Goal: Task Accomplishment & Management: Use online tool/utility

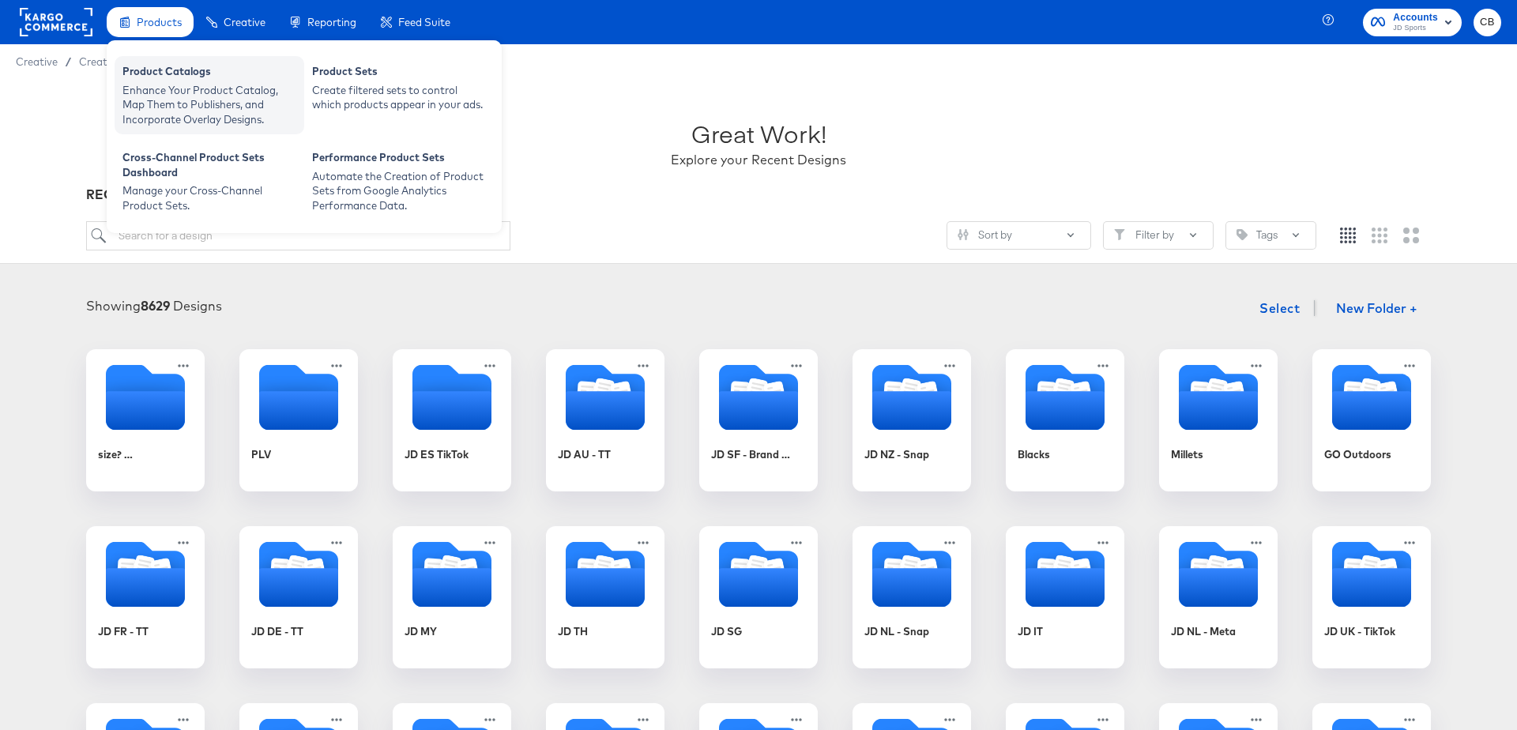
click at [158, 95] on div "Enhance Your Product Catalog, Map Them to Publishers, and Incorporate Overlay D…" at bounding box center [209, 105] width 174 height 44
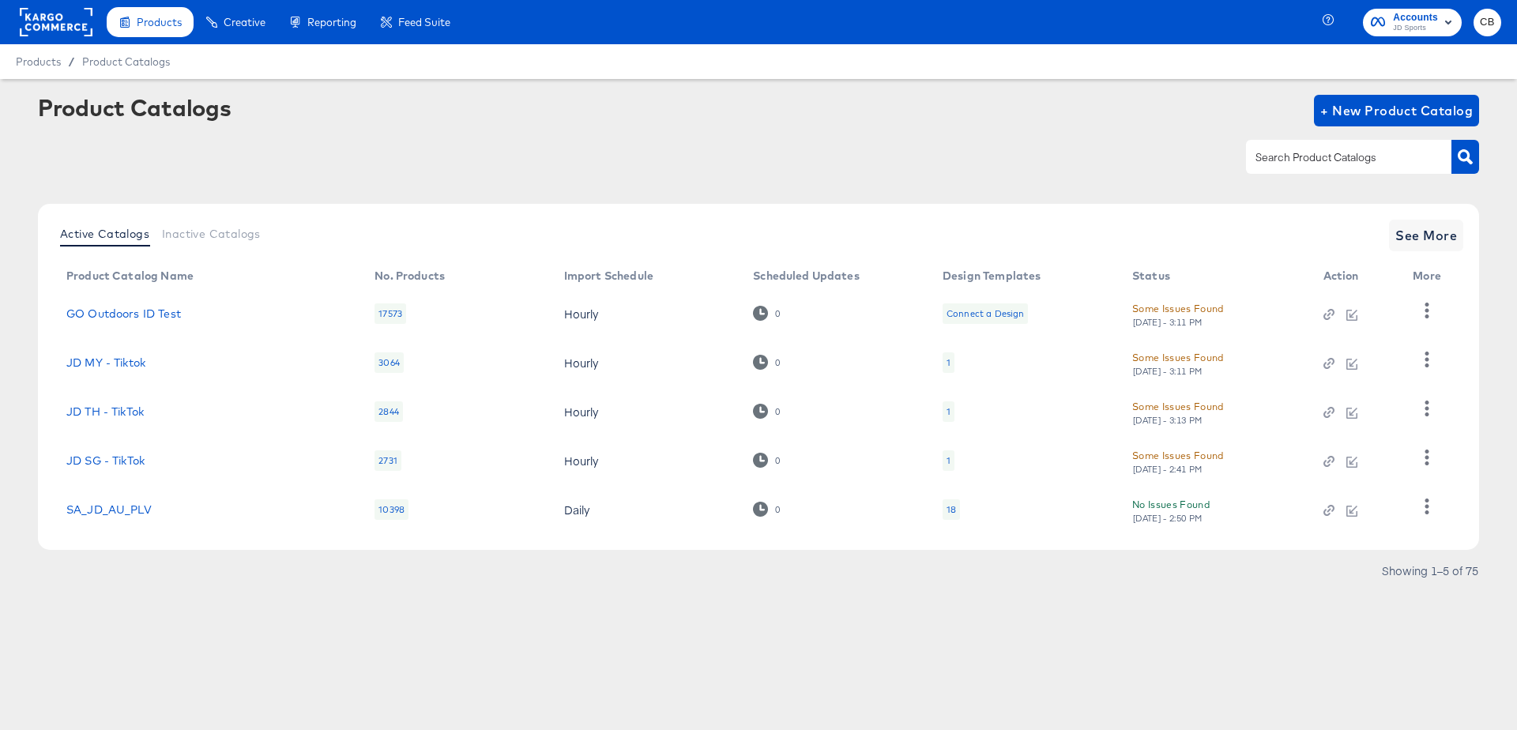
click at [1283, 162] on input "text" at bounding box center [1336, 158] width 168 height 18
type input "NZ"
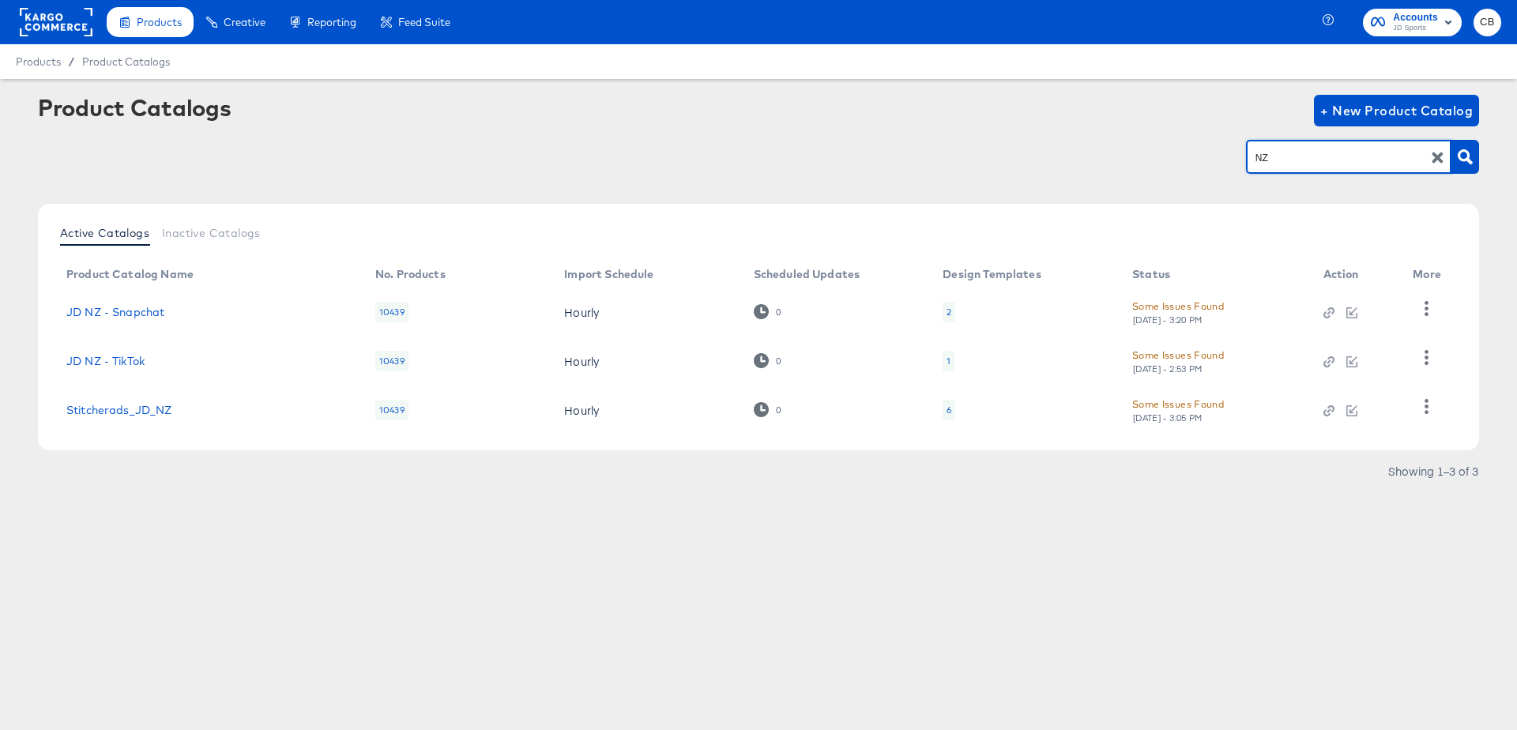
click at [197, 412] on div "Stitcherads_JD_NZ" at bounding box center [204, 410] width 277 height 13
copy link "Stitcherads_JD_NZ"
click at [143, 408] on link "Stitcherads_JD_NZ" at bounding box center [119, 410] width 106 height 13
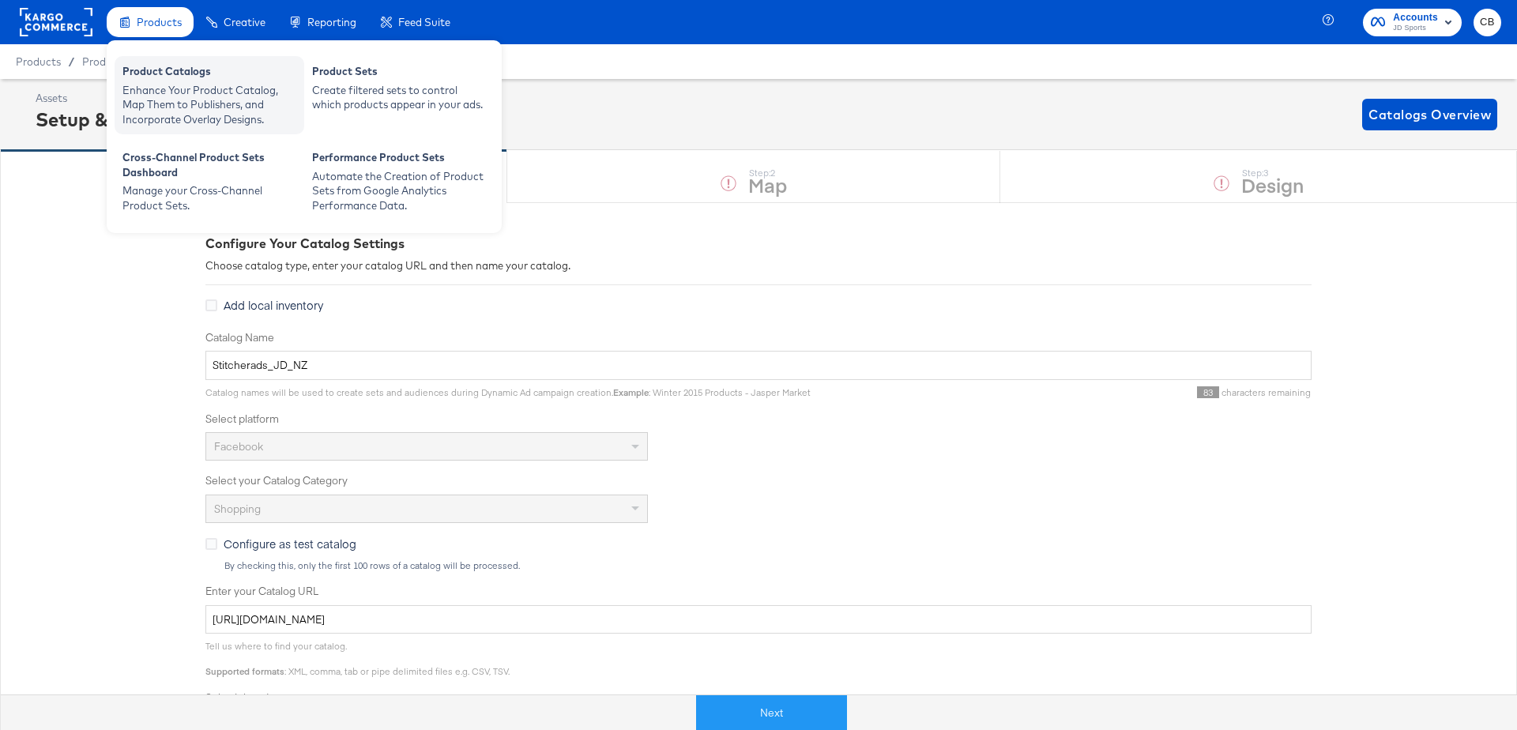
click at [179, 94] on div "Enhance Your Product Catalog, Map Them to Publishers, and Incorporate Overlay D…" at bounding box center [209, 105] width 174 height 44
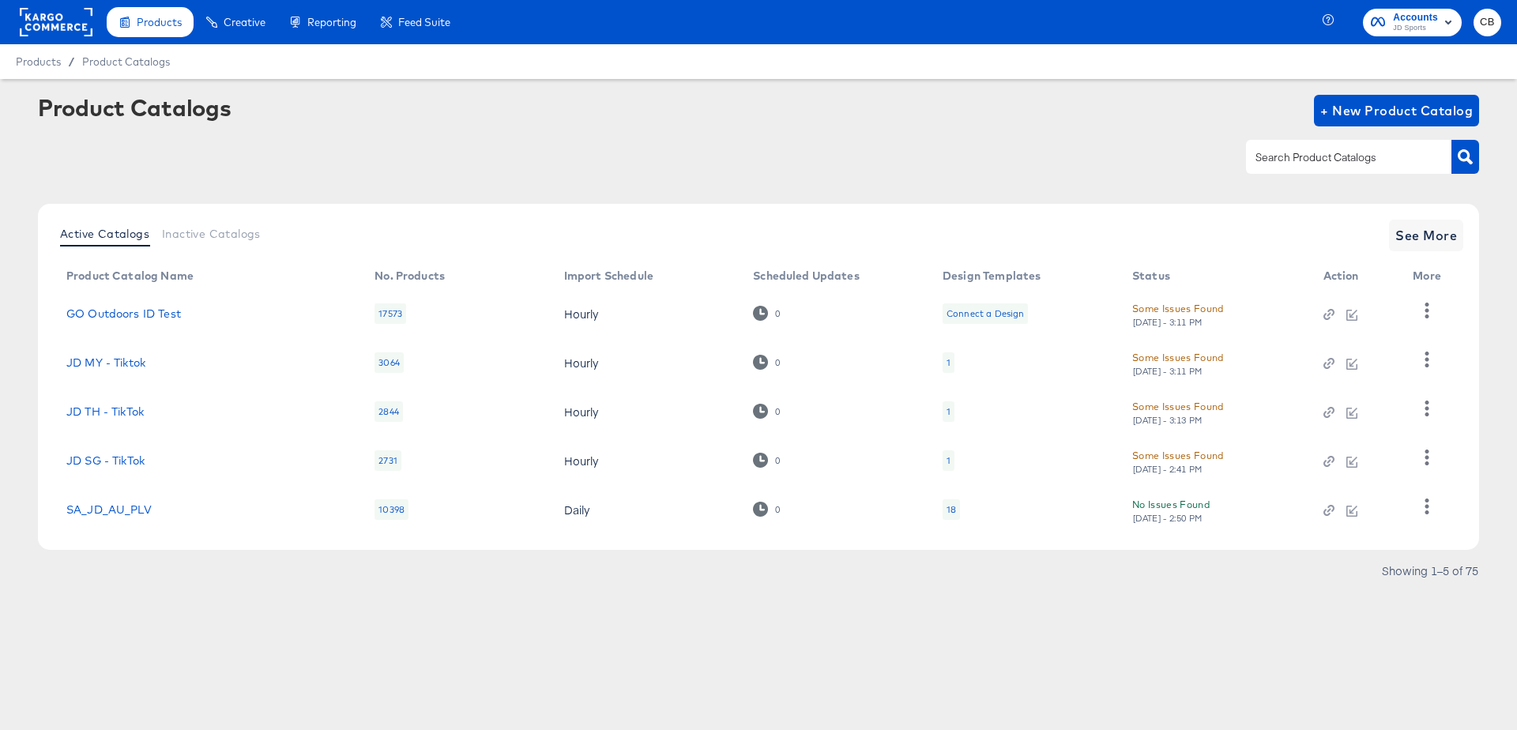
click at [1284, 153] on input "text" at bounding box center [1336, 158] width 168 height 18
type input "AU"
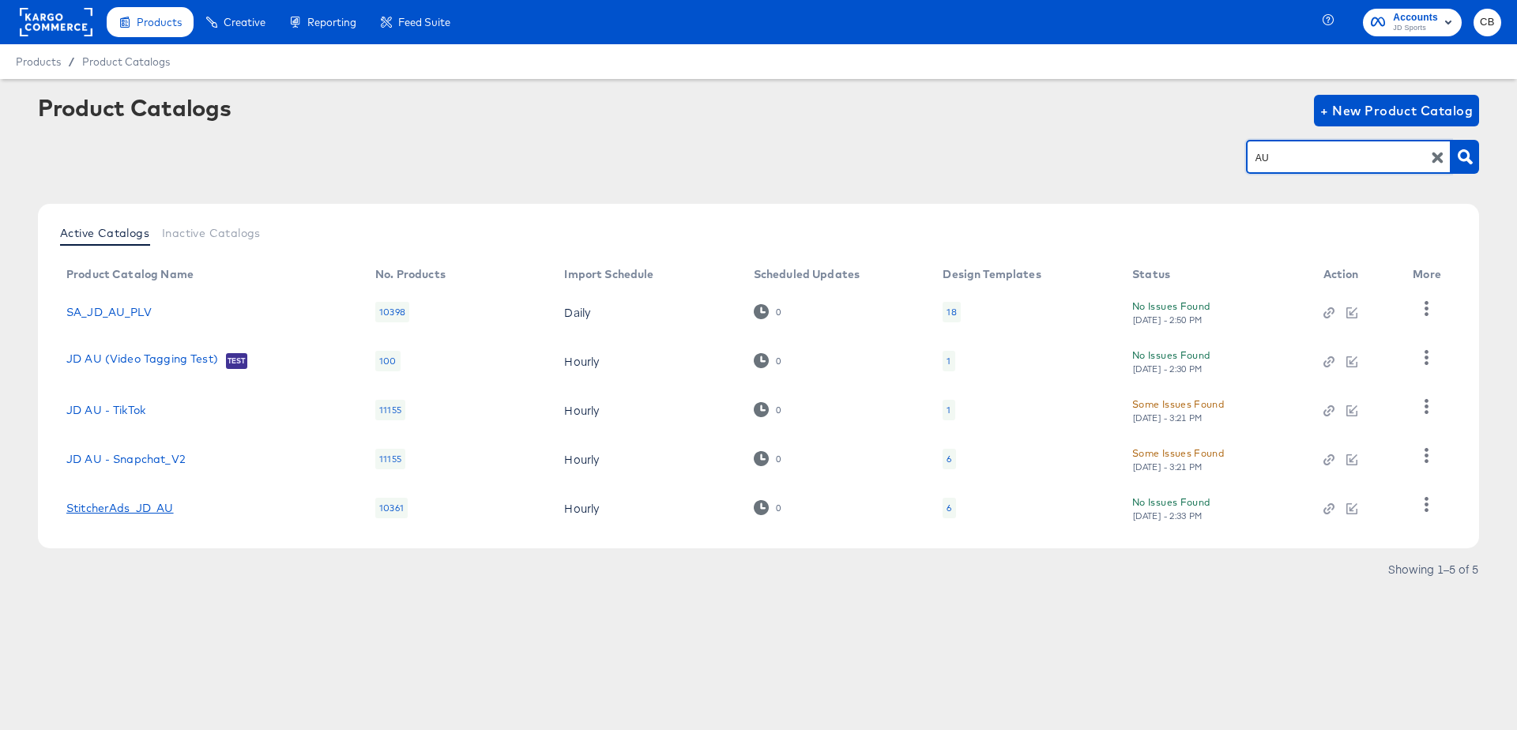
click at [112, 506] on link "StitcherAds_JD_AU" at bounding box center [119, 508] width 107 height 13
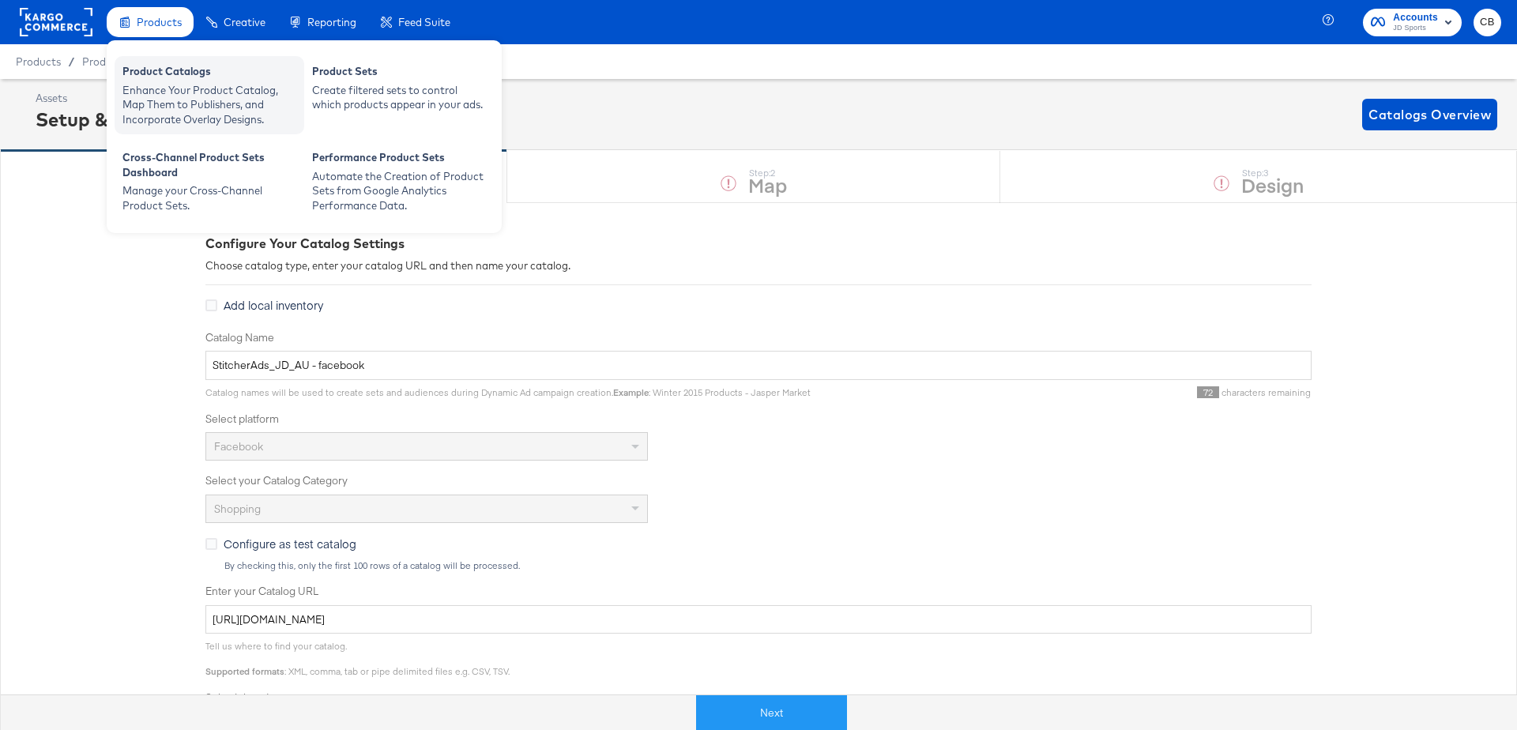
click at [171, 109] on div "Enhance Your Product Catalog, Map Them to Publishers, and Incorporate Overlay D…" at bounding box center [209, 105] width 174 height 44
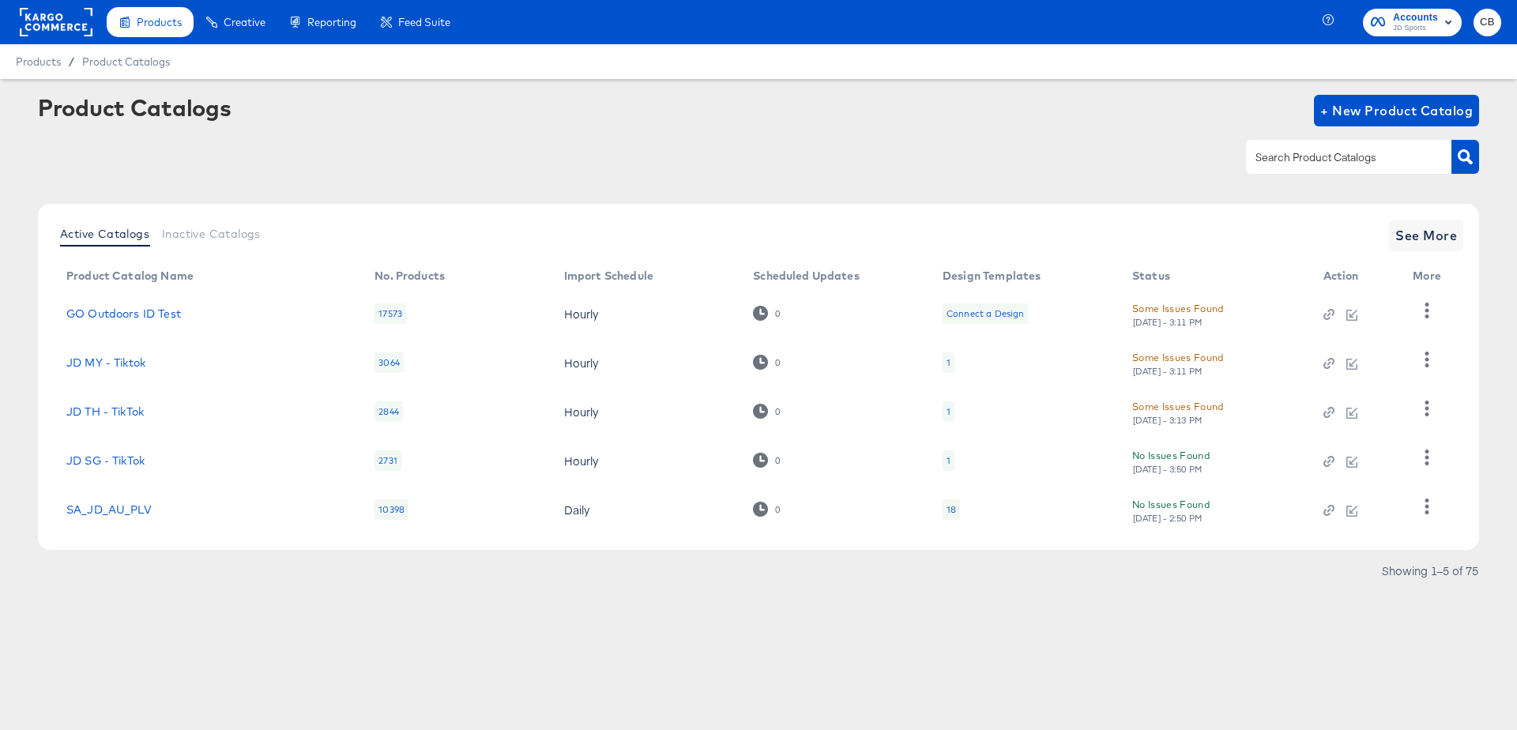
click at [1299, 152] on input "text" at bounding box center [1336, 158] width 168 height 18
click at [1472, 152] on button "button" at bounding box center [1465, 157] width 28 height 34
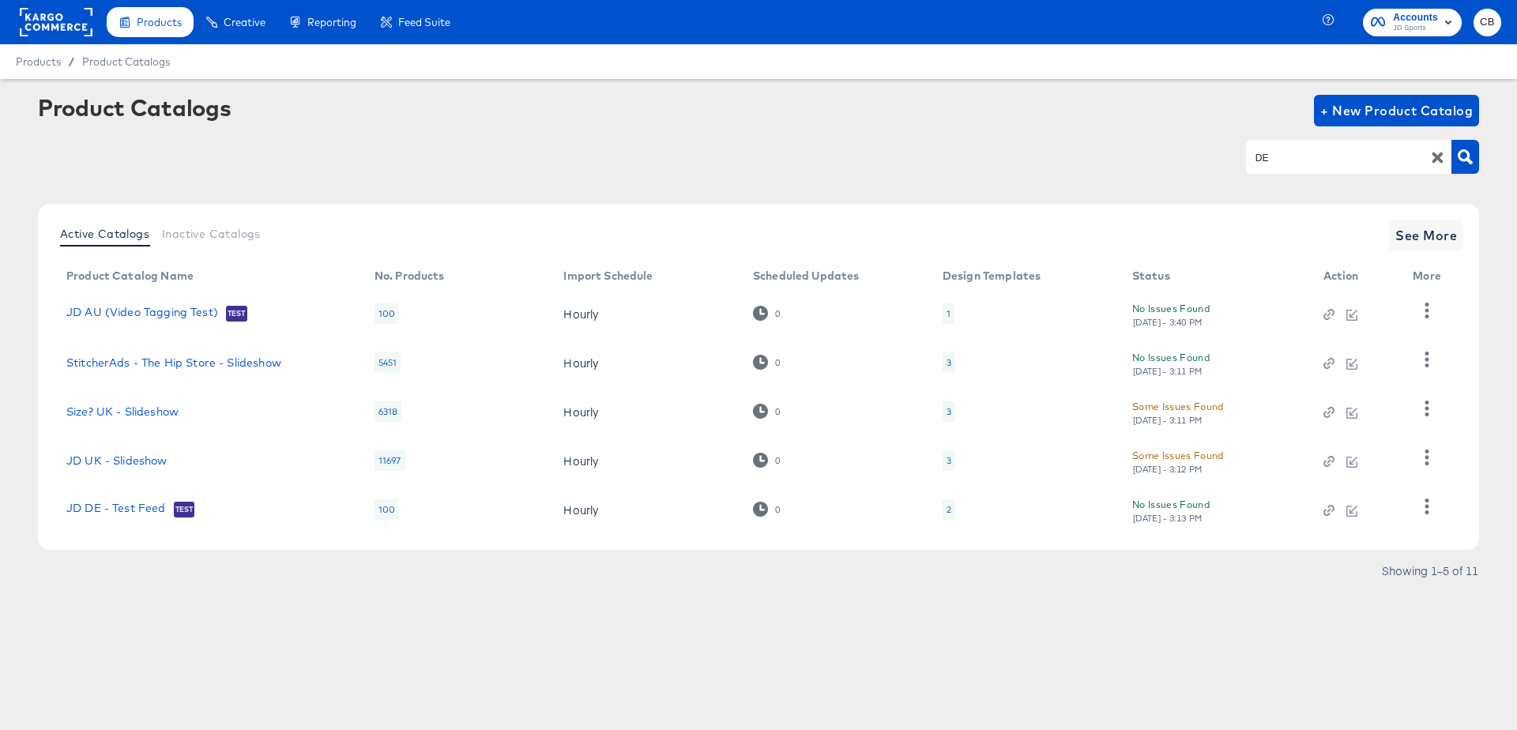
click at [1281, 160] on input "DE" at bounding box center [1336, 158] width 168 height 18
type input "main"
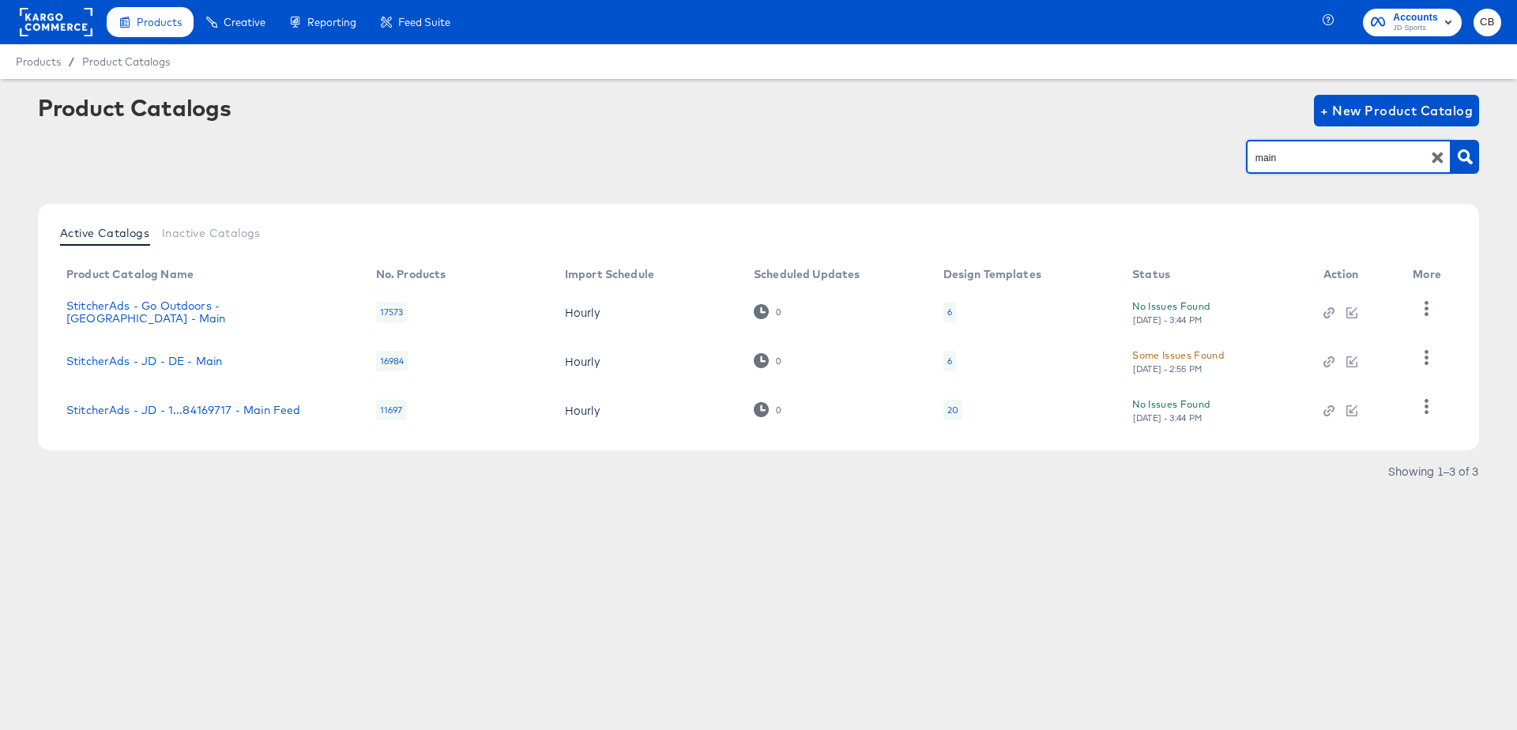
click at [184, 352] on td "StitcherAds - JD - DE - Main" at bounding box center [209, 361] width 310 height 49
click at [189, 358] on link "StitcherAds - JD - DE - Main" at bounding box center [144, 361] width 156 height 13
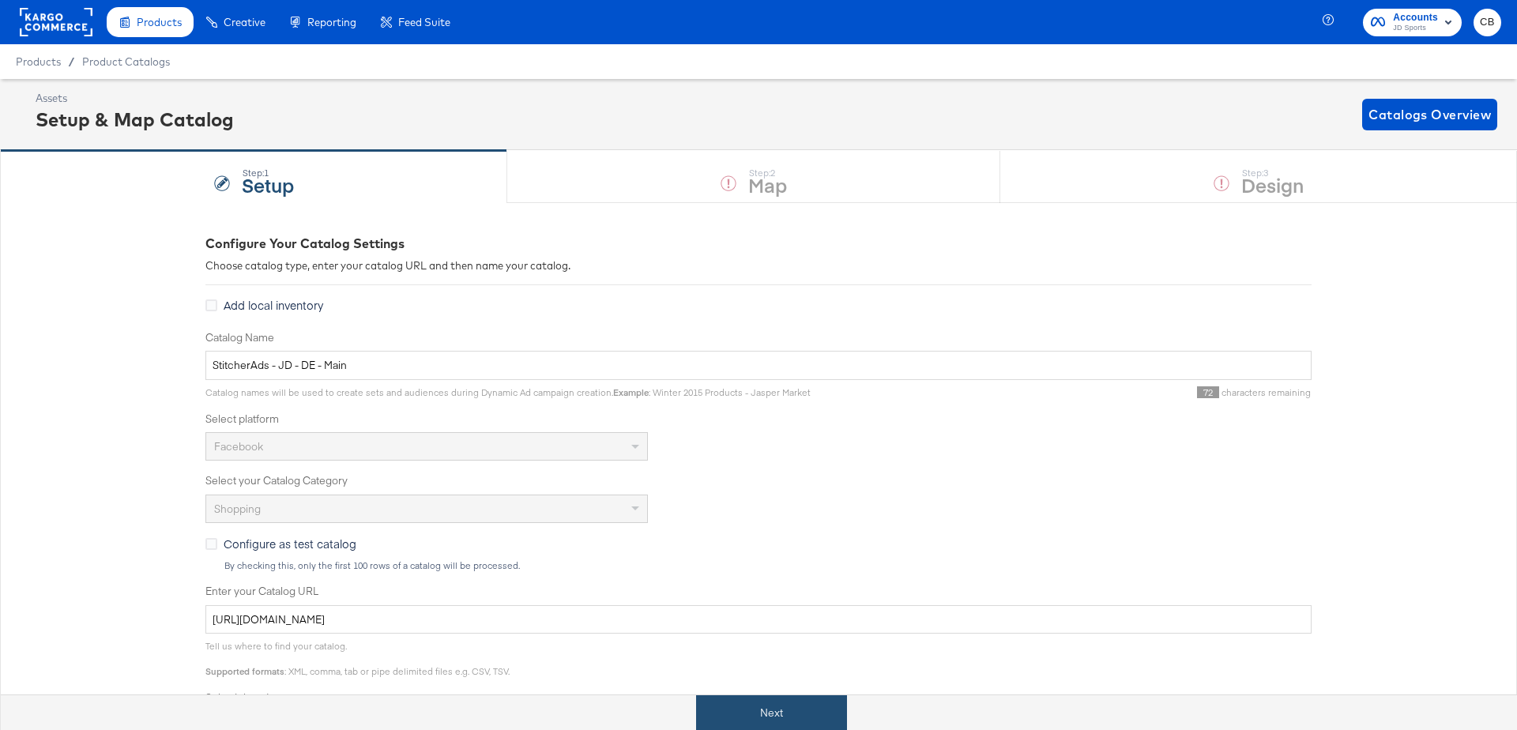
click at [743, 702] on button "Next" at bounding box center [771, 713] width 151 height 36
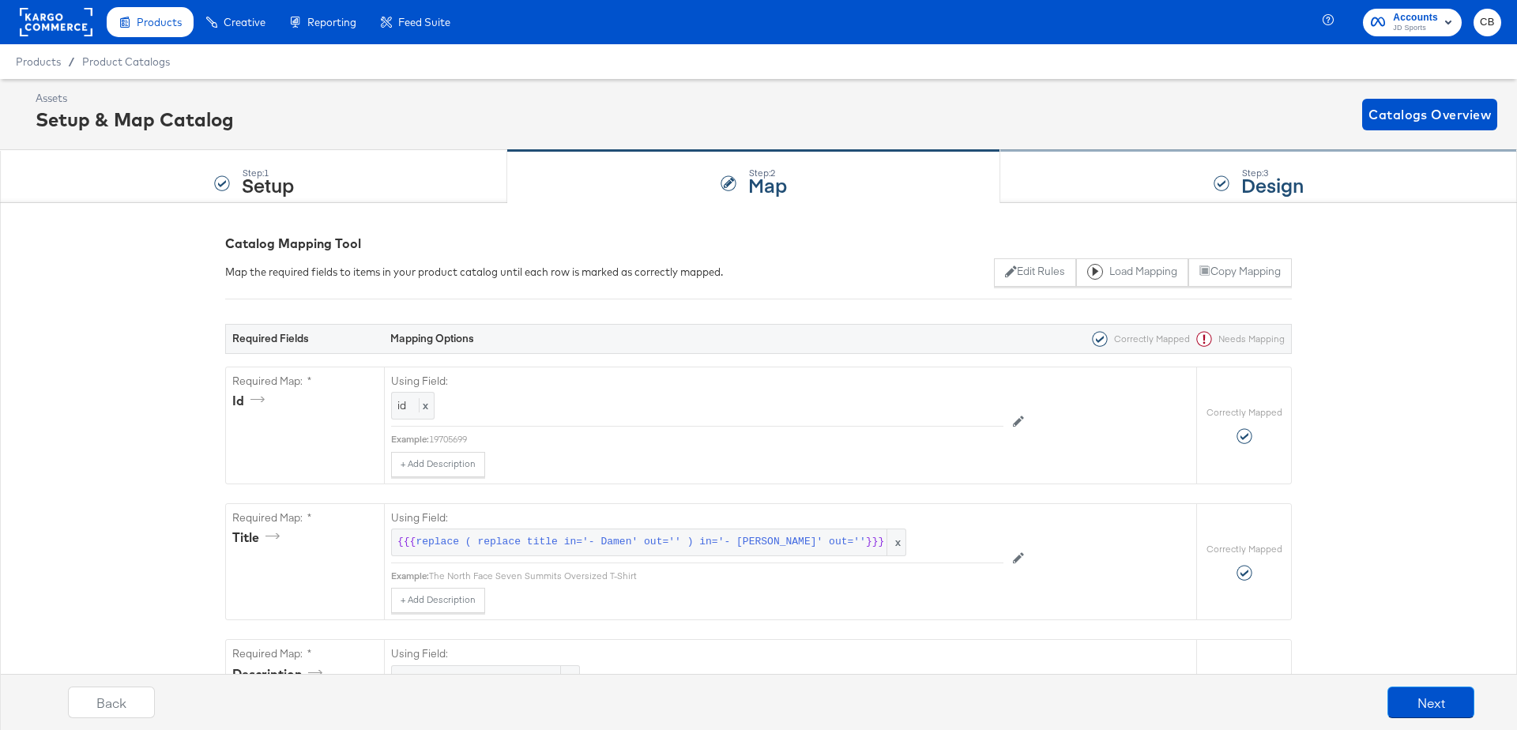
click at [1044, 179] on div "Step: 3 Design" at bounding box center [1258, 177] width 517 height 52
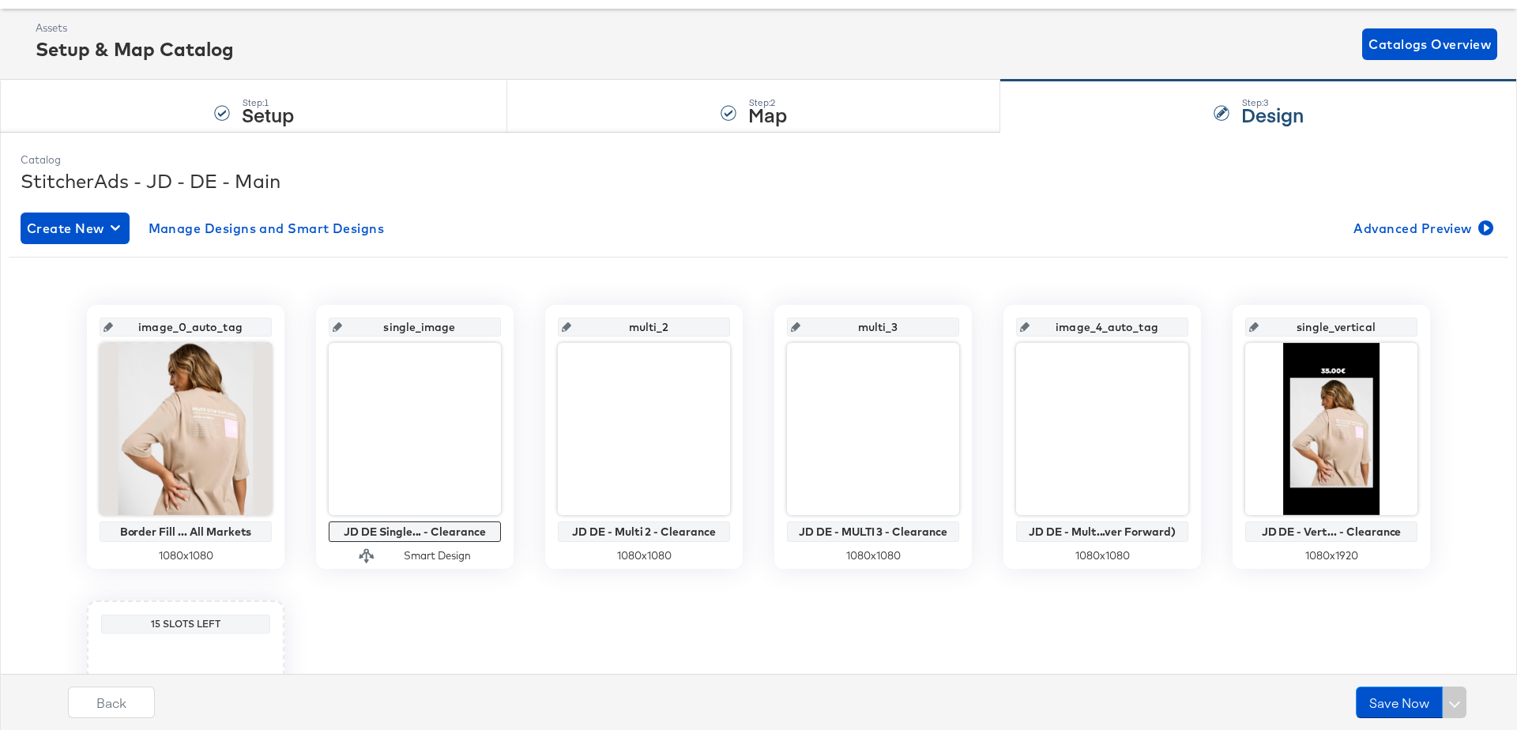
scroll to position [71, 0]
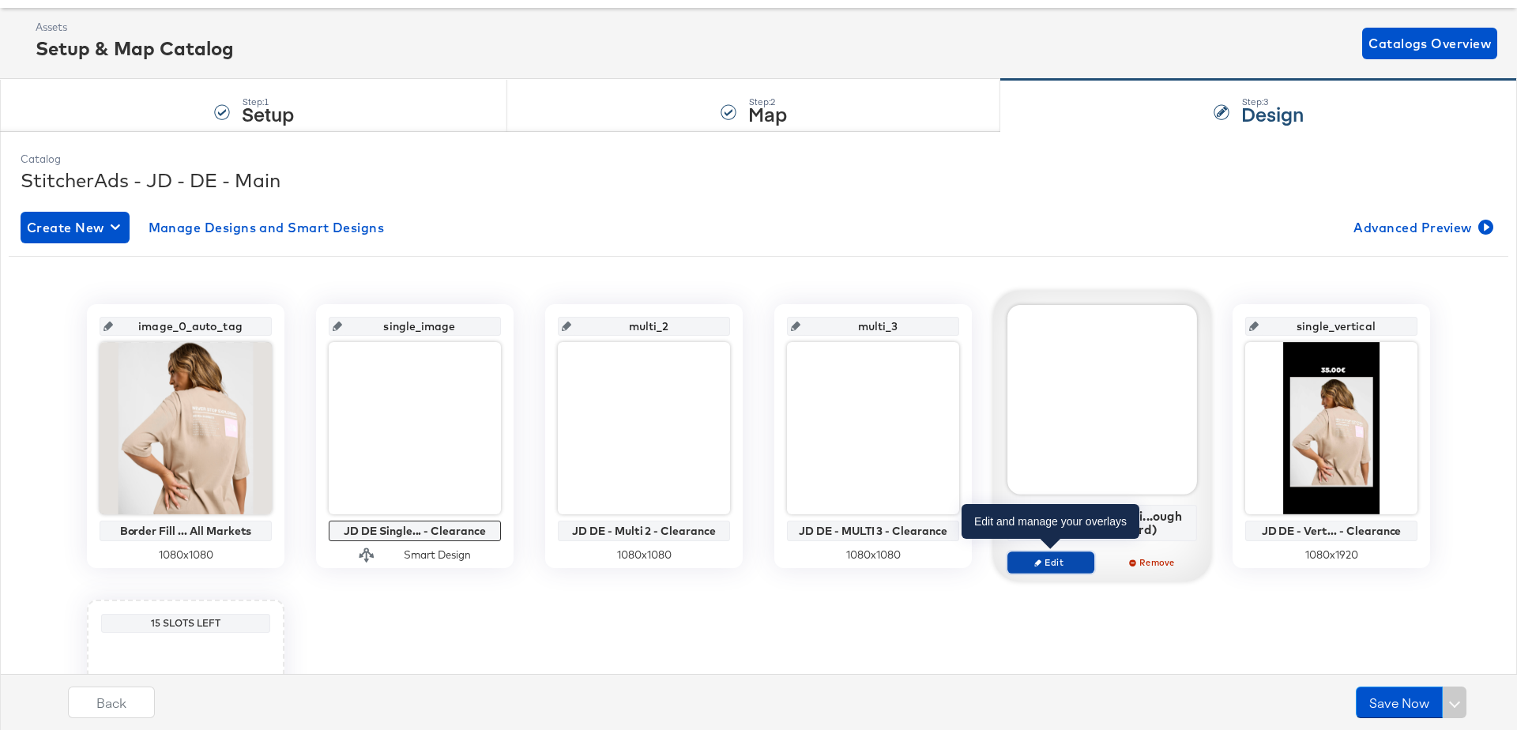
click at [1036, 562] on icon "button" at bounding box center [1037, 561] width 7 height 7
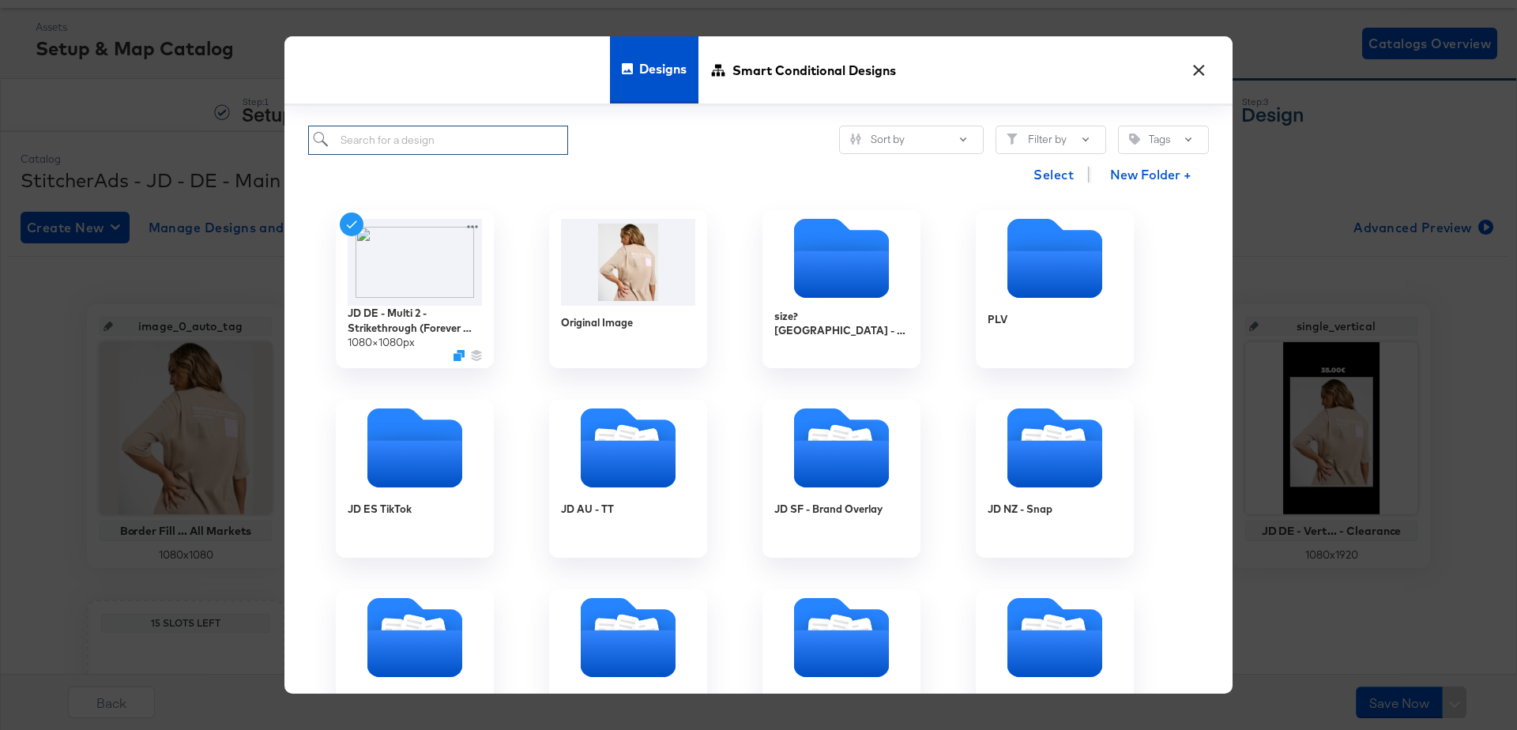
click at [420, 137] on input "search" at bounding box center [438, 140] width 260 height 29
type input "DE"
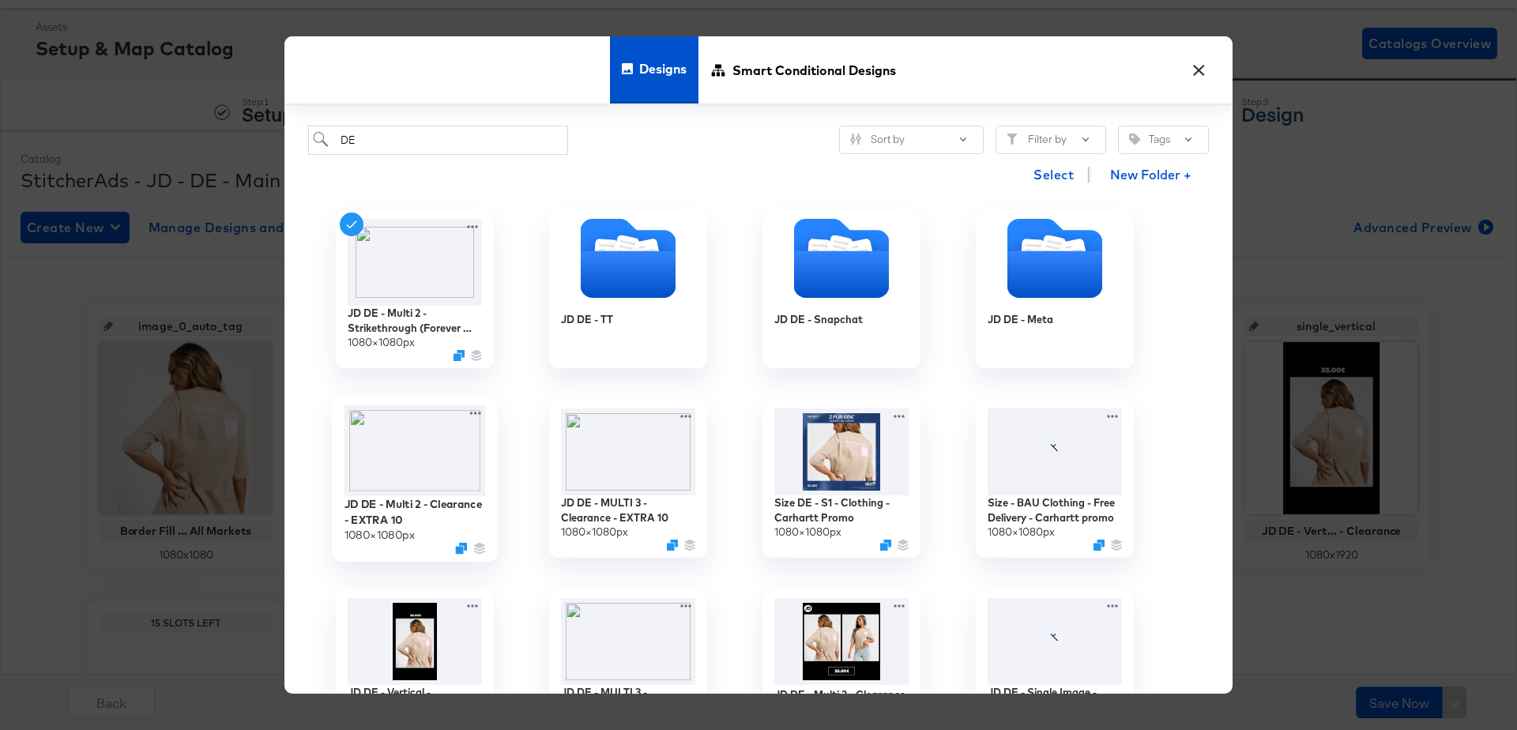
click at [420, 468] on img at bounding box center [414, 451] width 141 height 92
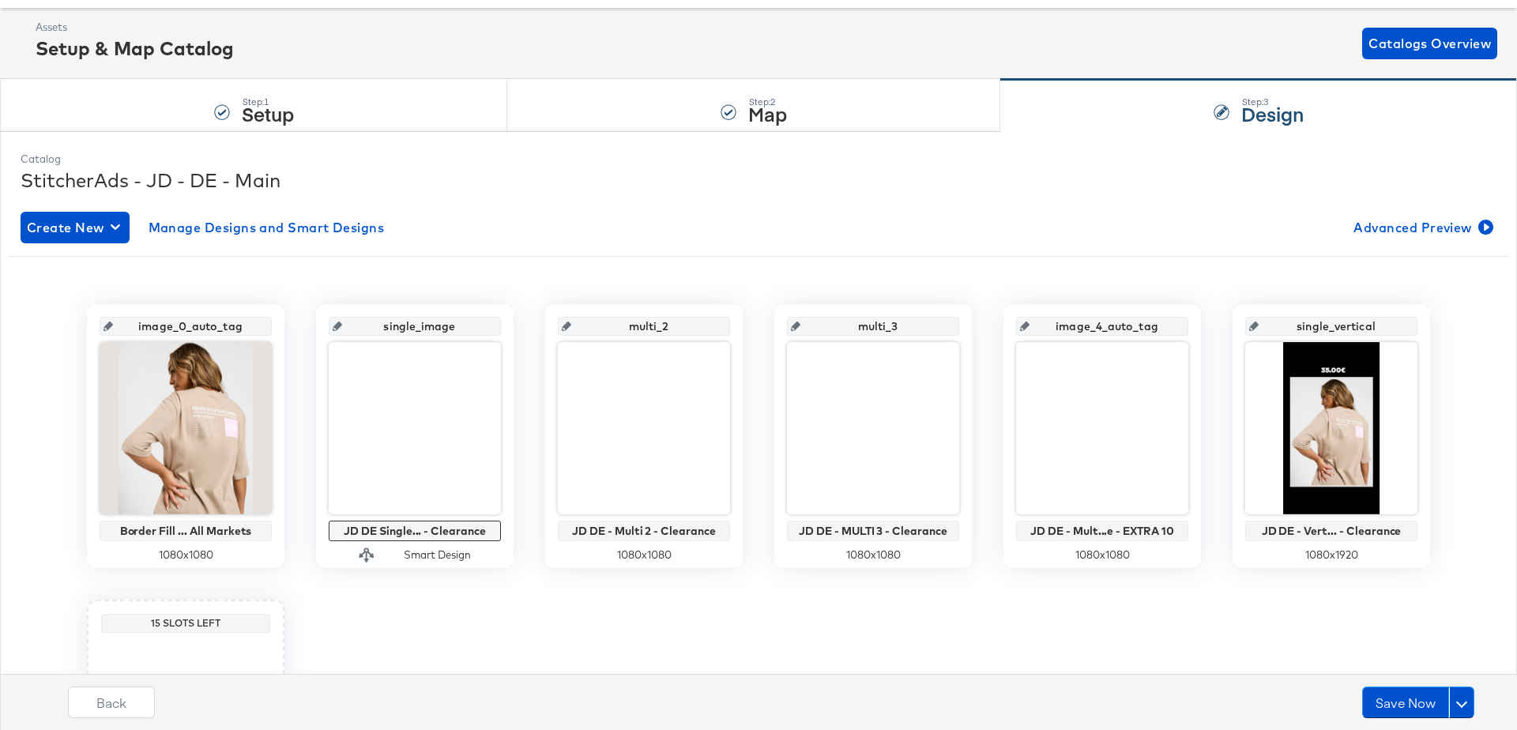
click at [921, 629] on div "image_0_auto_tag Border Fill ... All Markets 1080 x 1080 single_image JD DE Sin…" at bounding box center [758, 583] width 1499 height 559
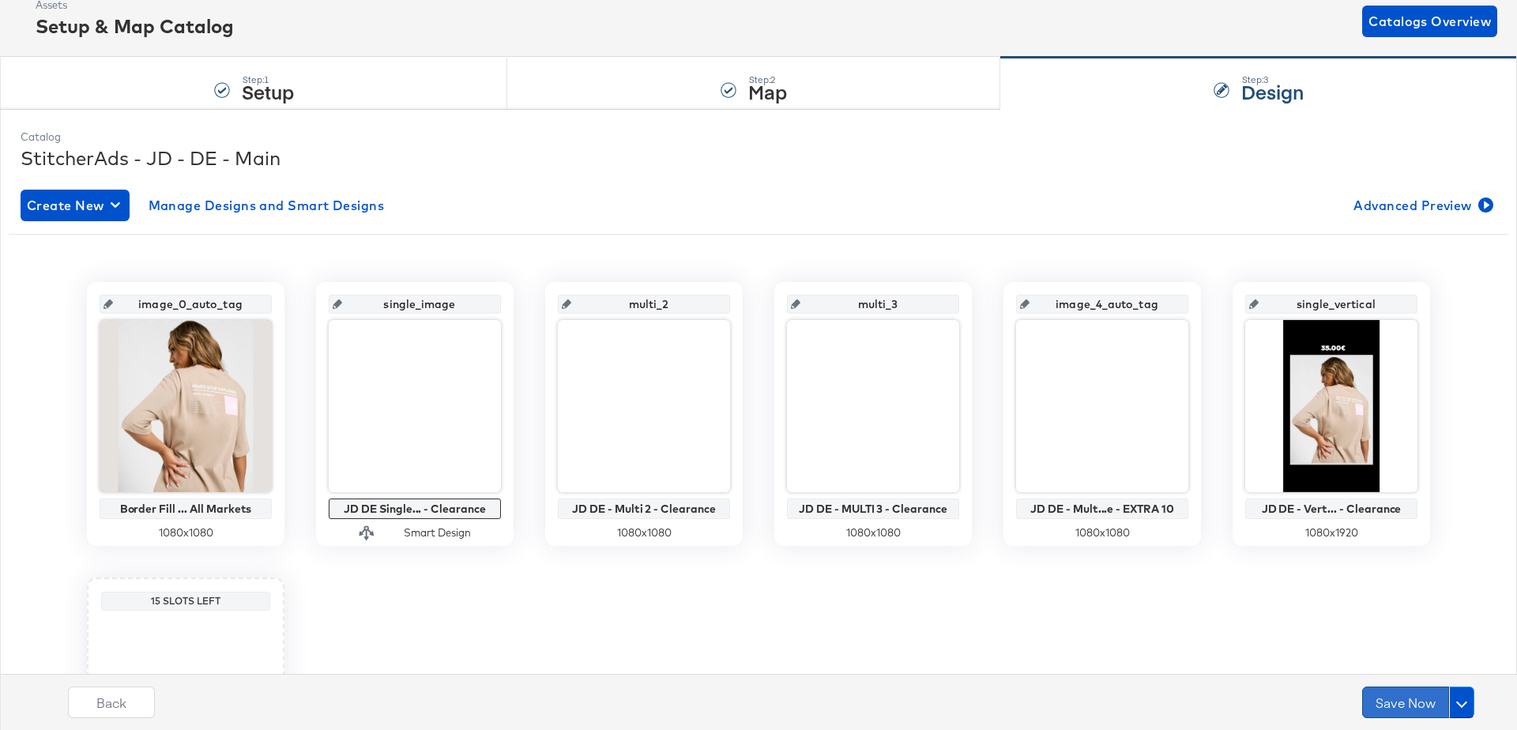
click at [1384, 686] on button "Save Now" at bounding box center [1405, 702] width 87 height 32
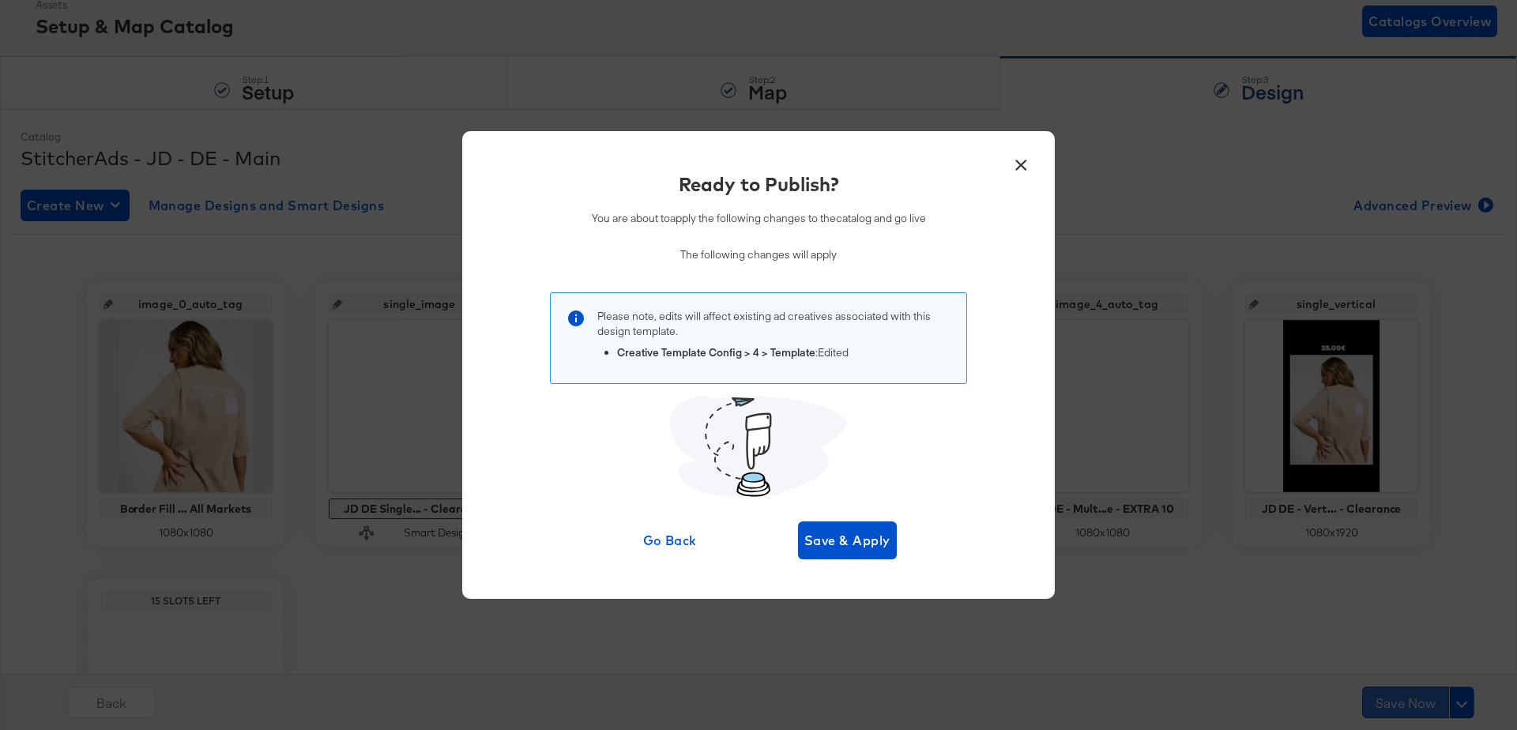
scroll to position [0, 0]
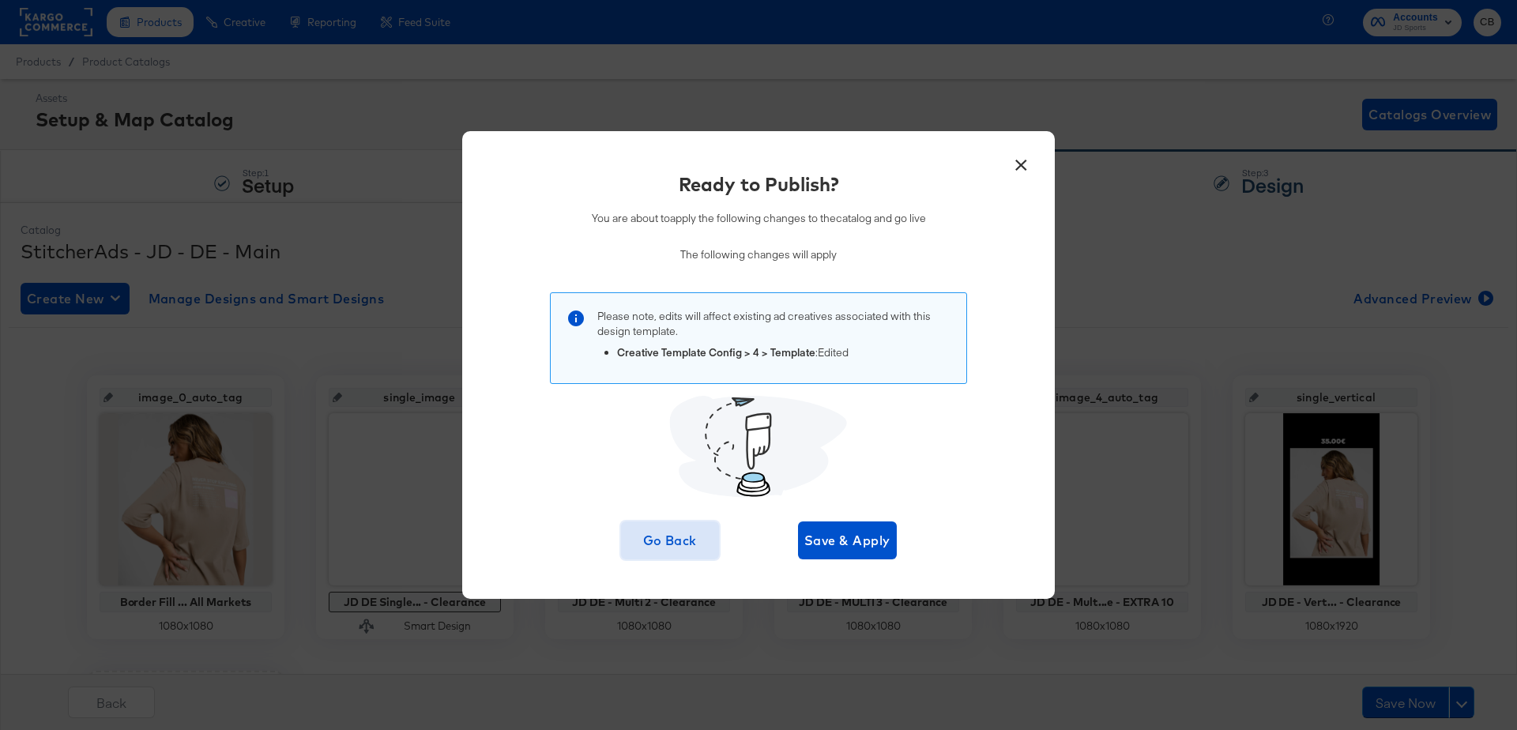
click at [662, 544] on span "Go Back" at bounding box center [670, 540] width 86 height 22
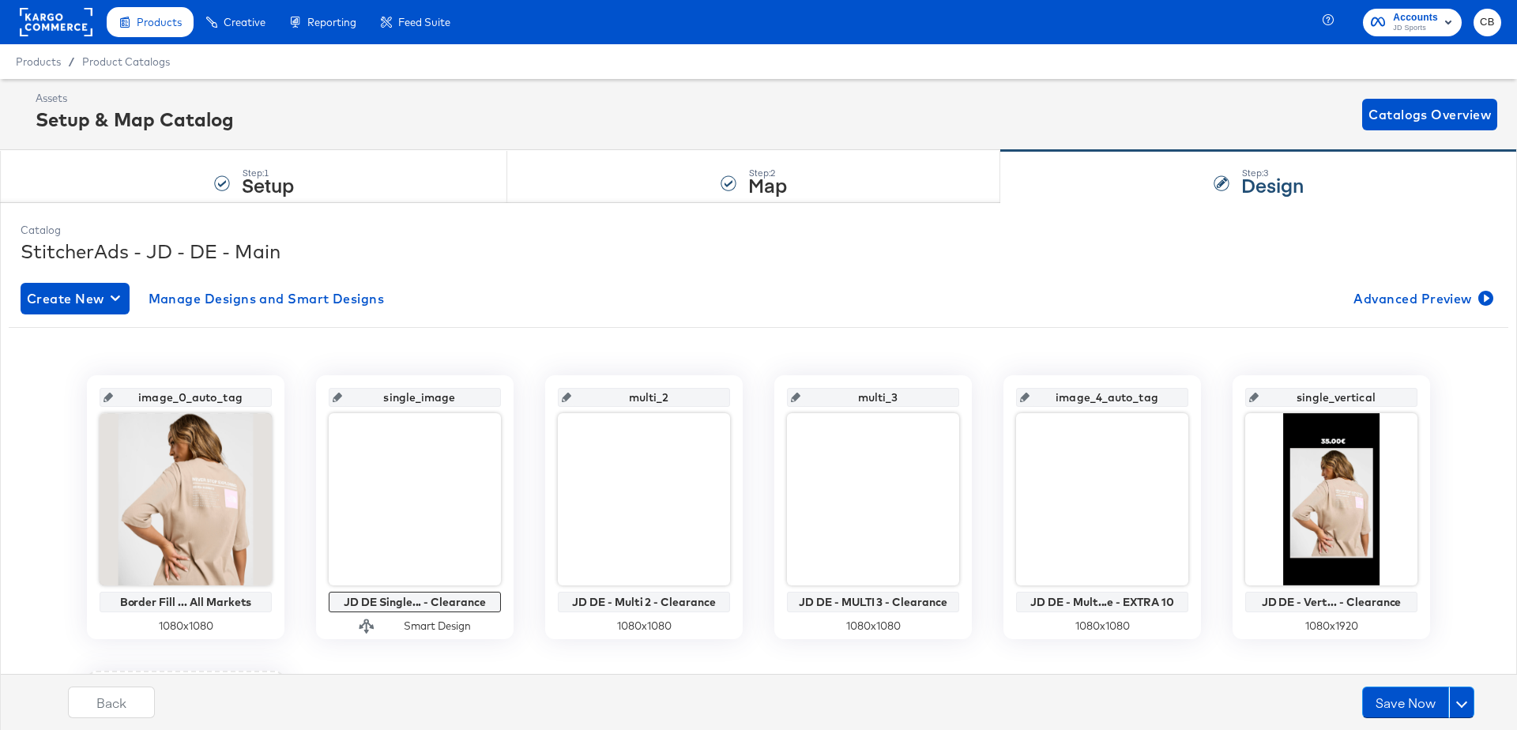
click at [1083, 400] on input "image_4_auto_tag" at bounding box center [1106, 391] width 155 height 43
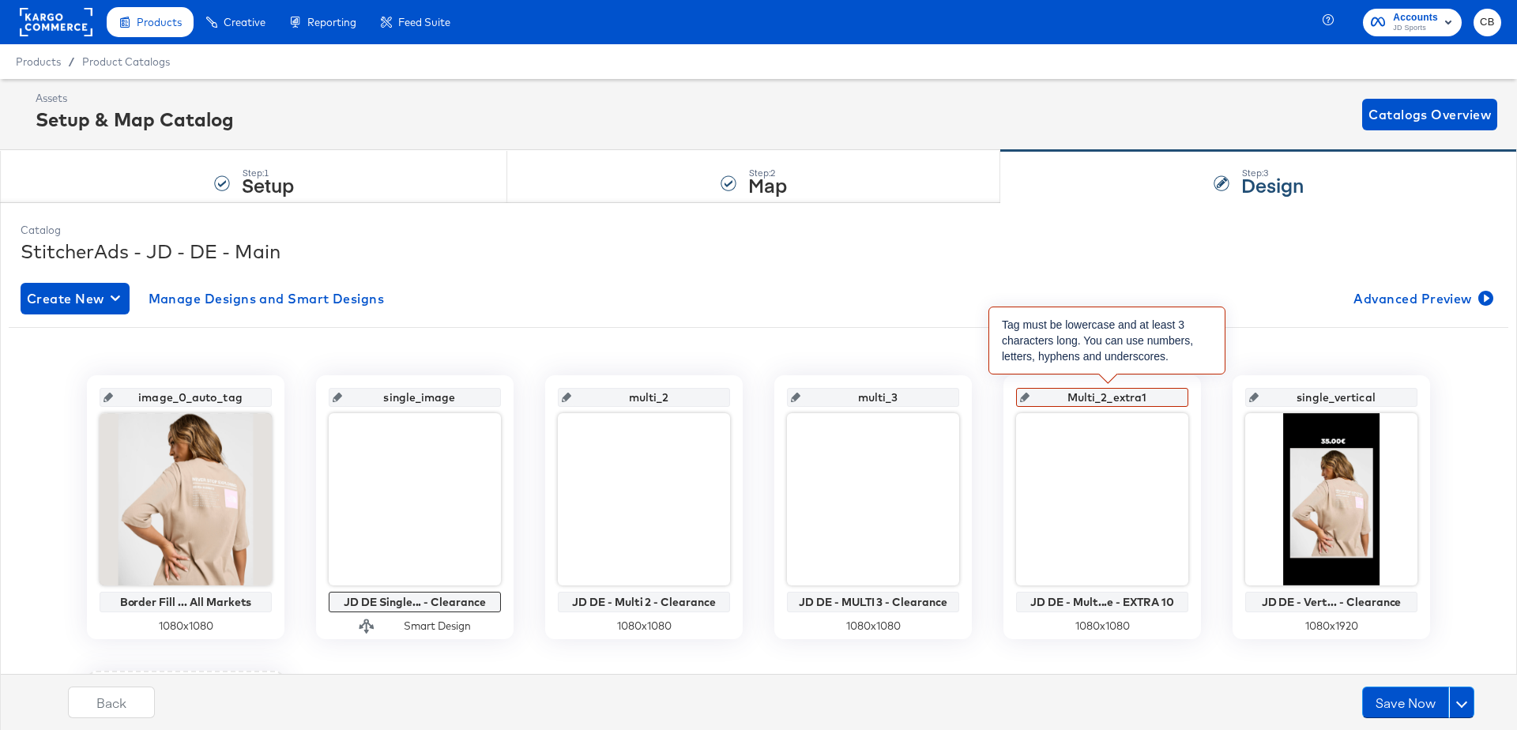
type input "Multi_2_extra10"
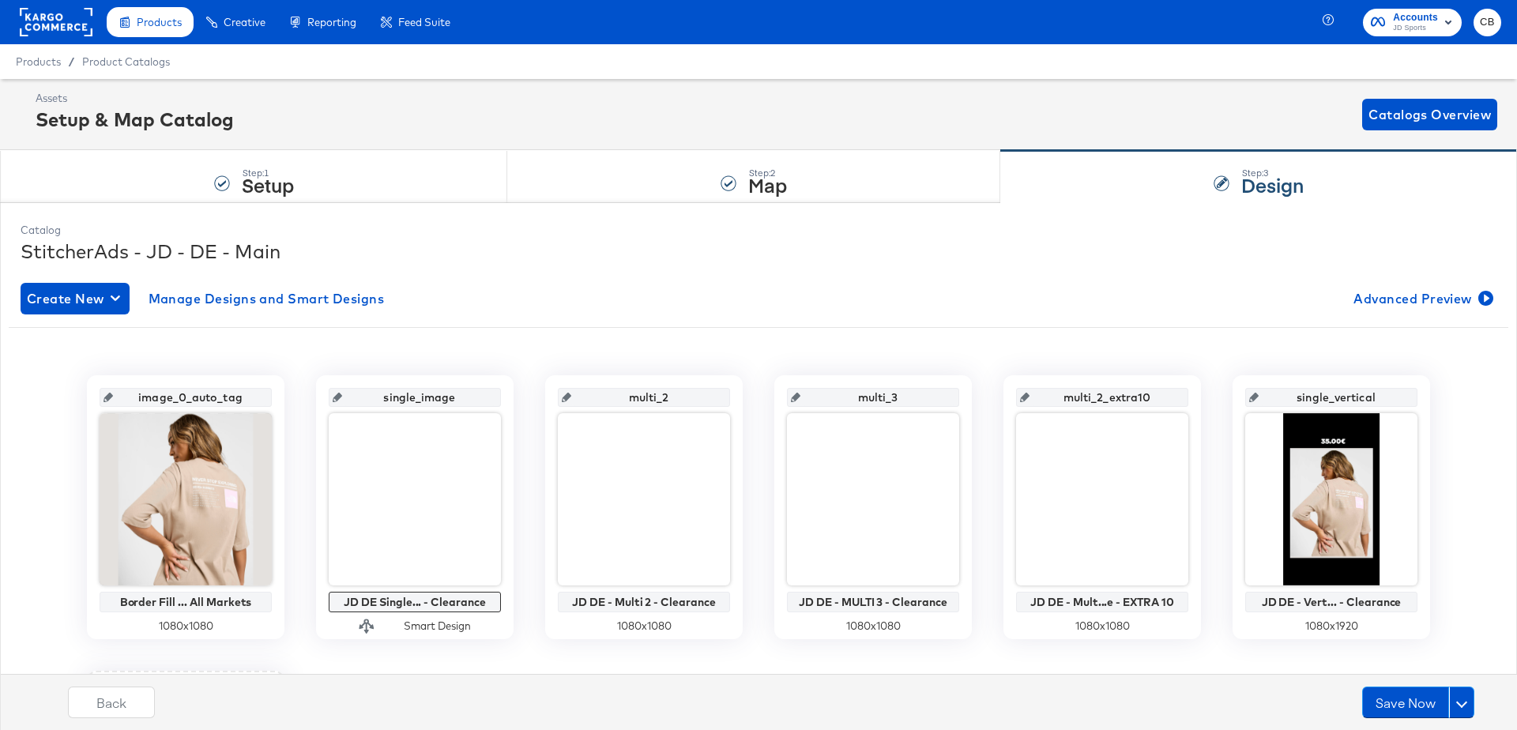
click at [1189, 346] on div "image_0_auto_tag Border Fill ... All Markets 1080 x 1080 single_image JD DE Sin…" at bounding box center [759, 649] width 1476 height 619
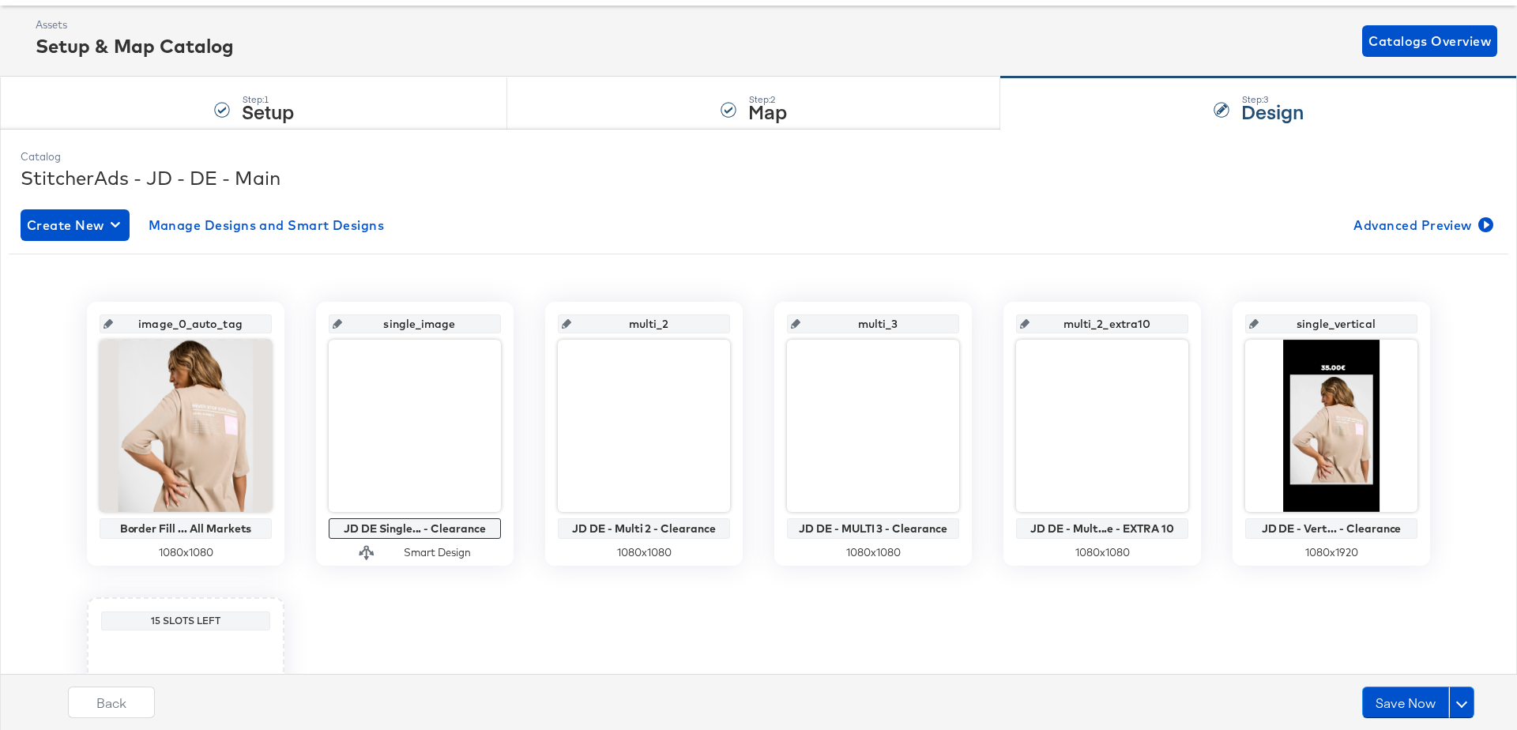
scroll to position [99, 0]
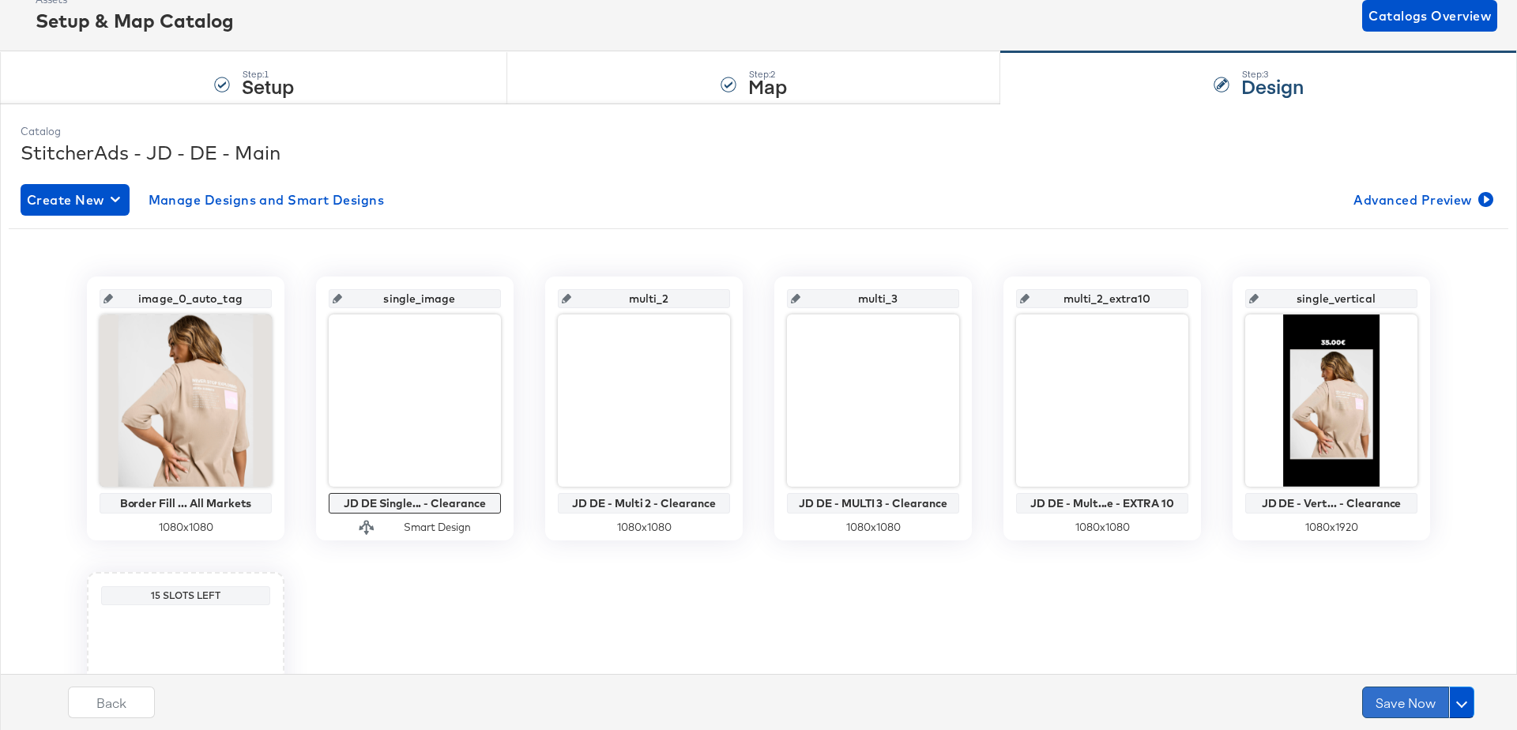
click at [1384, 687] on button "Save Now" at bounding box center [1405, 702] width 87 height 32
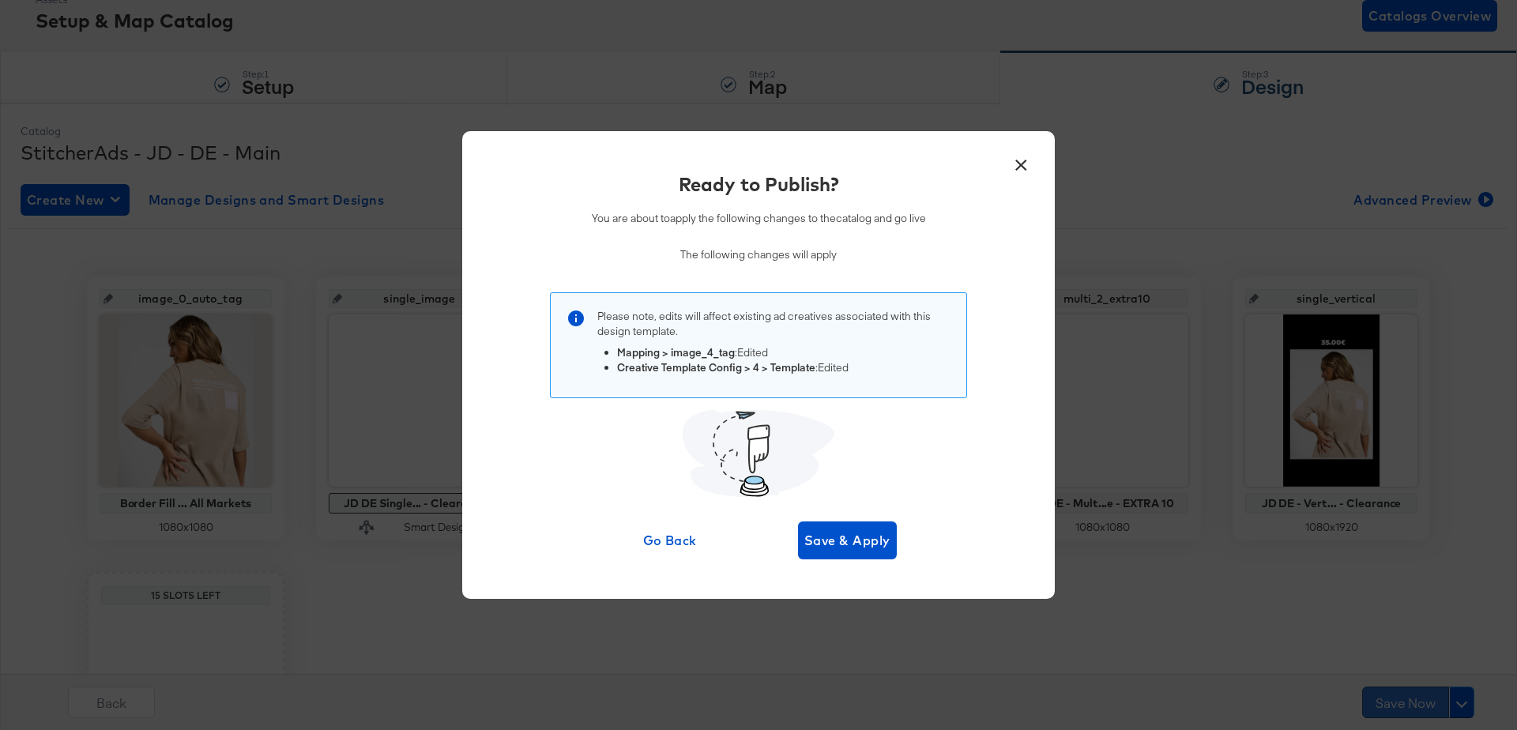
scroll to position [0, 0]
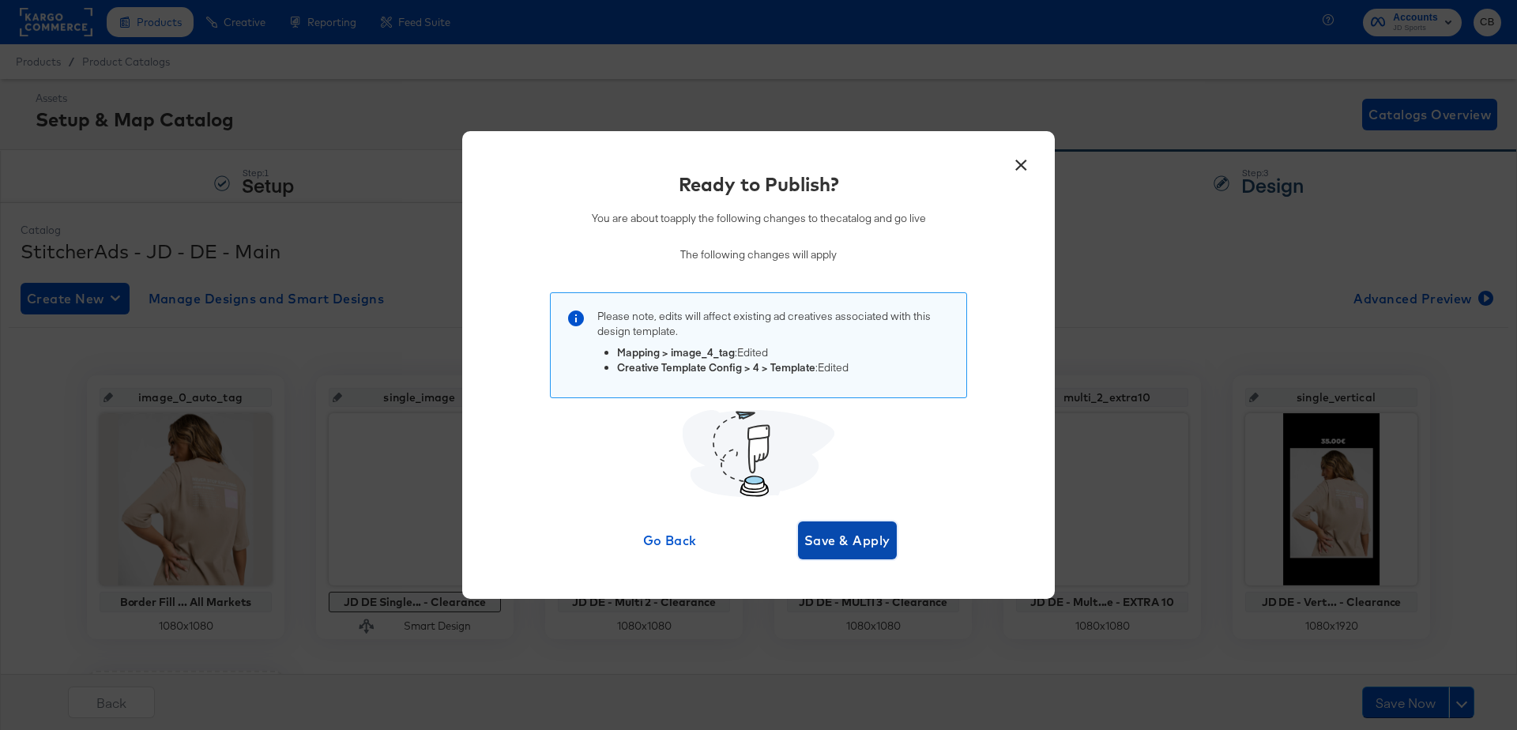
click at [826, 539] on span "Save & Apply" at bounding box center [847, 540] width 86 height 22
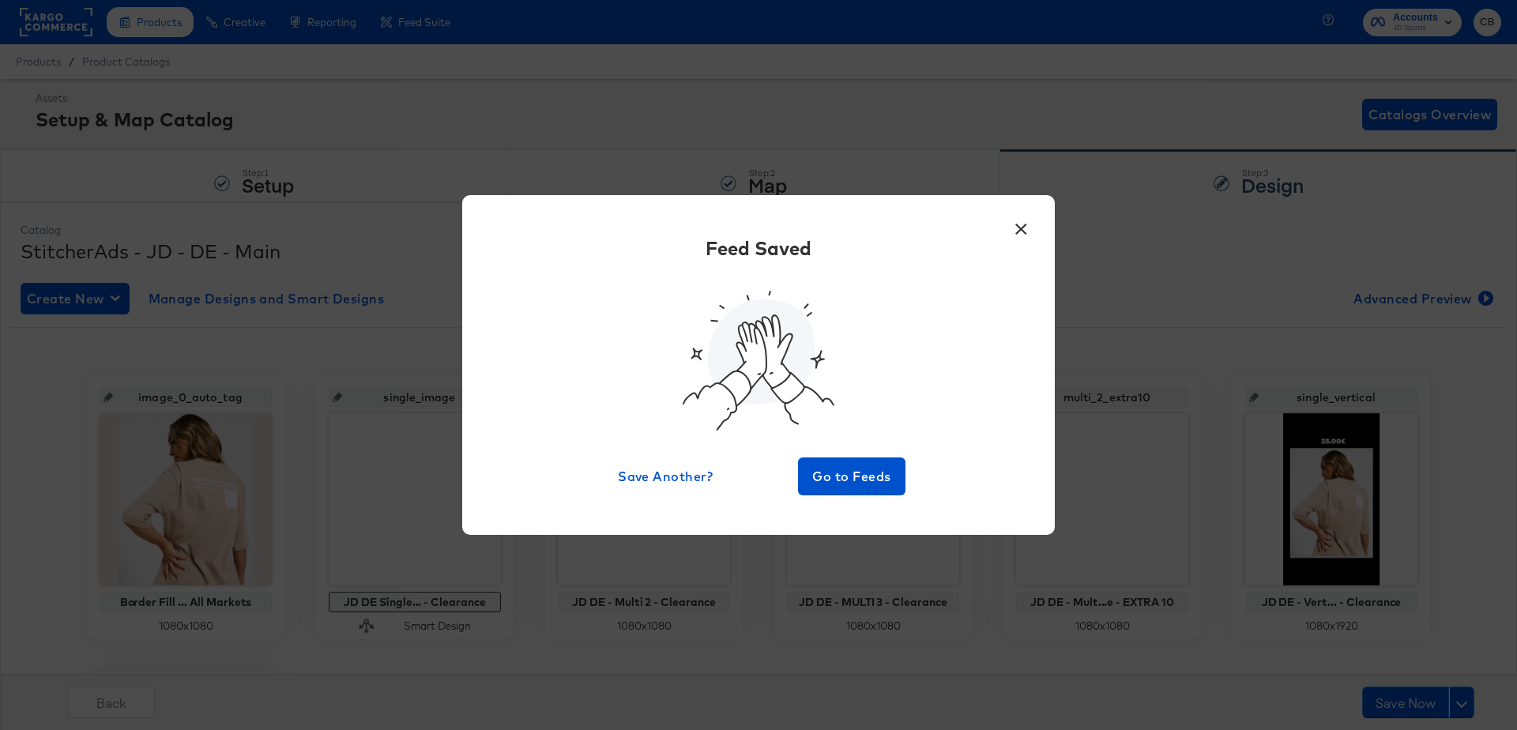
click at [1021, 230] on button "×" at bounding box center [1020, 225] width 28 height 28
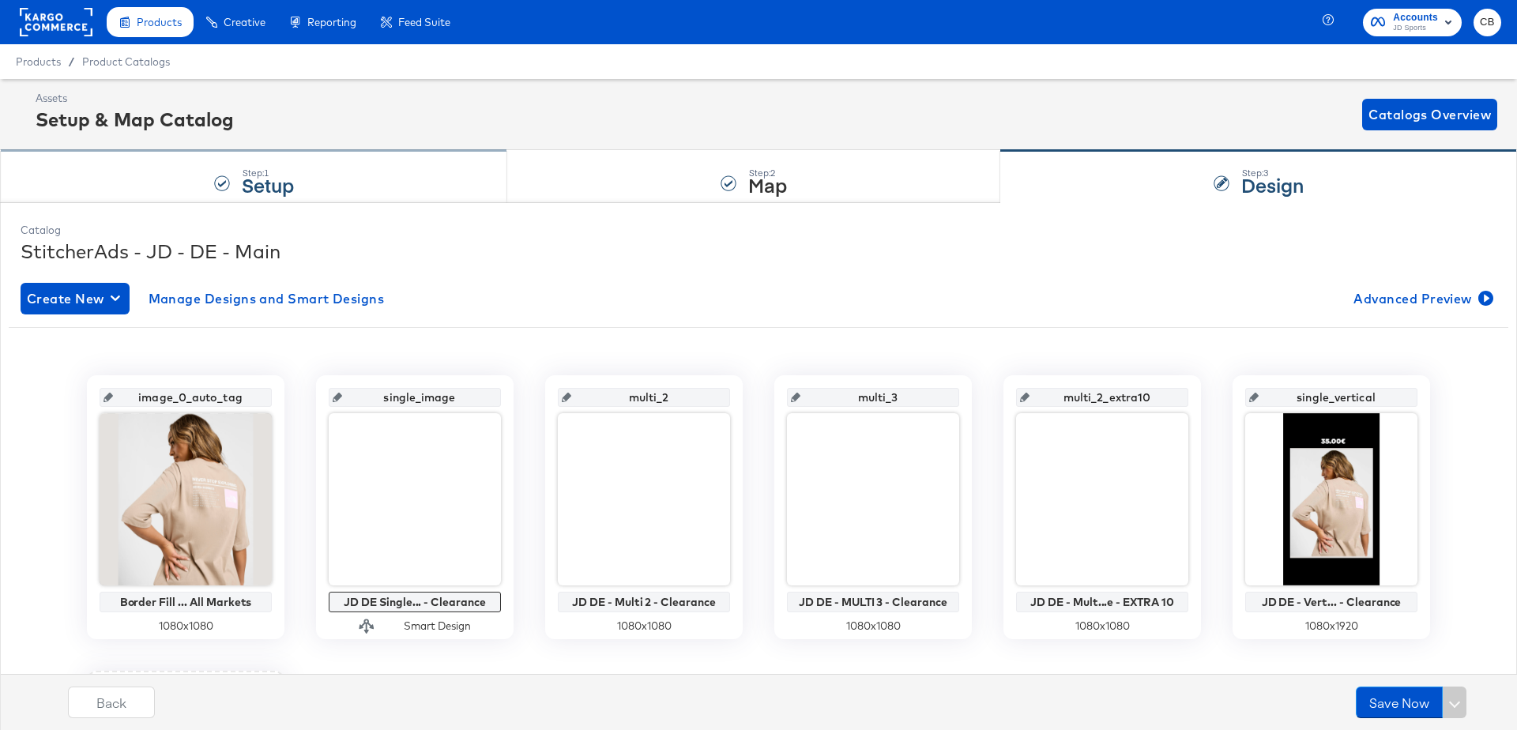
click at [340, 178] on div "Step: 1 Setup" at bounding box center [253, 177] width 507 height 52
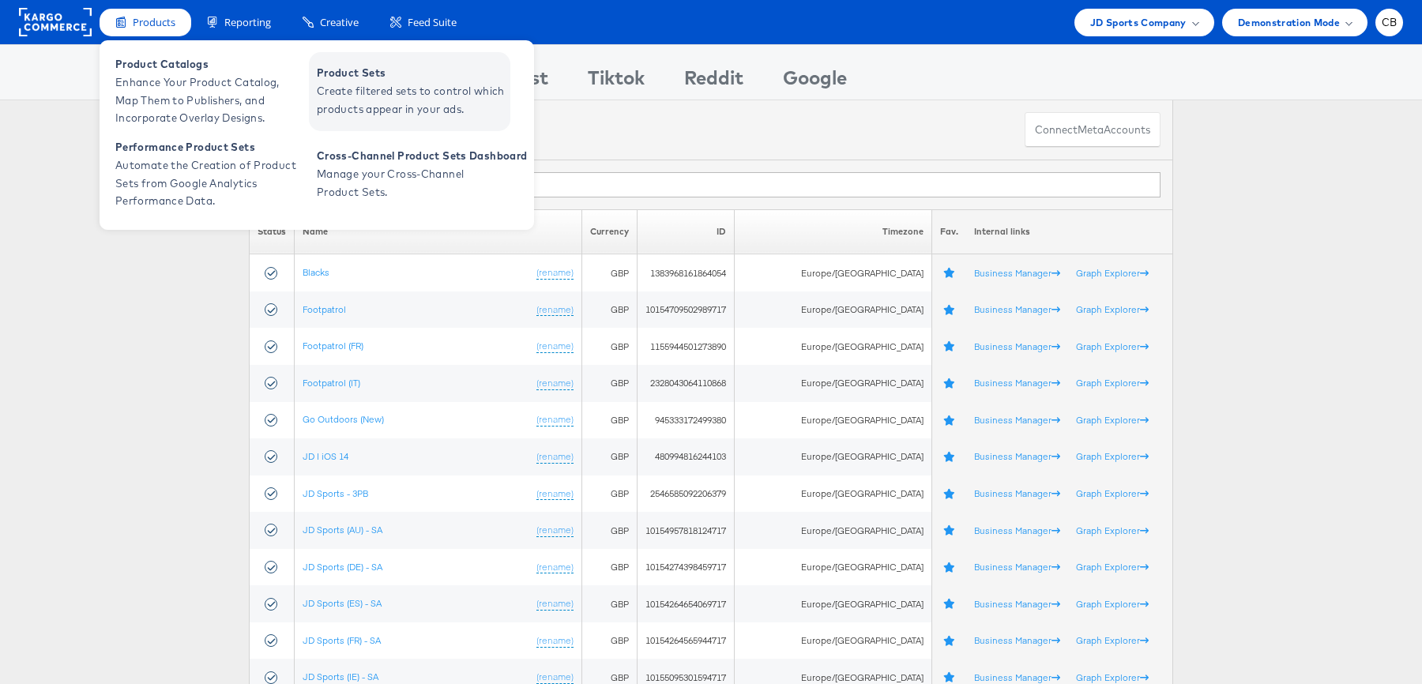
click at [381, 91] on span "Create filtered sets to control which products appear in your ads." at bounding box center [412, 100] width 190 height 36
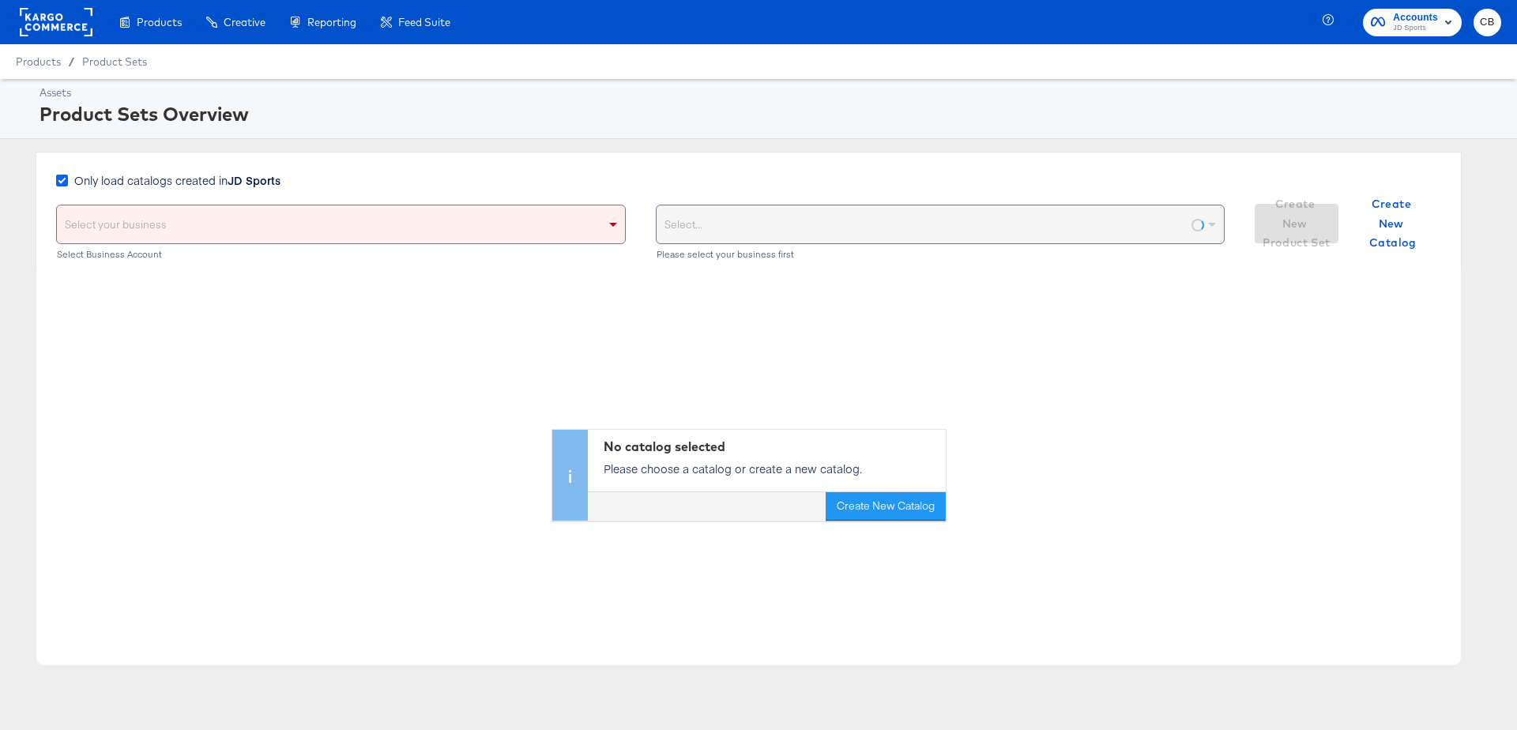
click at [66, 182] on icon at bounding box center [62, 181] width 12 height 12
click at [0, 0] on input "Only load catalogs created in JD Sports" at bounding box center [0, 0] width 0 height 0
click at [127, 224] on div "Select your business" at bounding box center [341, 224] width 568 height 38
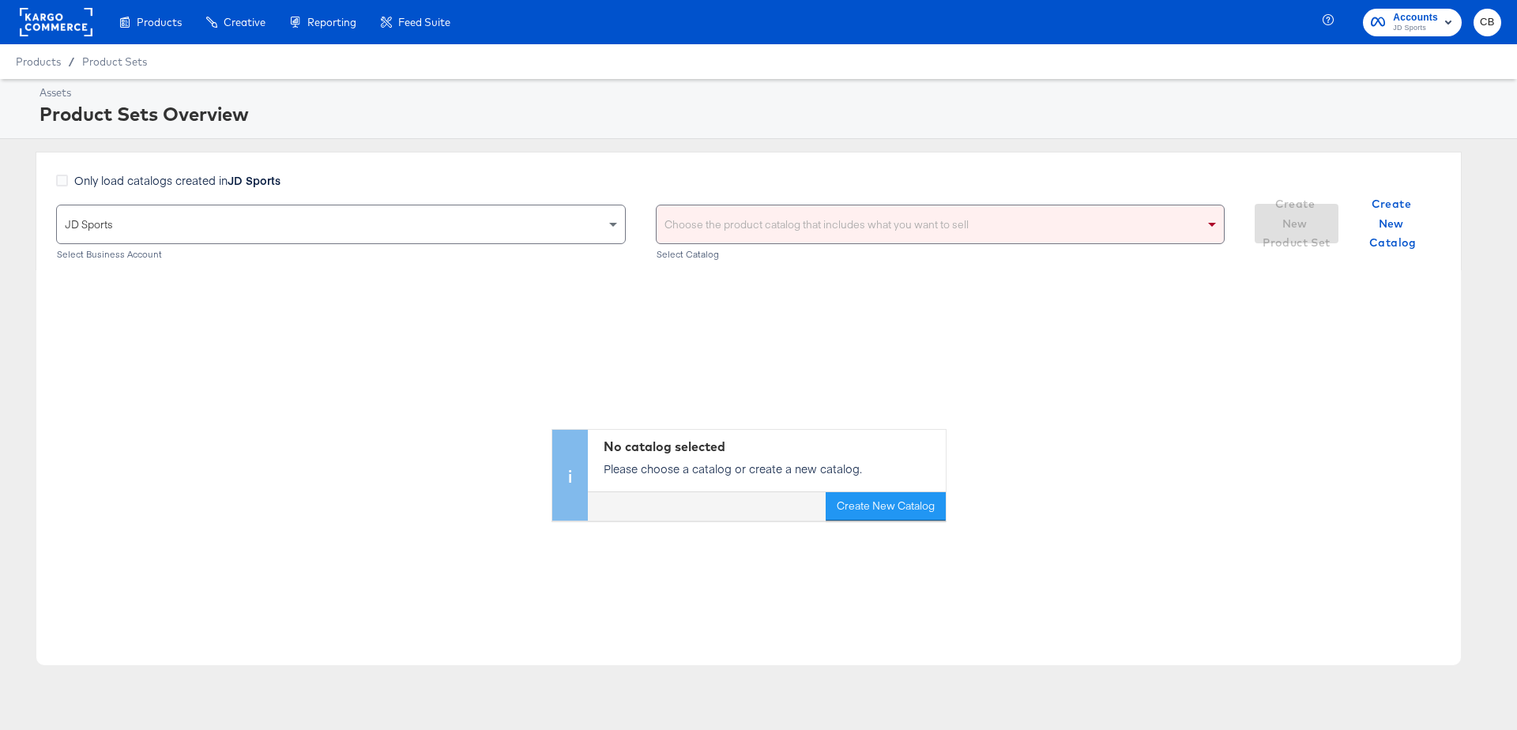
click at [817, 215] on div "Choose the product catalog that includes what you want to sell" at bounding box center [940, 224] width 568 height 38
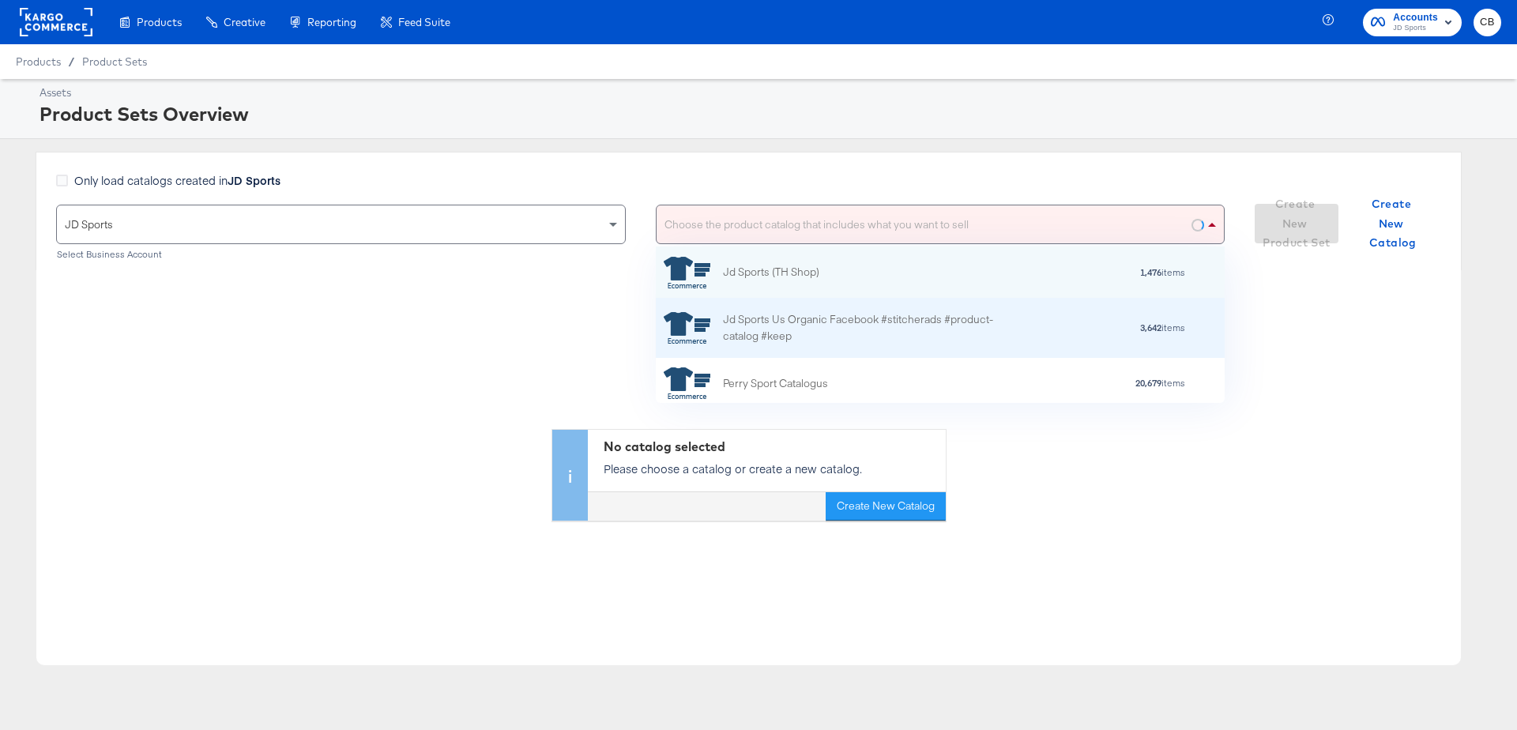
scroll to position [156, 570]
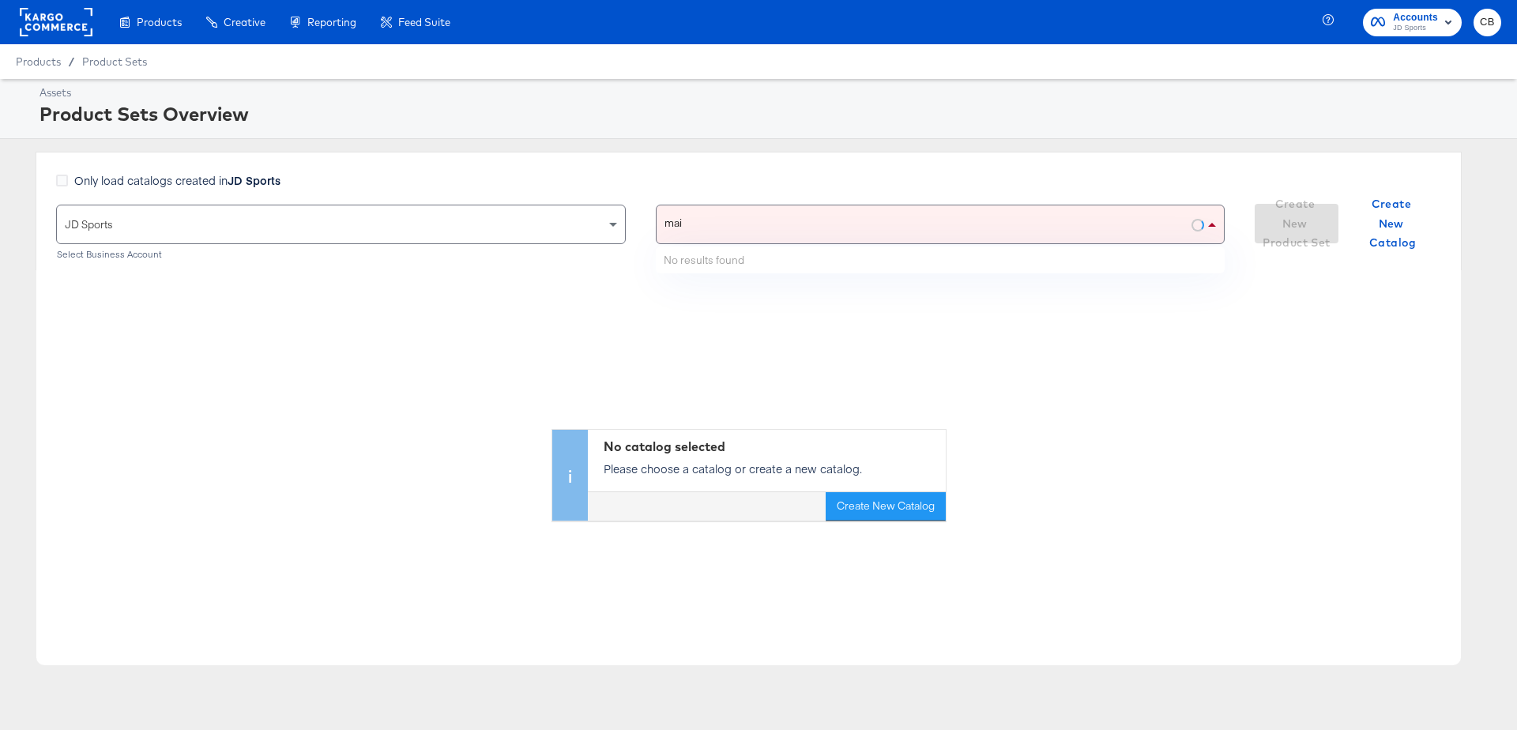
type input "main"
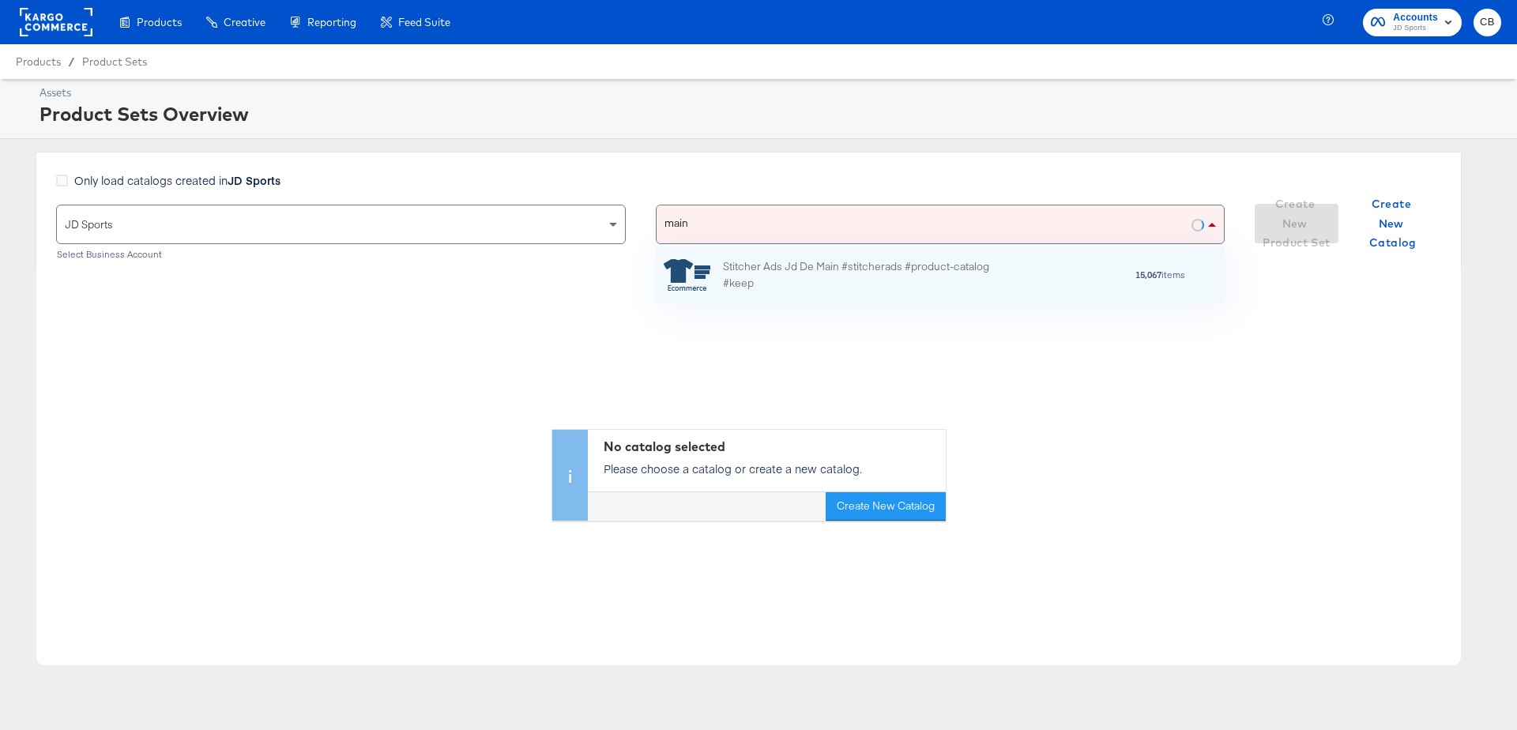
scroll to position [57, 570]
click at [891, 284] on div "Stitcher Ads Jd De Main #stitcherads #product-catalog #keep" at bounding box center [861, 274] width 276 height 33
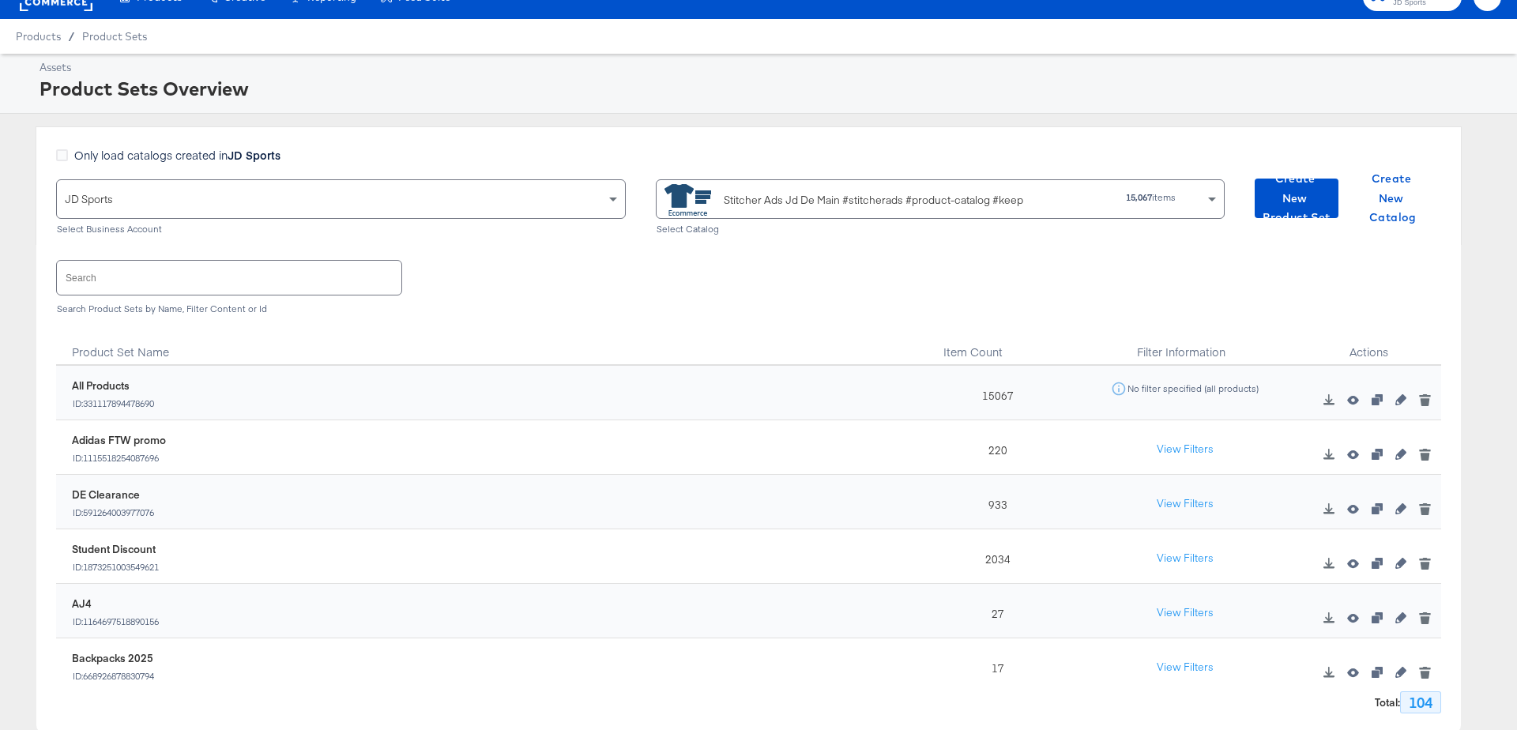
scroll to position [32, 0]
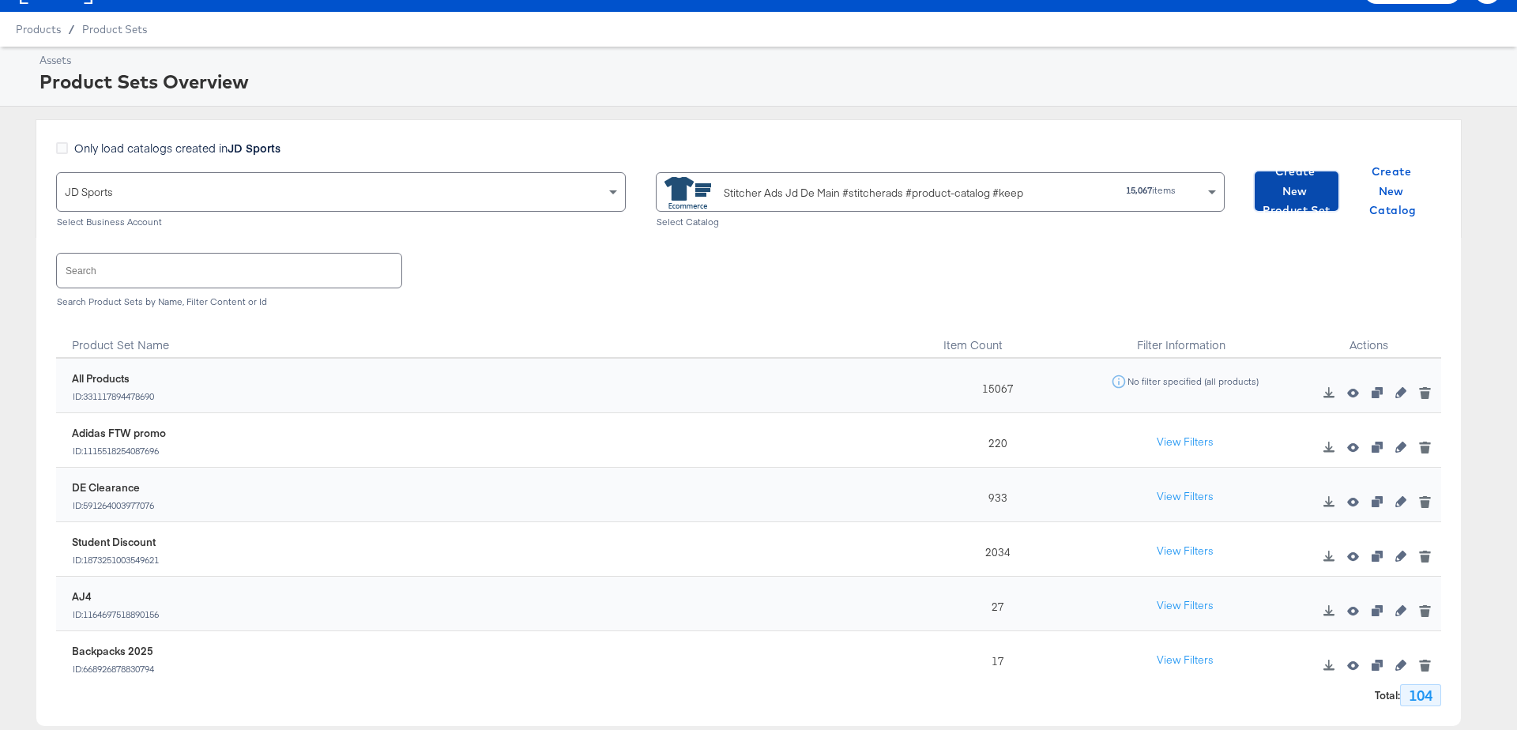
click at [1284, 196] on span "Create New Product Set" at bounding box center [1296, 191] width 71 height 58
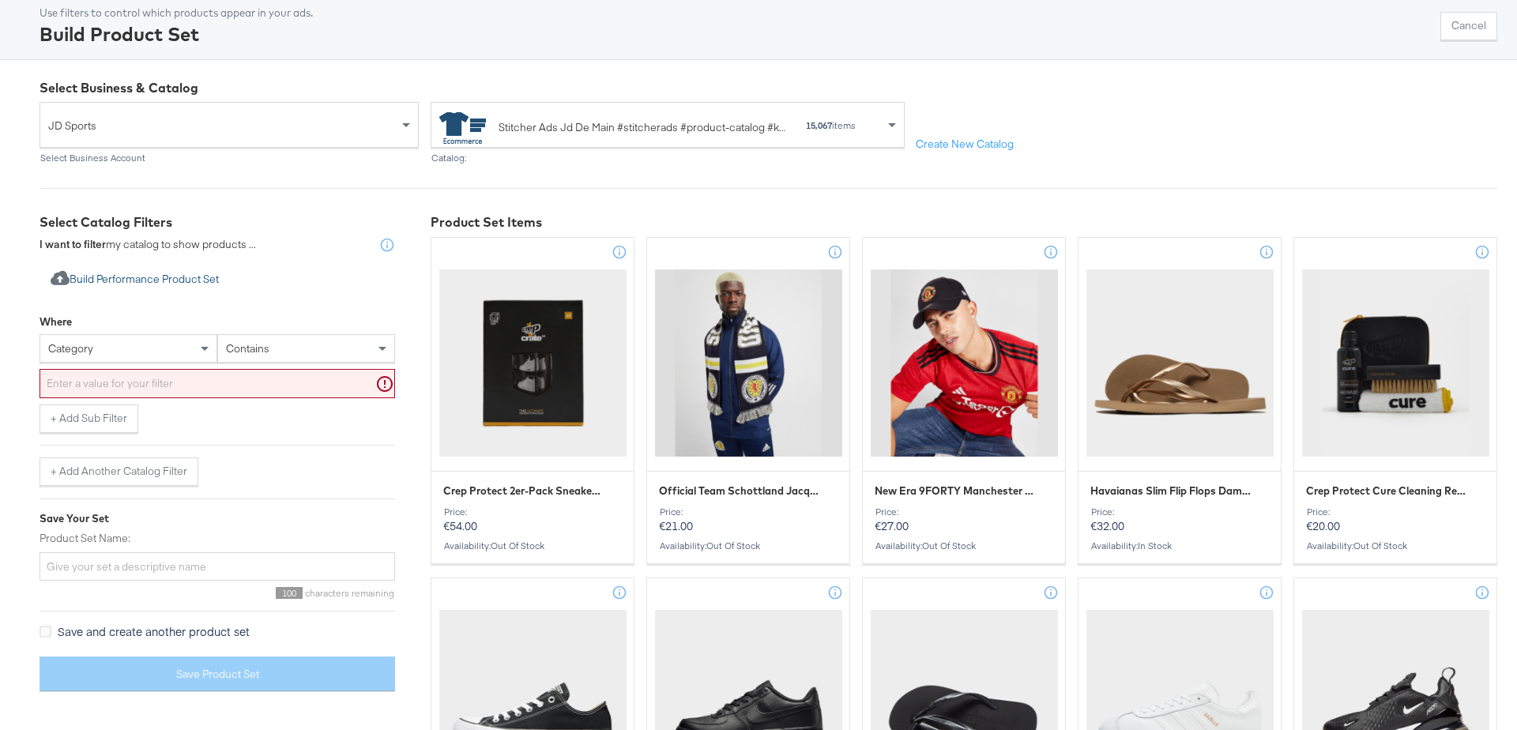
scroll to position [89, 0]
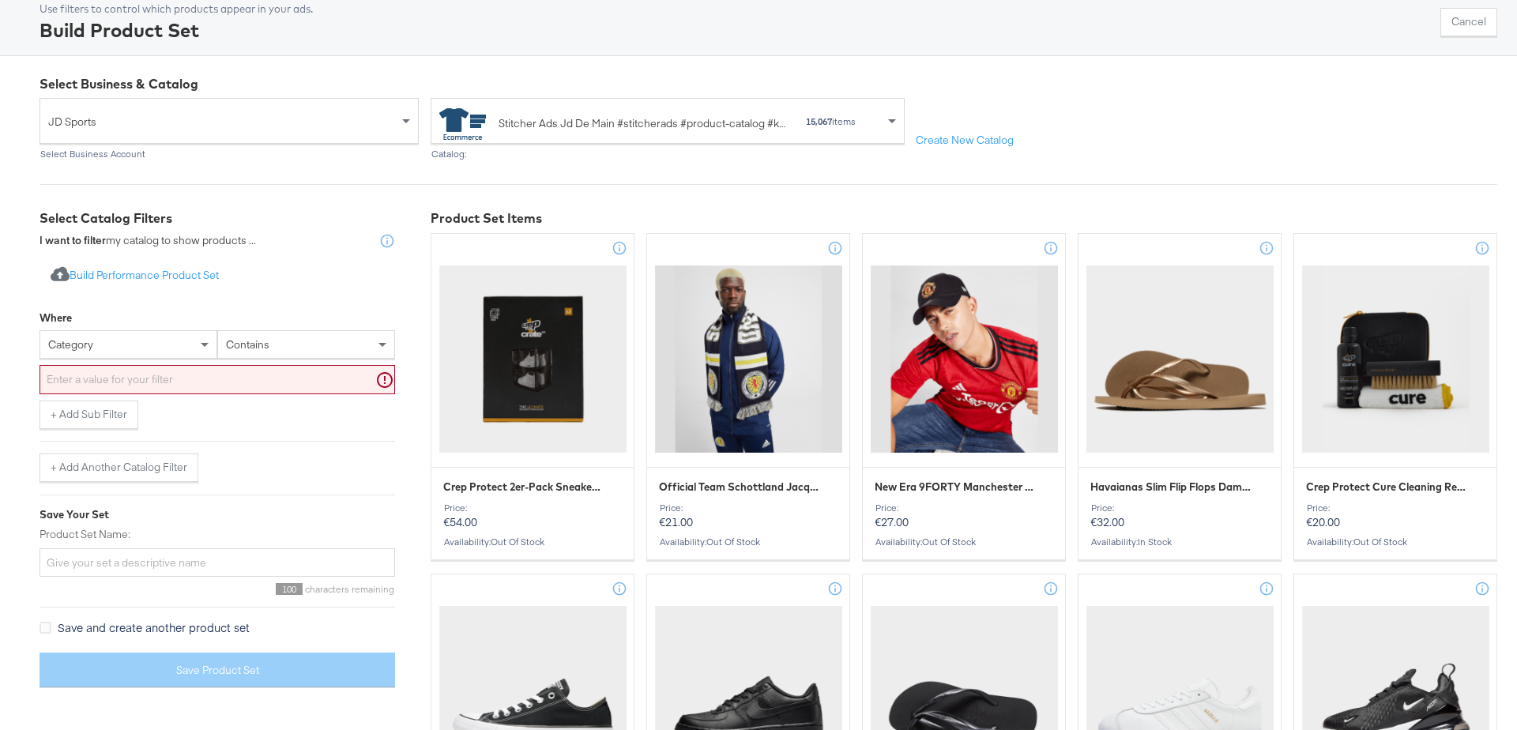
click at [135, 351] on div "category" at bounding box center [128, 344] width 176 height 27
click at [236, 287] on div "Import product data from Google Analytics to generate product set Build Perform…" at bounding box center [216, 275] width 355 height 29
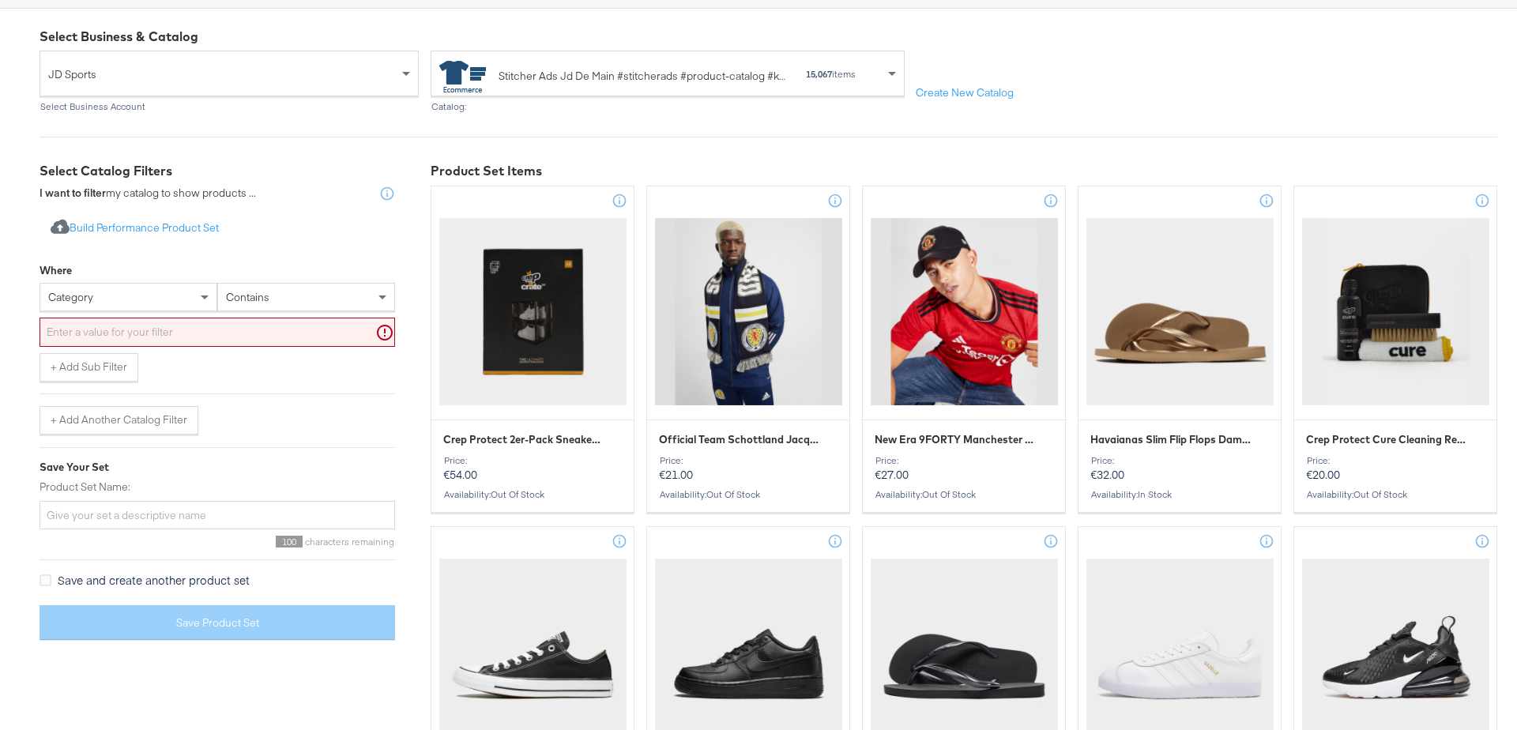
scroll to position [62, 0]
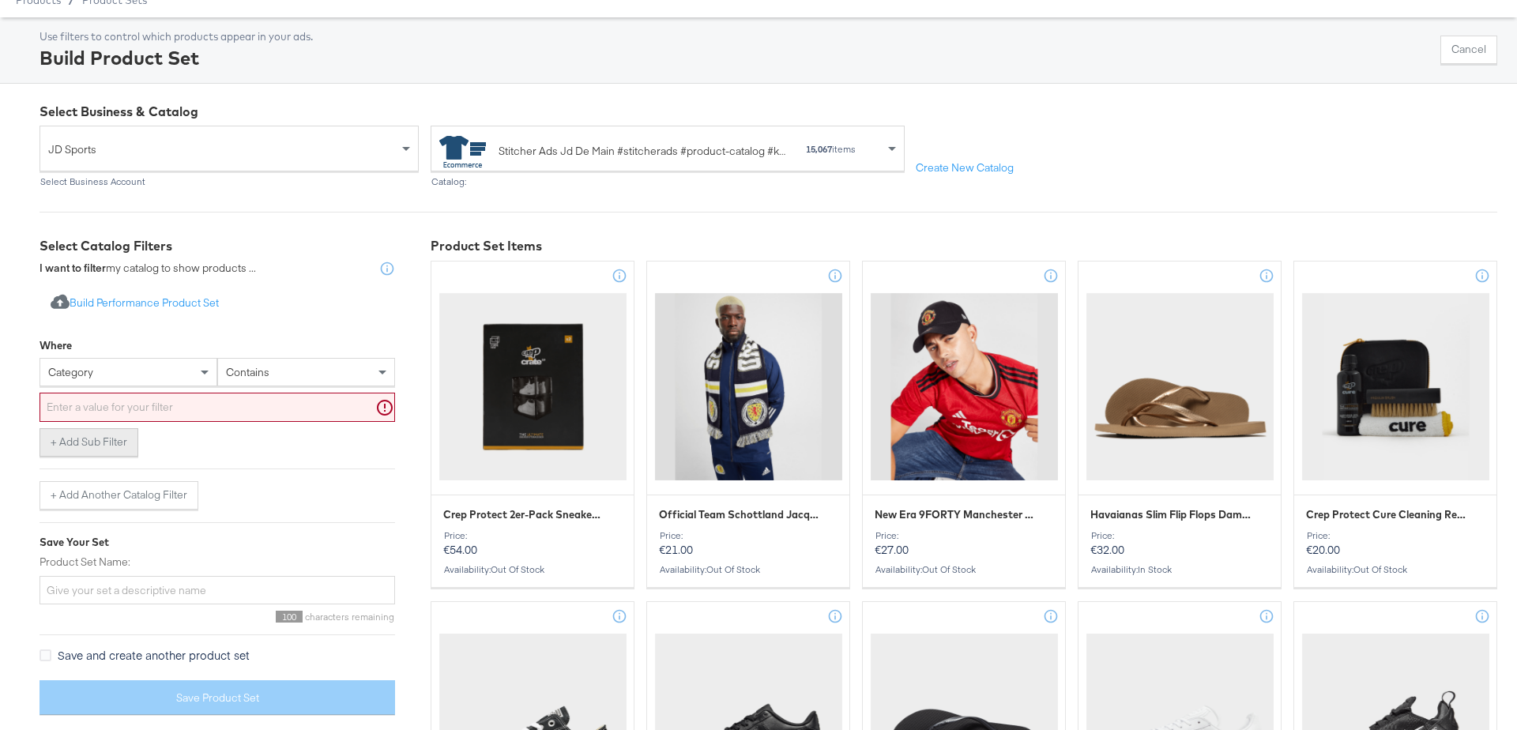
click at [88, 443] on button "+ Add Sub Filter" at bounding box center [88, 442] width 99 height 28
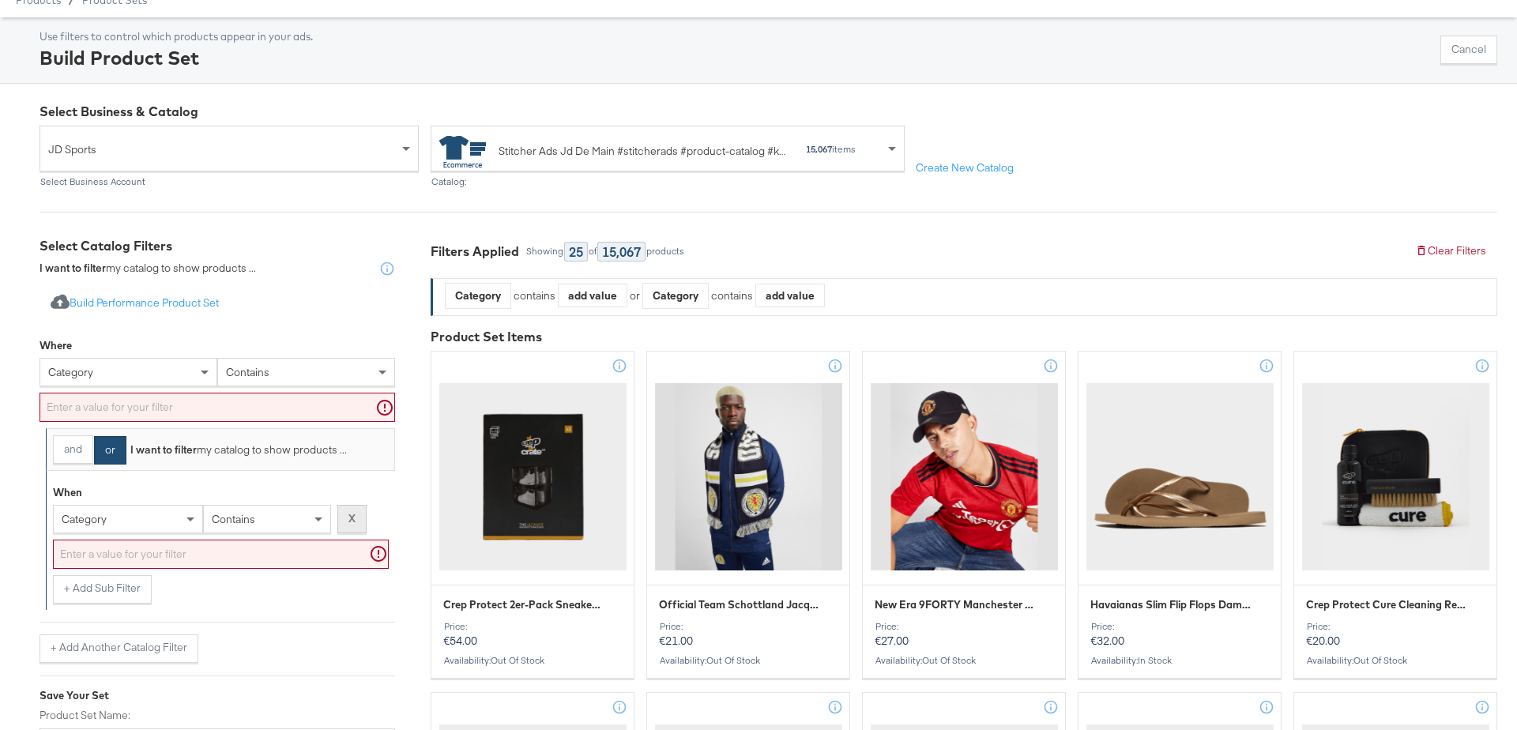
click at [355, 516] on strong "X" at bounding box center [351, 518] width 7 height 15
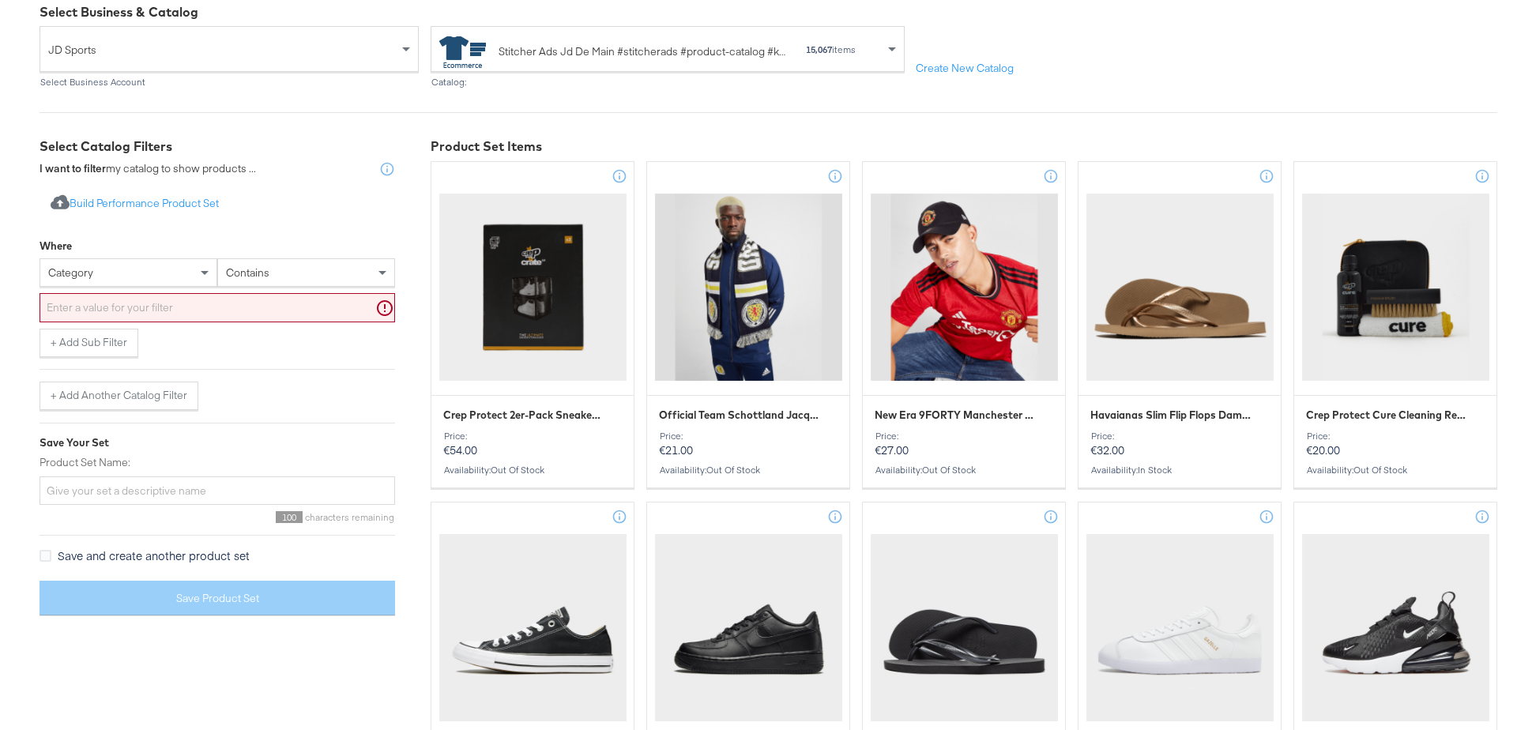
scroll to position [150, 0]
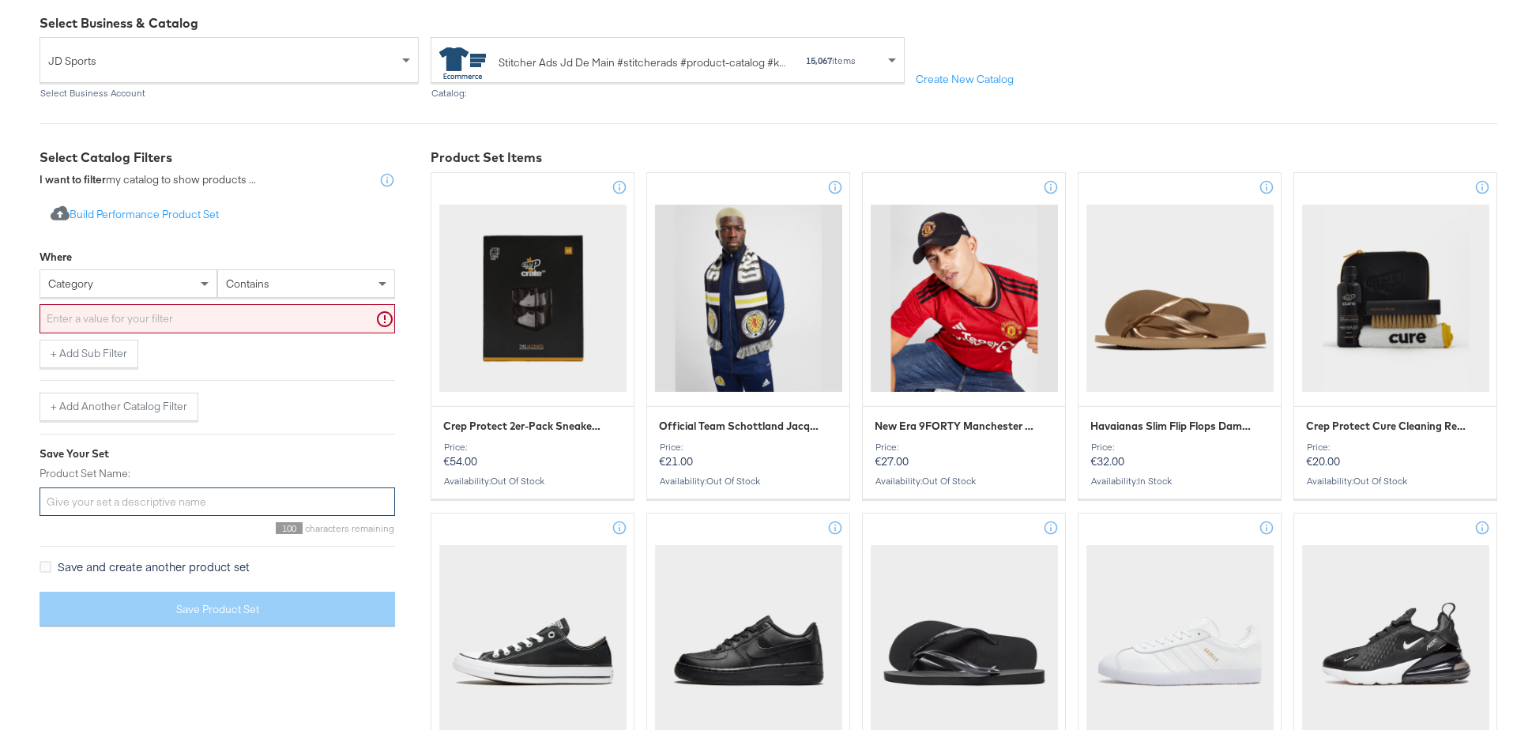
click at [94, 502] on input "Product Set Name:" at bounding box center [216, 501] width 355 height 29
type input "DE Extra 10"
click at [180, 448] on div "Save Your Set" at bounding box center [216, 453] width 355 height 15
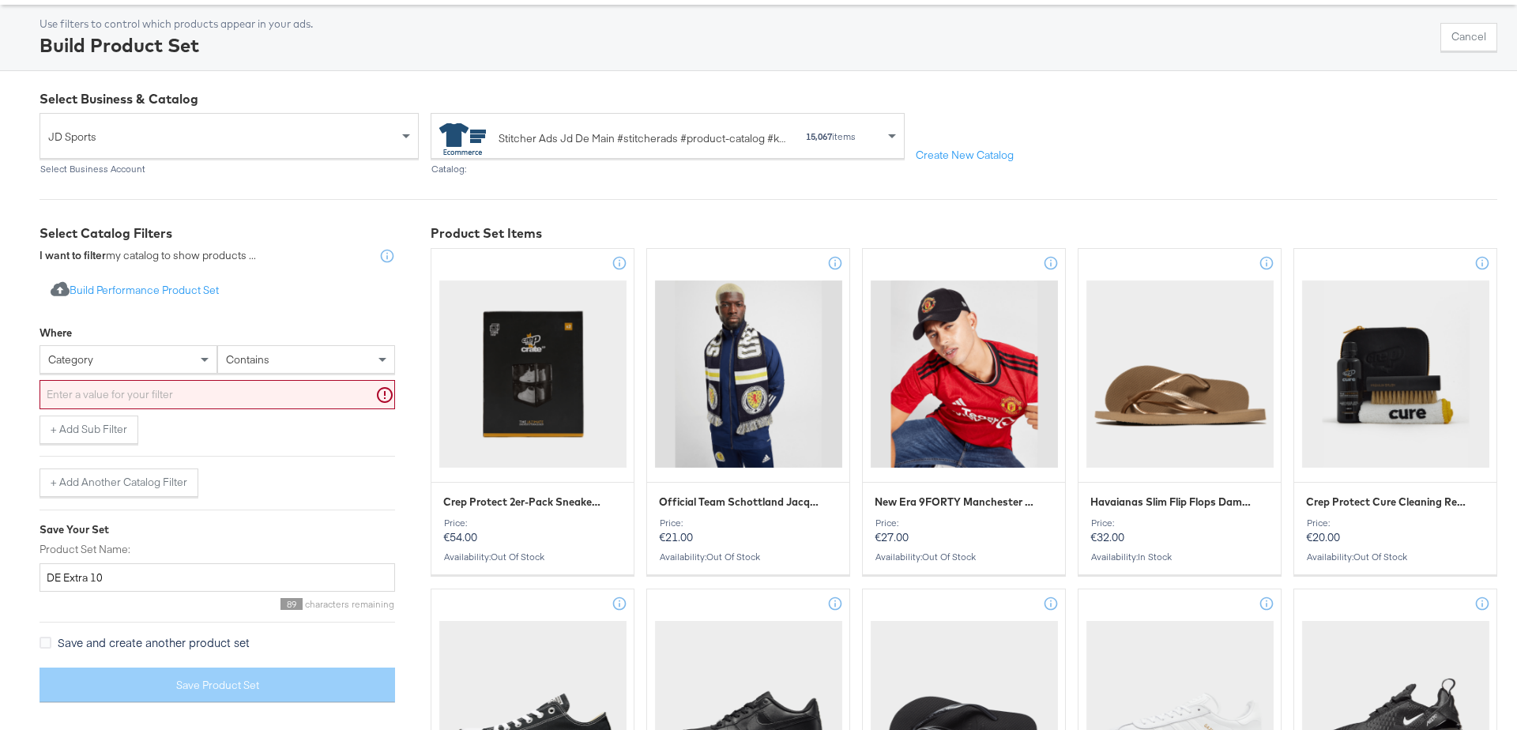
scroll to position [48, 0]
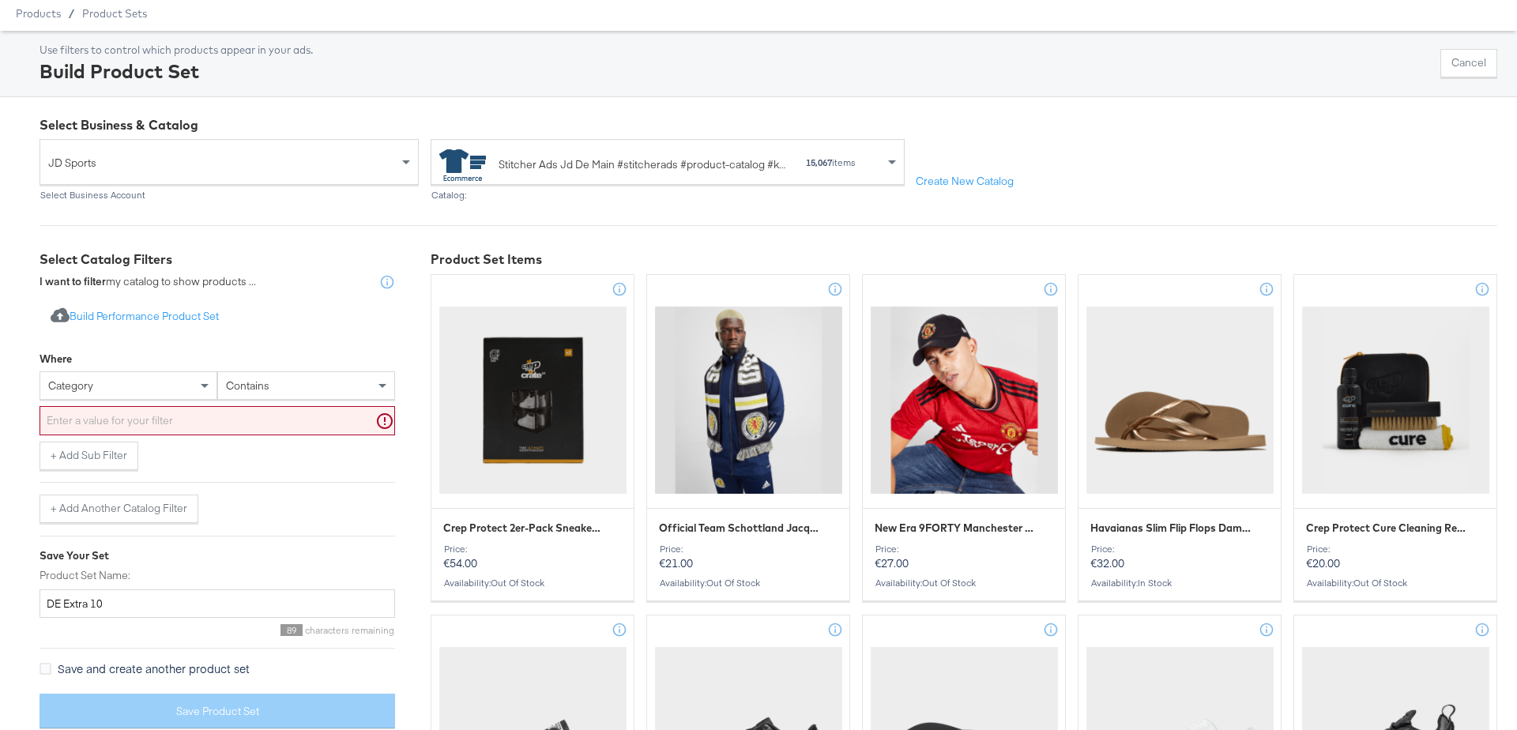
click at [386, 280] on icon at bounding box center [387, 282] width 16 height 16
click at [193, 377] on div "category" at bounding box center [128, 385] width 176 height 27
click at [319, 447] on div "+ Add Sub Filter" at bounding box center [216, 456] width 355 height 28
click at [128, 430] on input "text" at bounding box center [216, 420] width 355 height 29
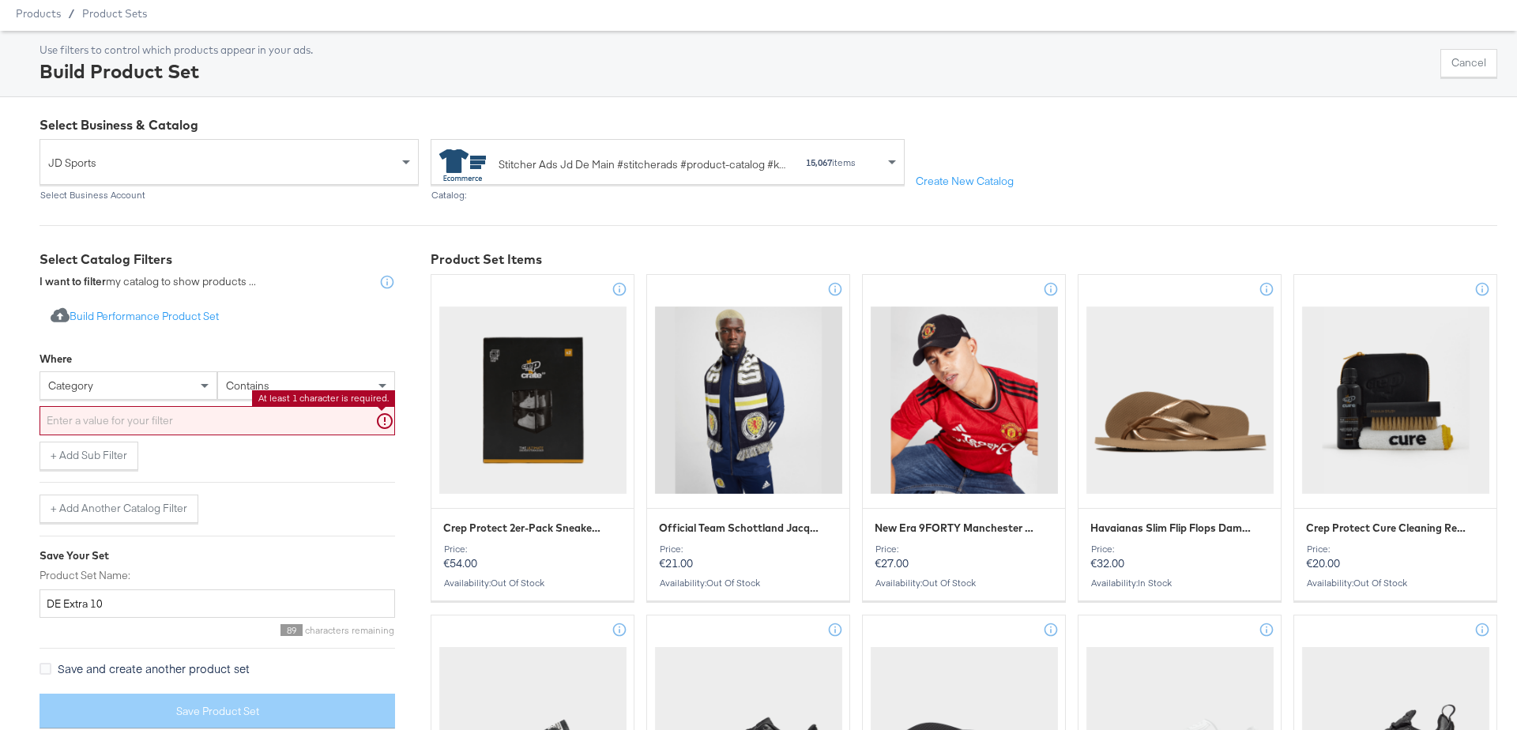
click at [385, 416] on input "text" at bounding box center [216, 420] width 355 height 29
click at [131, 381] on div "category" at bounding box center [128, 385] width 176 height 27
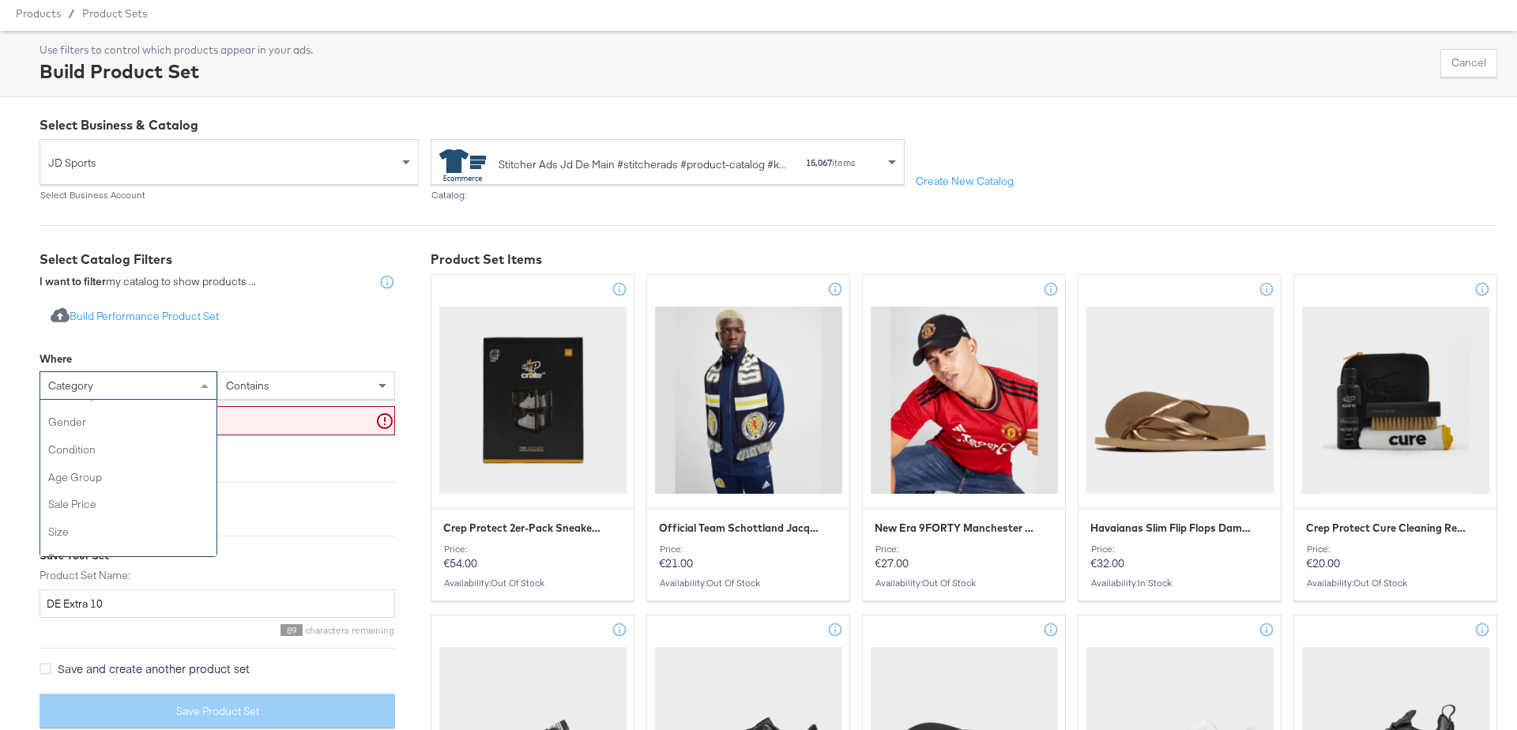
scroll to position [0, 0]
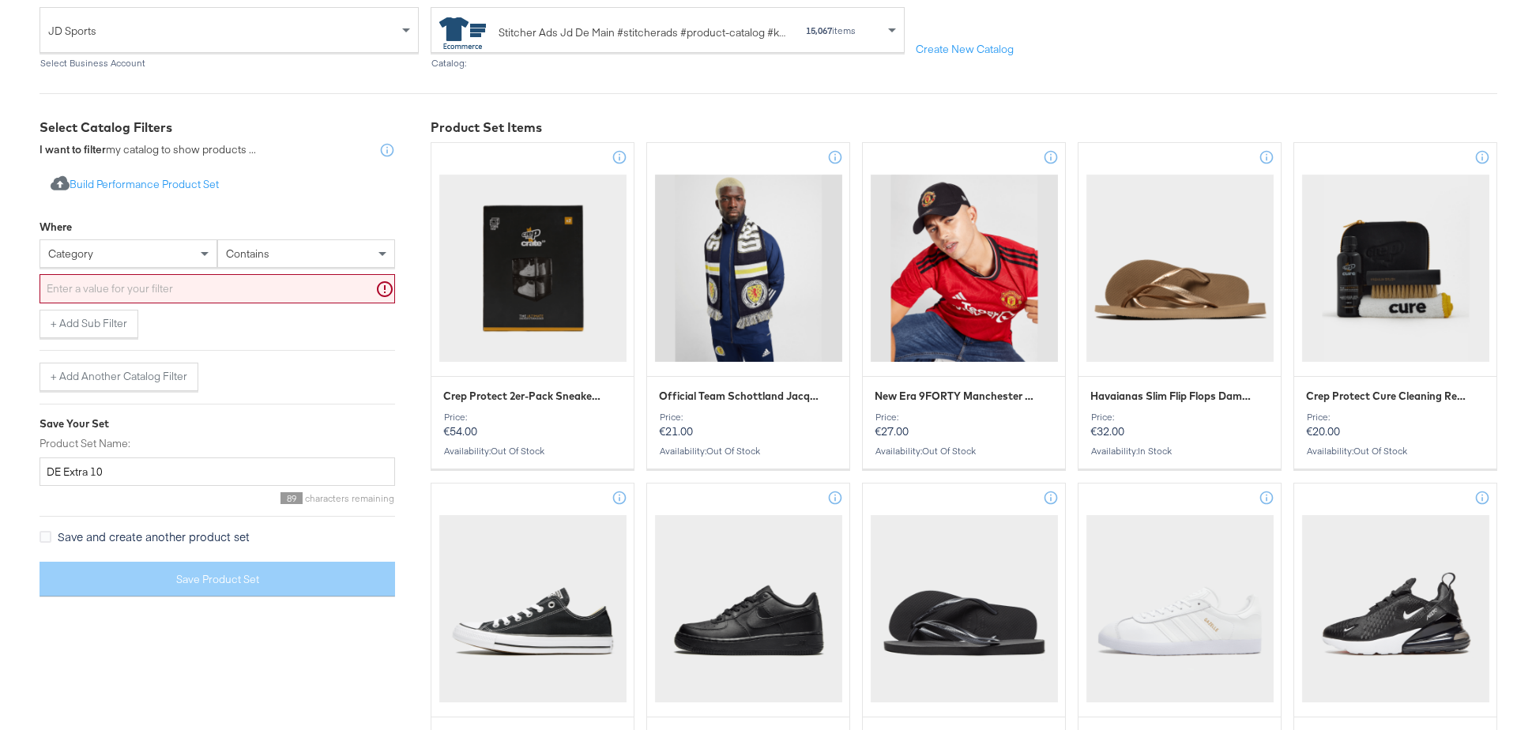
scroll to position [145, 0]
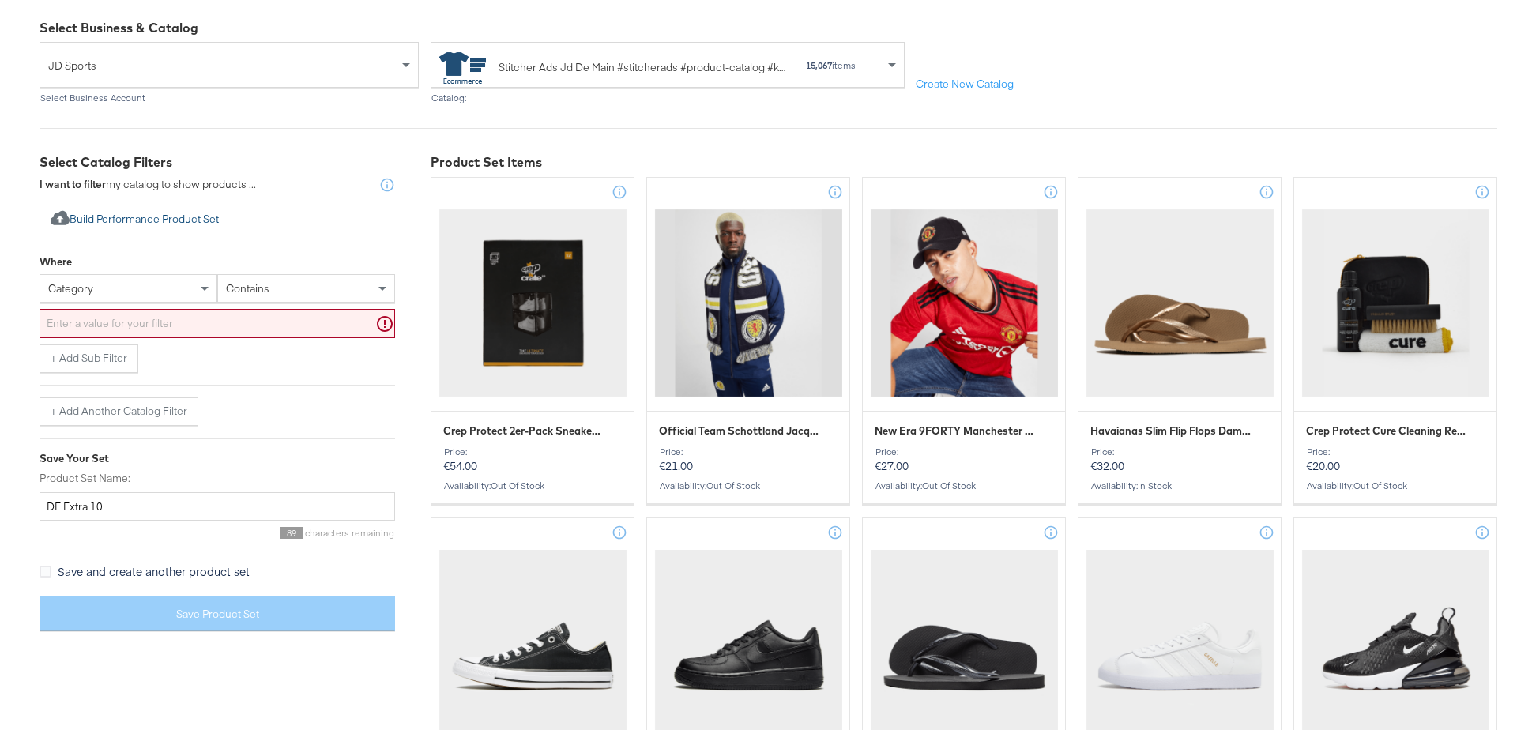
click at [134, 220] on button "Import product data from Google Analytics to generate product set Build Perform…" at bounding box center [134, 219] width 190 height 29
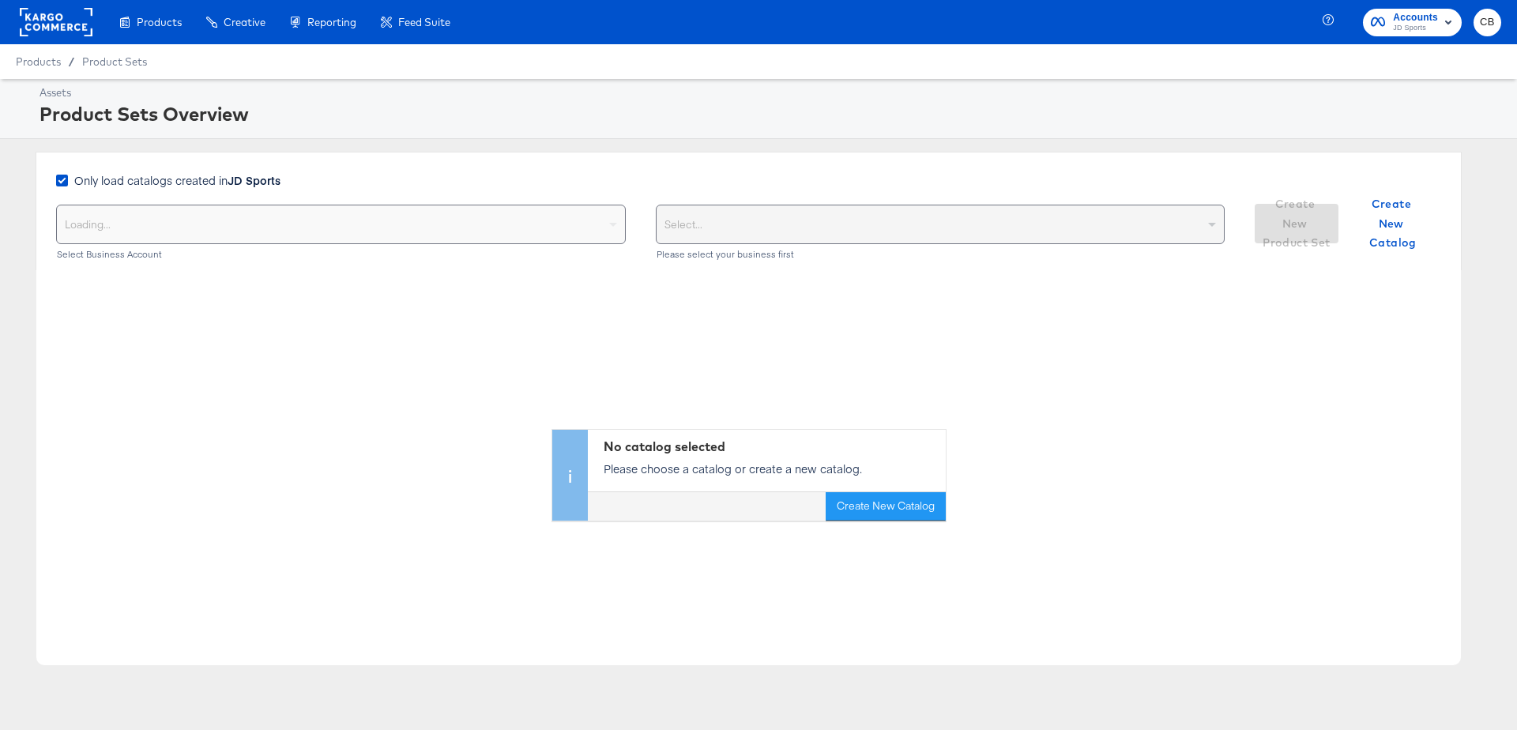
scroll to position [32, 0]
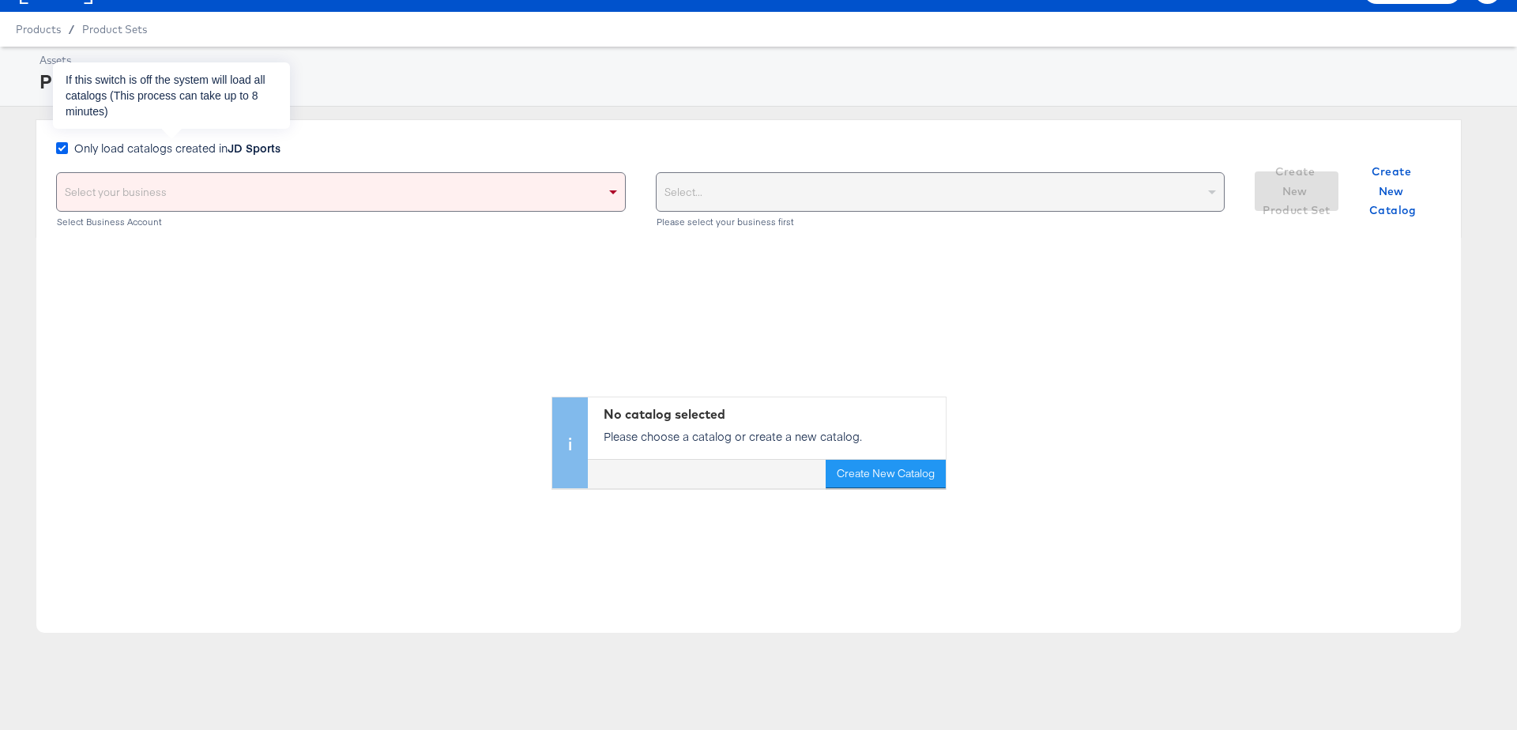
click at [63, 151] on icon at bounding box center [62, 148] width 12 height 12
click at [0, 0] on input "Only load catalogs created in JD Sports" at bounding box center [0, 0] width 0 height 0
click at [115, 185] on div "Select your business" at bounding box center [341, 192] width 568 height 38
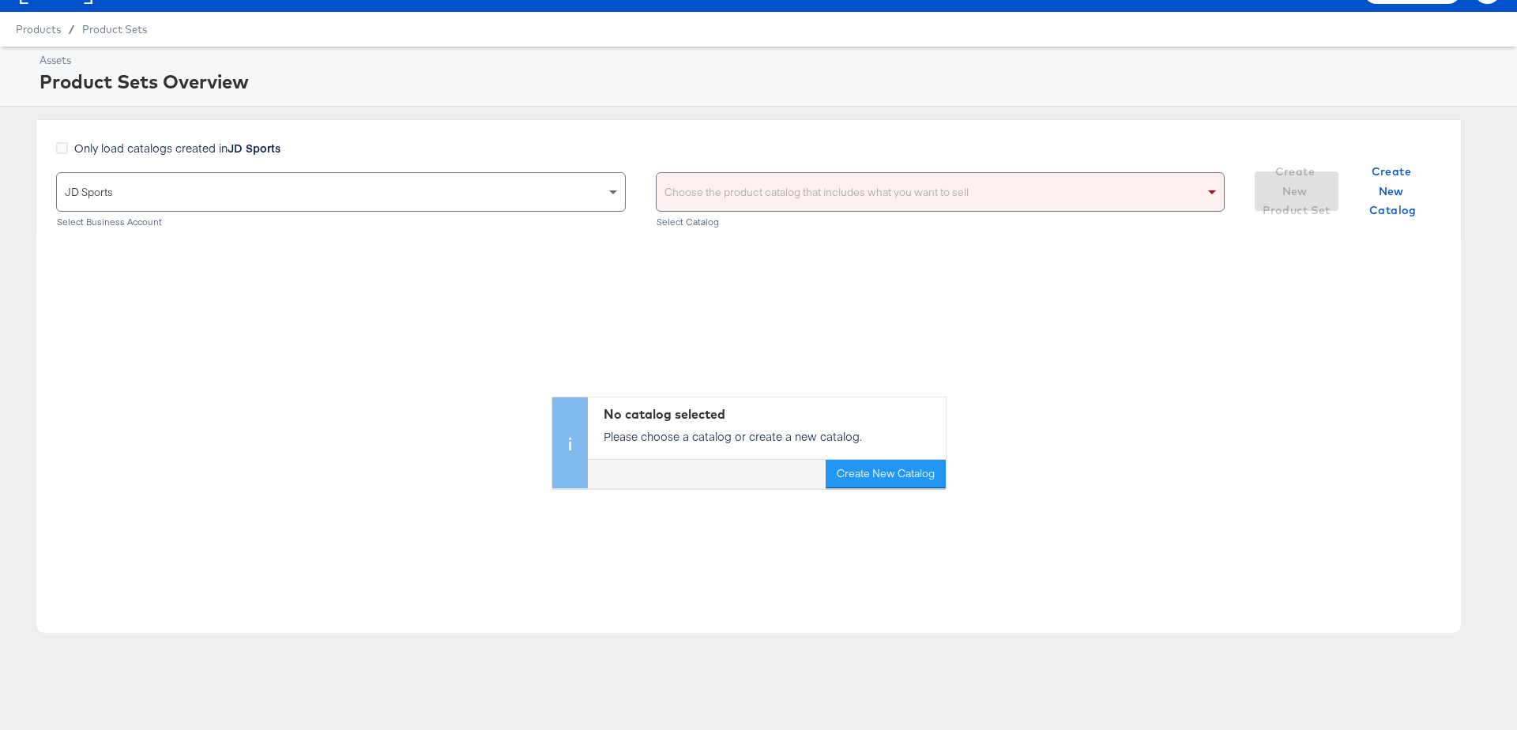
click at [799, 191] on div "Choose the product catalog that includes what you want to sell" at bounding box center [940, 192] width 568 height 38
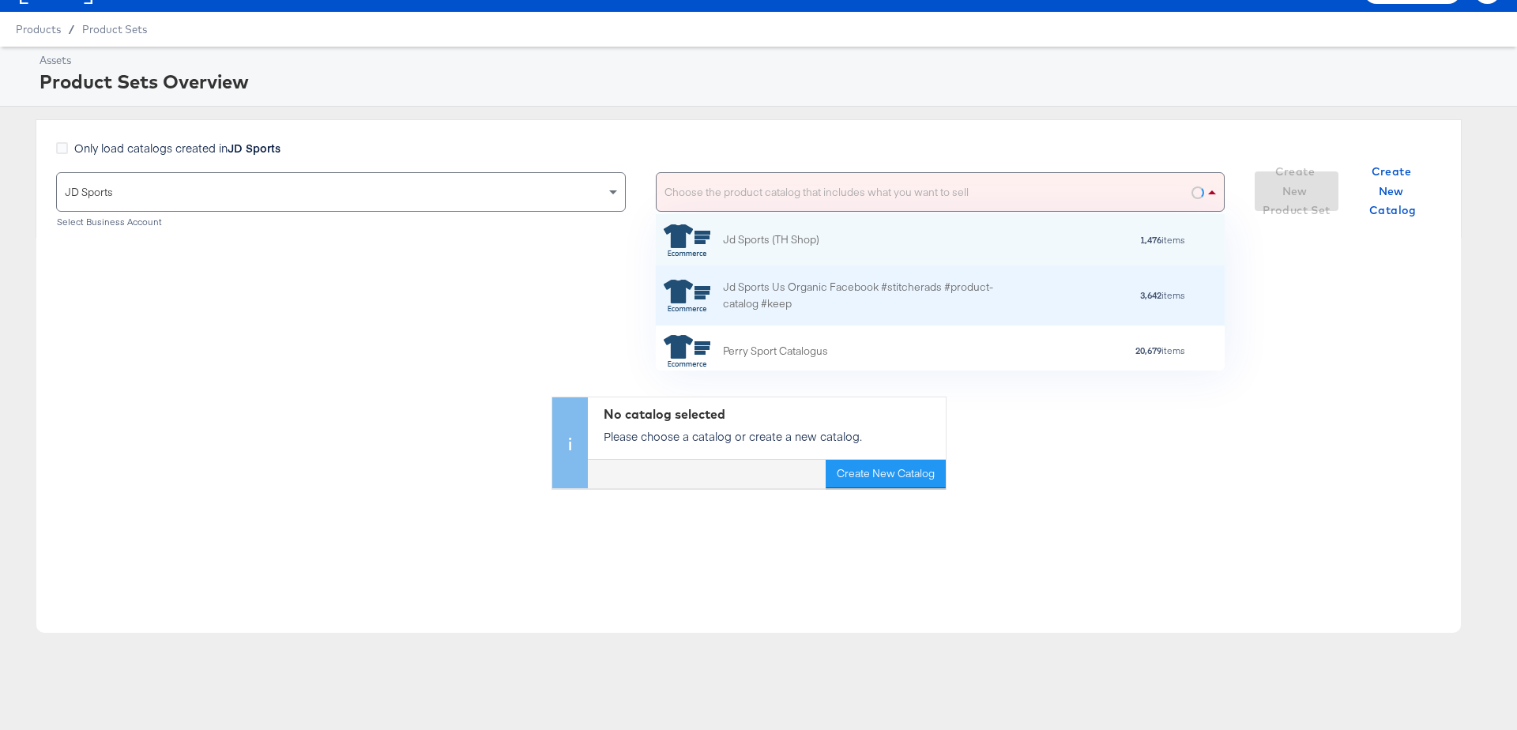
scroll to position [156, 570]
type input "main"
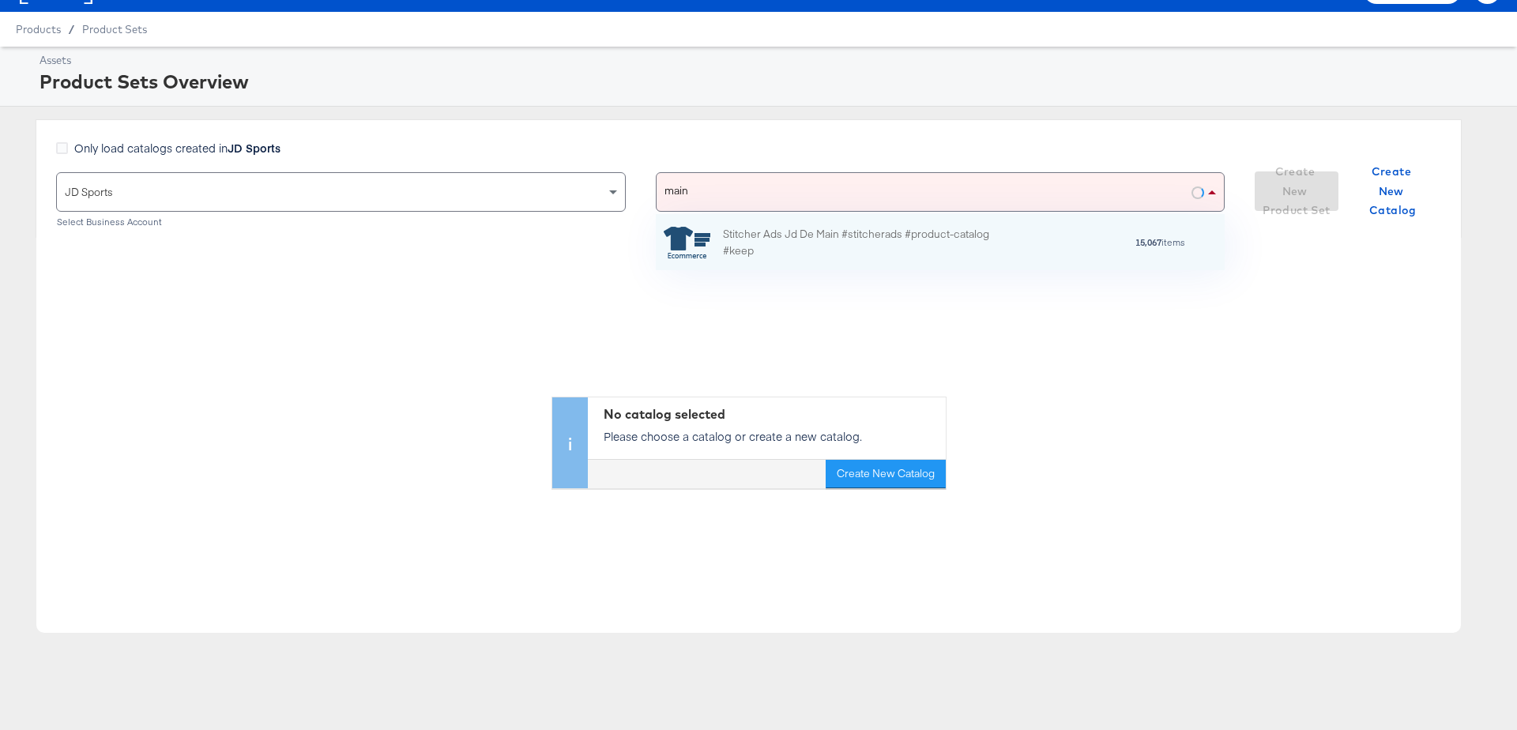
scroll to position [57, 570]
click at [805, 232] on div "Stitcher Ads Jd De Main #stitcherads #product-catalog #keep" at bounding box center [861, 242] width 276 height 33
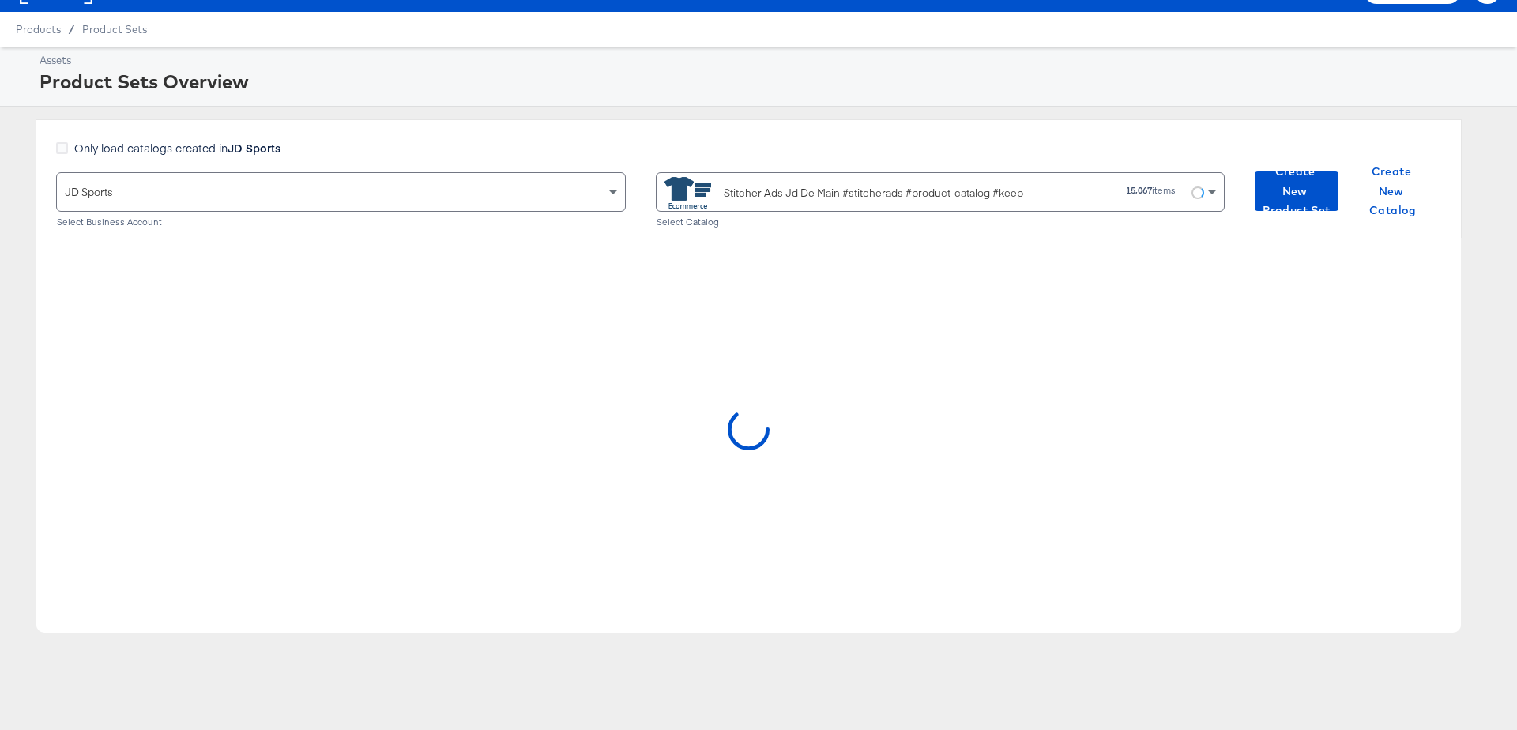
scroll to position [96, 0]
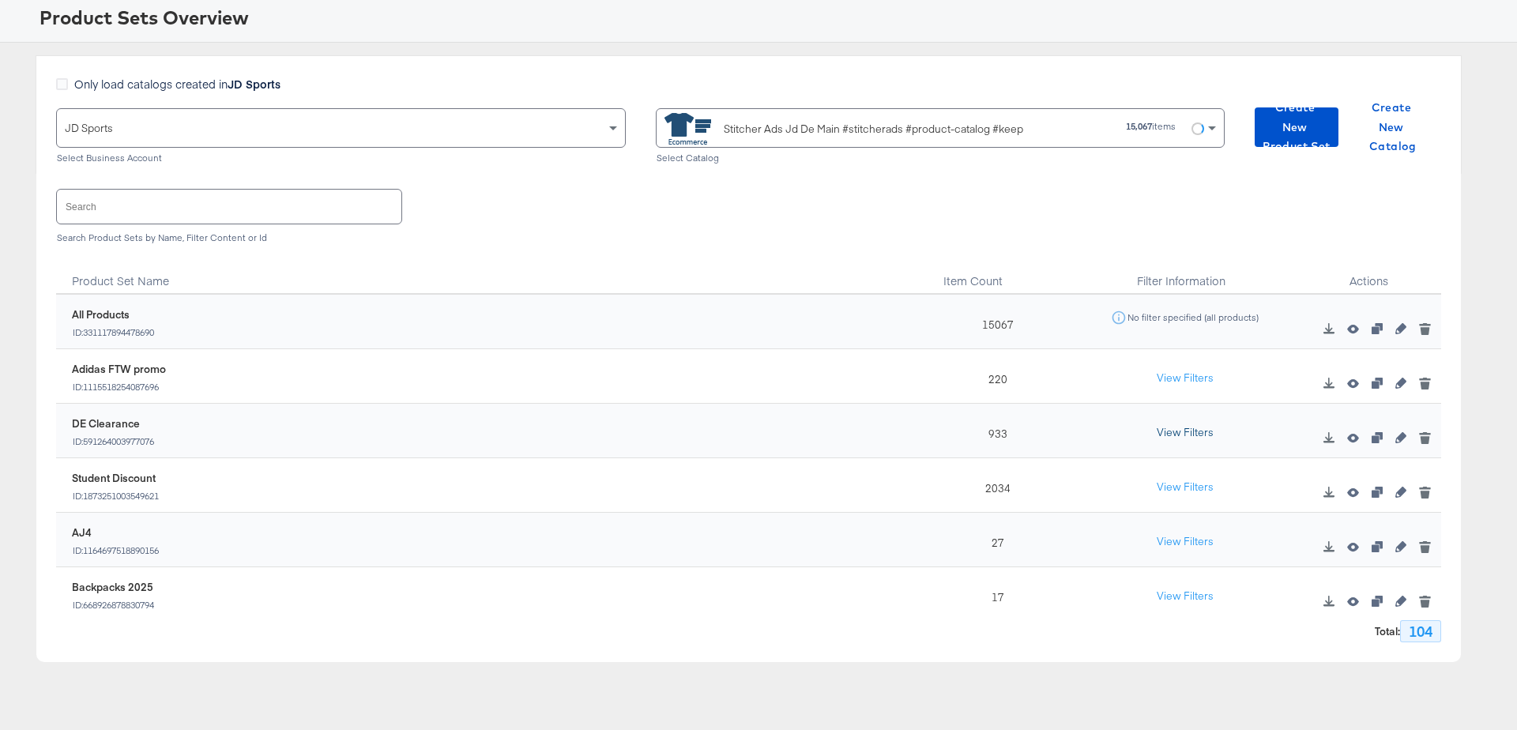
click at [1166, 428] on button "View Filters" at bounding box center [1184, 433] width 79 height 28
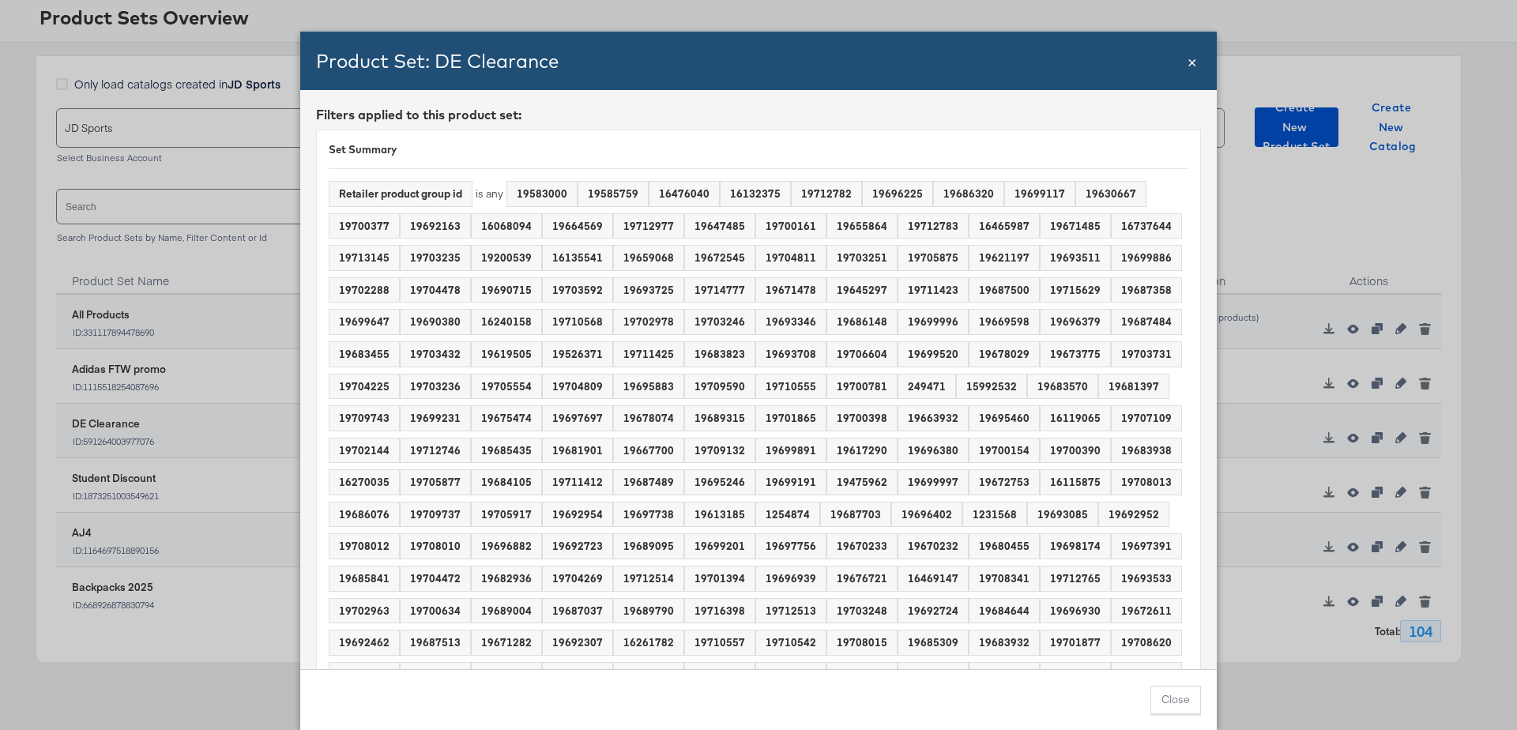
click at [1191, 57] on span "×" at bounding box center [1191, 60] width 9 height 21
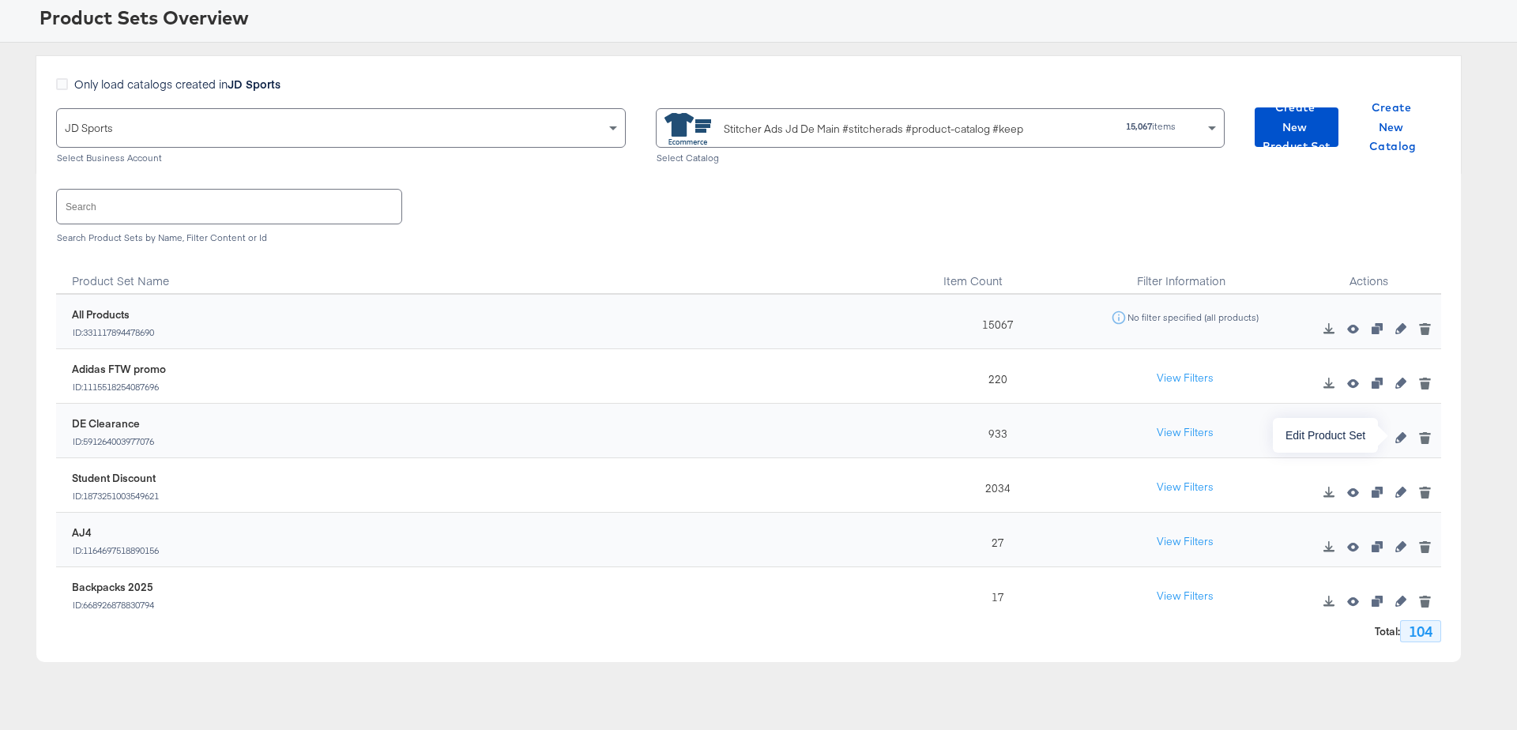
click at [1396, 438] on icon "button" at bounding box center [1400, 437] width 11 height 11
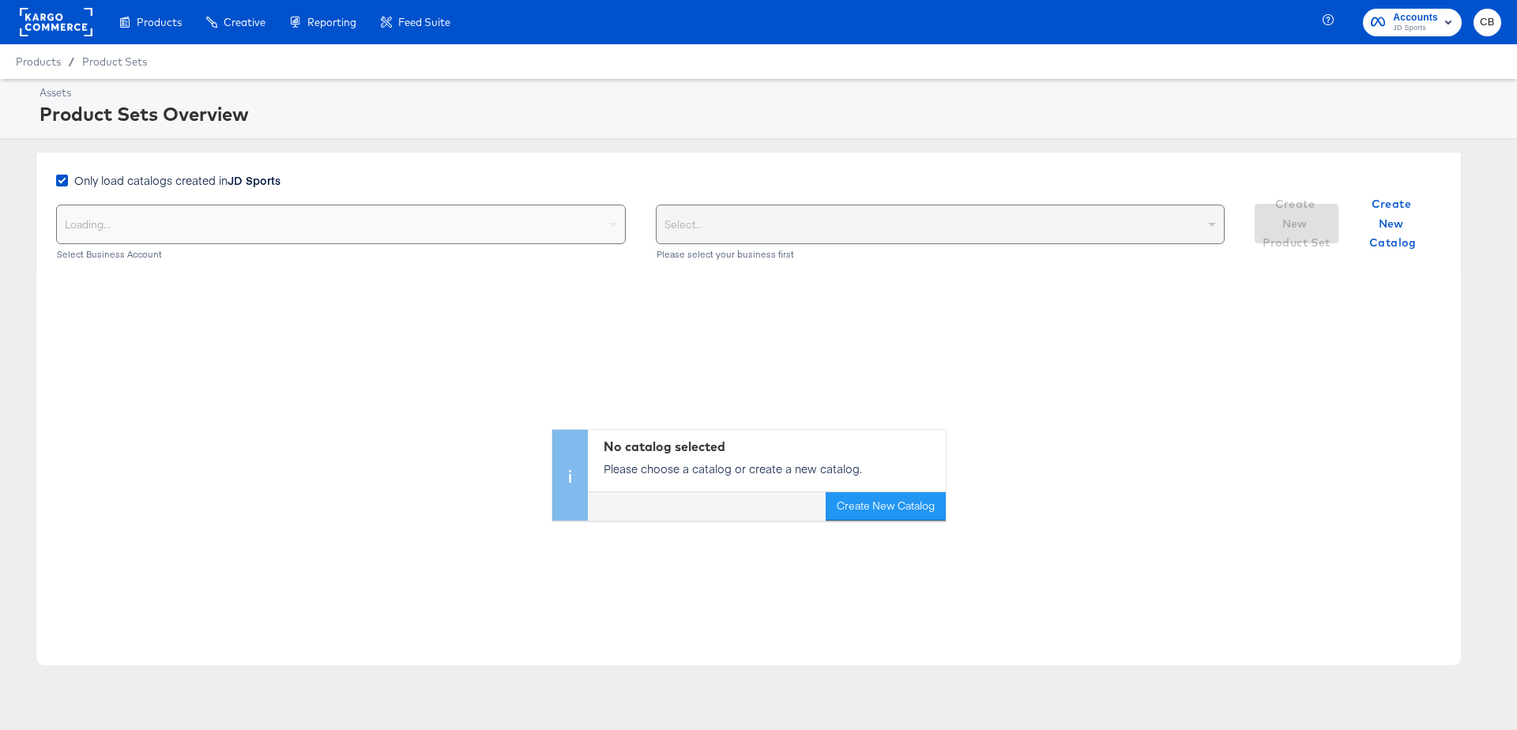
scroll to position [96, 0]
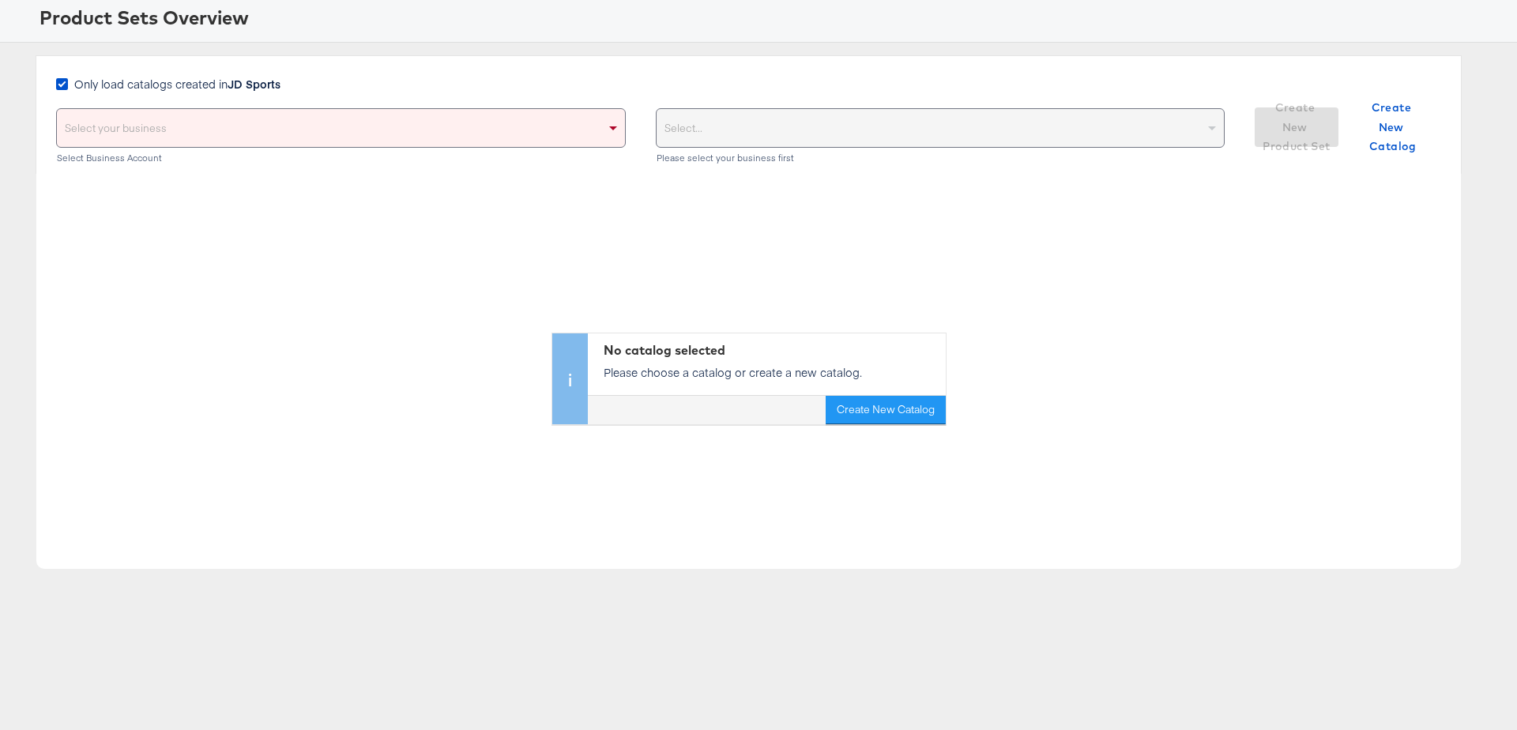
click at [53, 87] on div "Only load catalogs created in JD Sports Select your business Select Business Ac…" at bounding box center [749, 114] width 1426 height 118
click at [67, 85] on label "Only load catalogs created in JD Sports" at bounding box center [171, 84] width 231 height 17
click at [0, 0] on input "Only load catalogs created in JD Sports" at bounding box center [0, 0] width 0 height 0
click at [436, 141] on div "Select your business" at bounding box center [341, 128] width 568 height 38
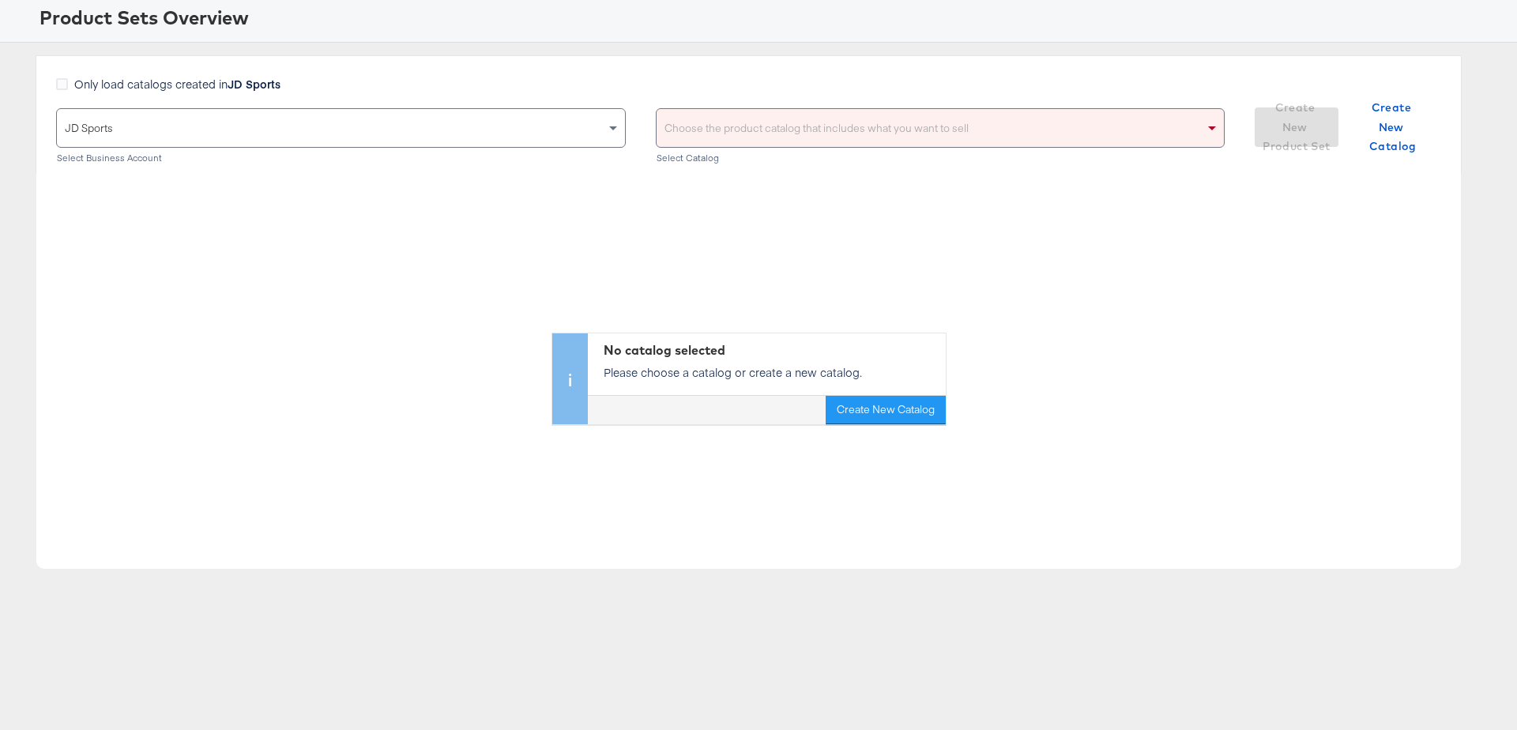
click at [763, 140] on div "Choose the product catalog that includes what you want to sell" at bounding box center [940, 128] width 568 height 38
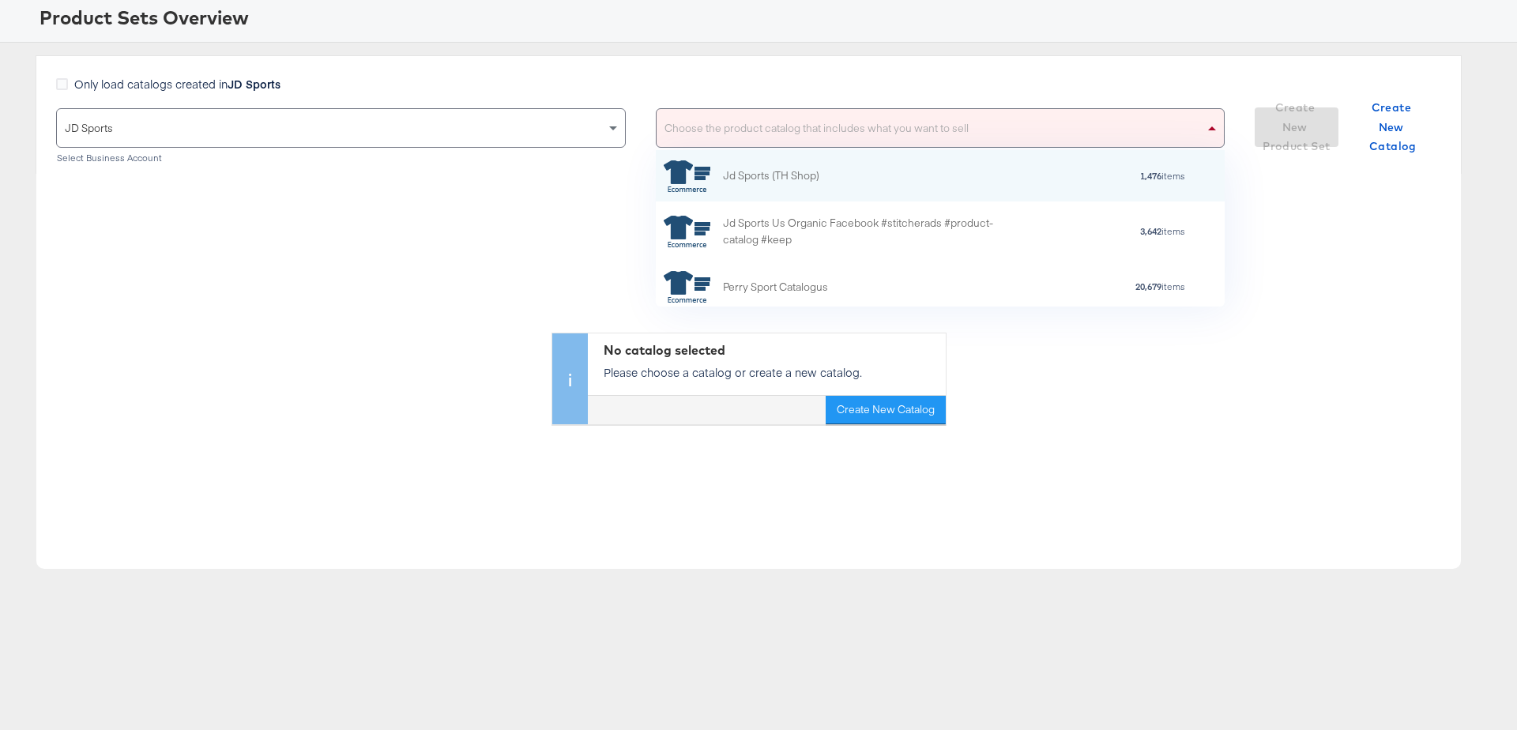
scroll to position [156, 570]
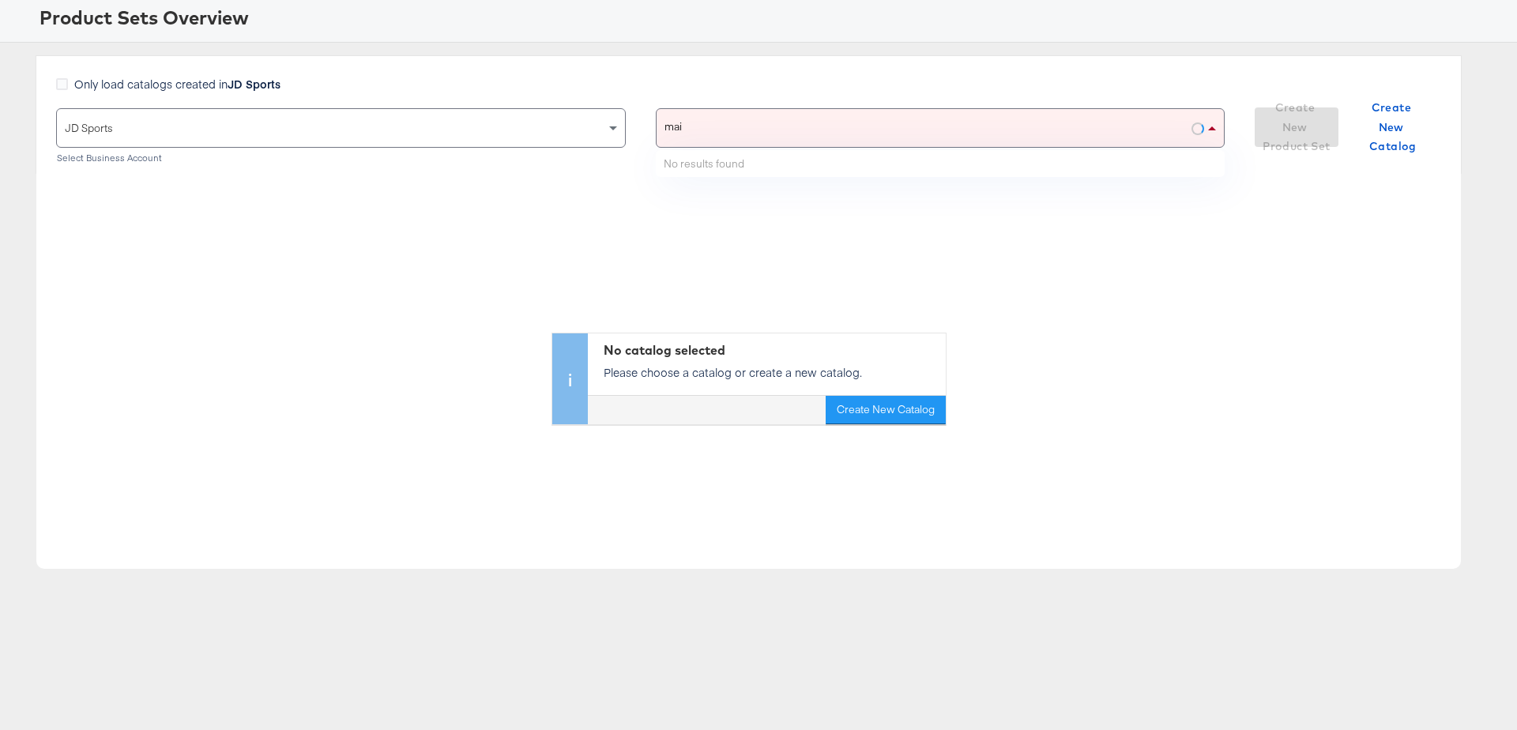
type input "main"
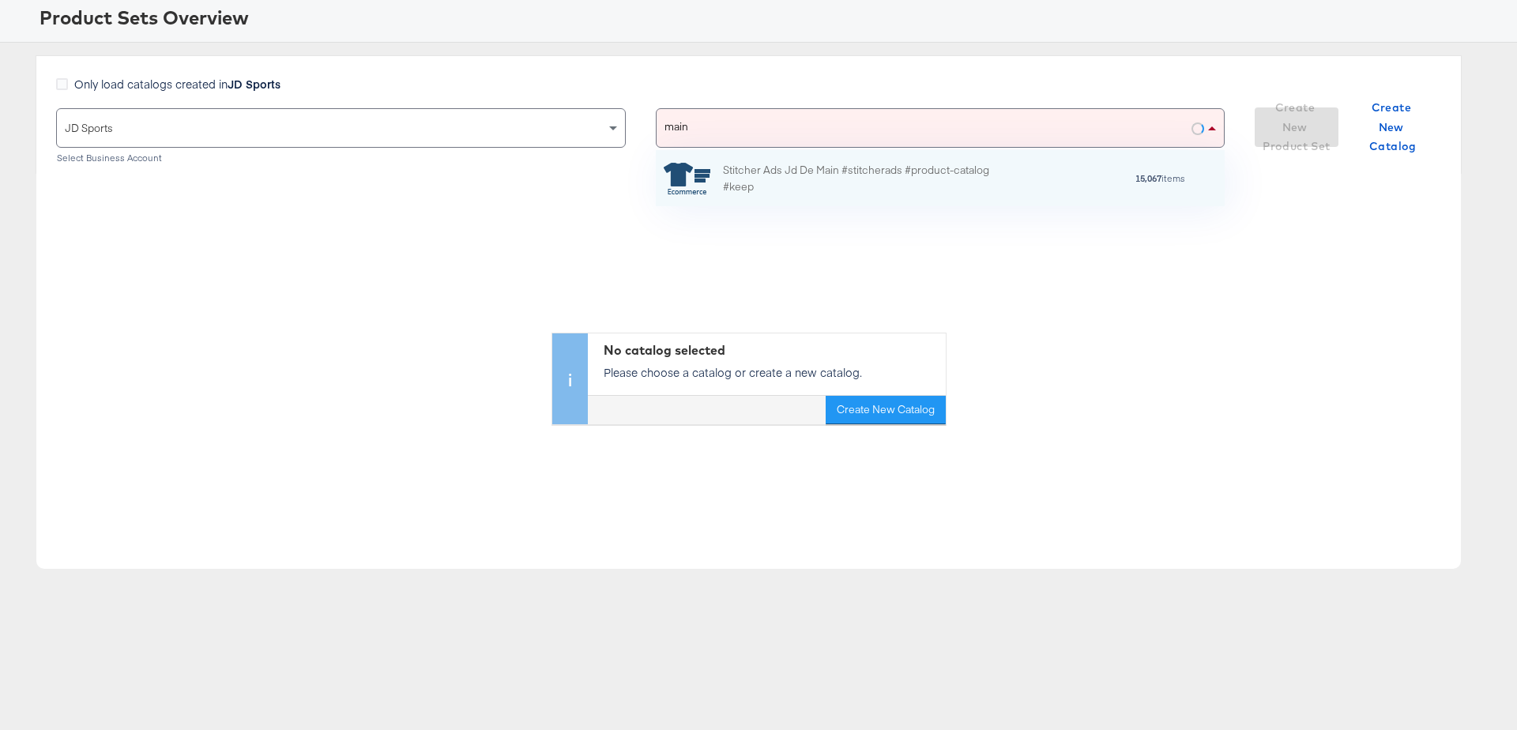
scroll to position [57, 570]
click at [795, 195] on div "Stitcher Ads Jd De Main #stitcherads #product-catalog #keep 15,067 items" at bounding box center [941, 178] width 570 height 57
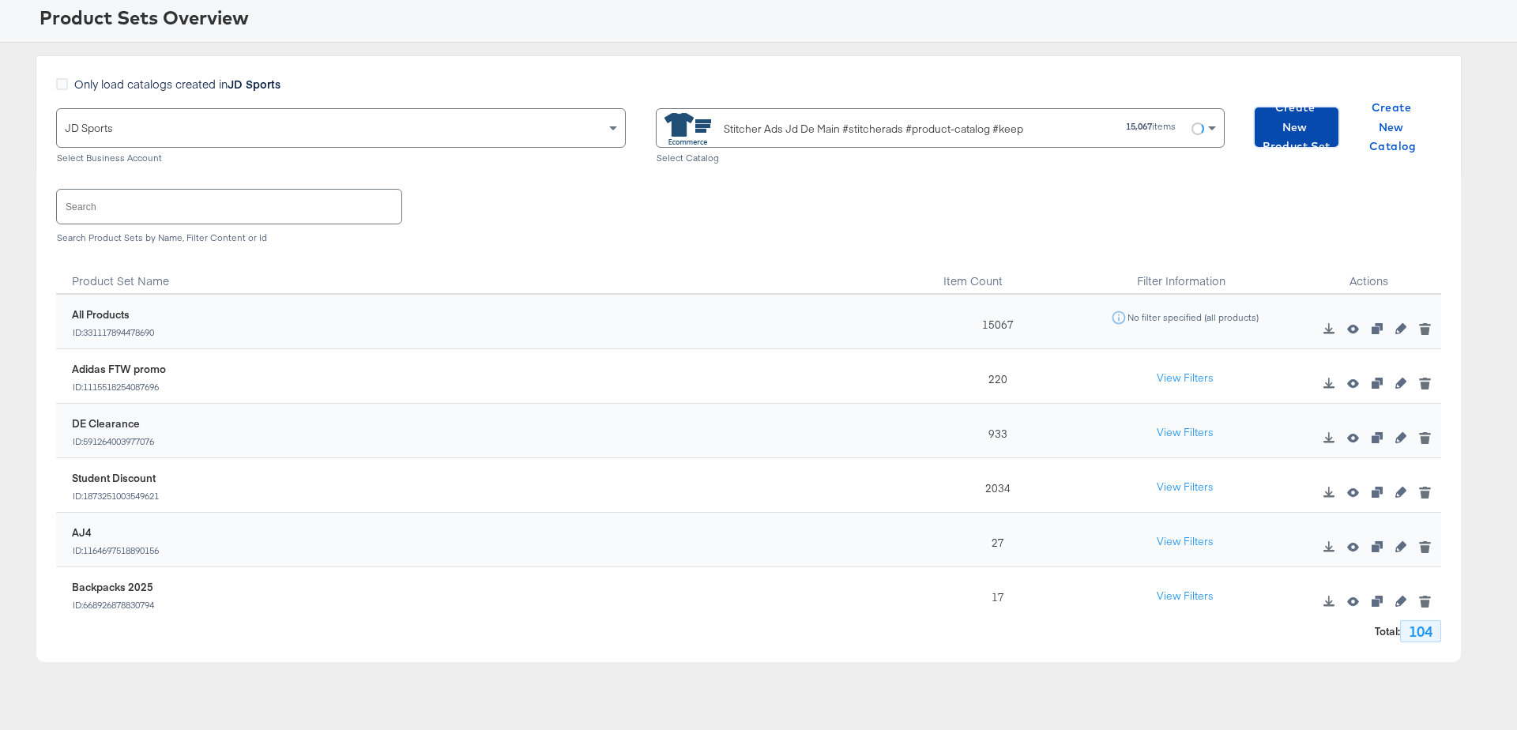
click at [1332, 122] on button "Create New Product Set" at bounding box center [1296, 126] width 84 height 39
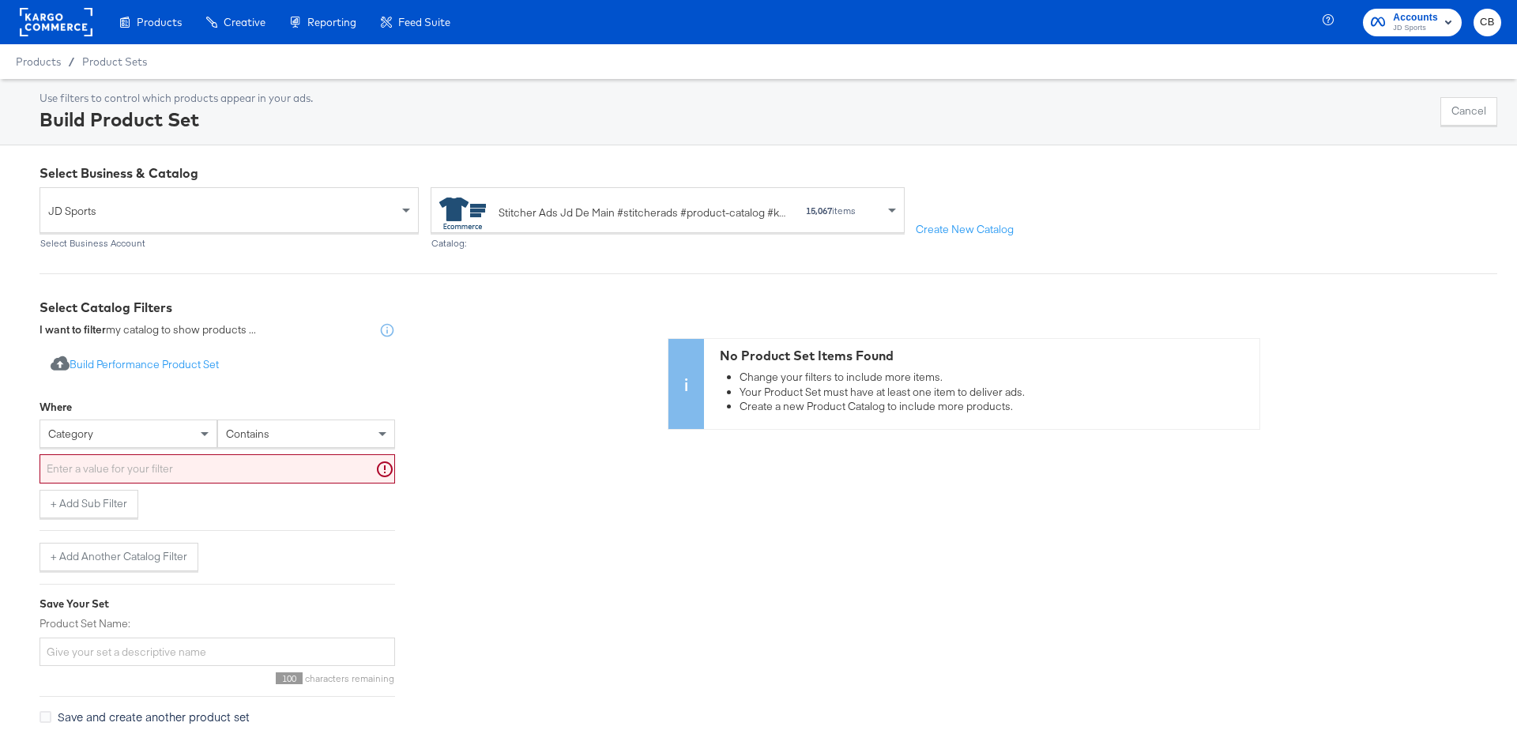
click at [169, 428] on div "category" at bounding box center [128, 433] width 176 height 27
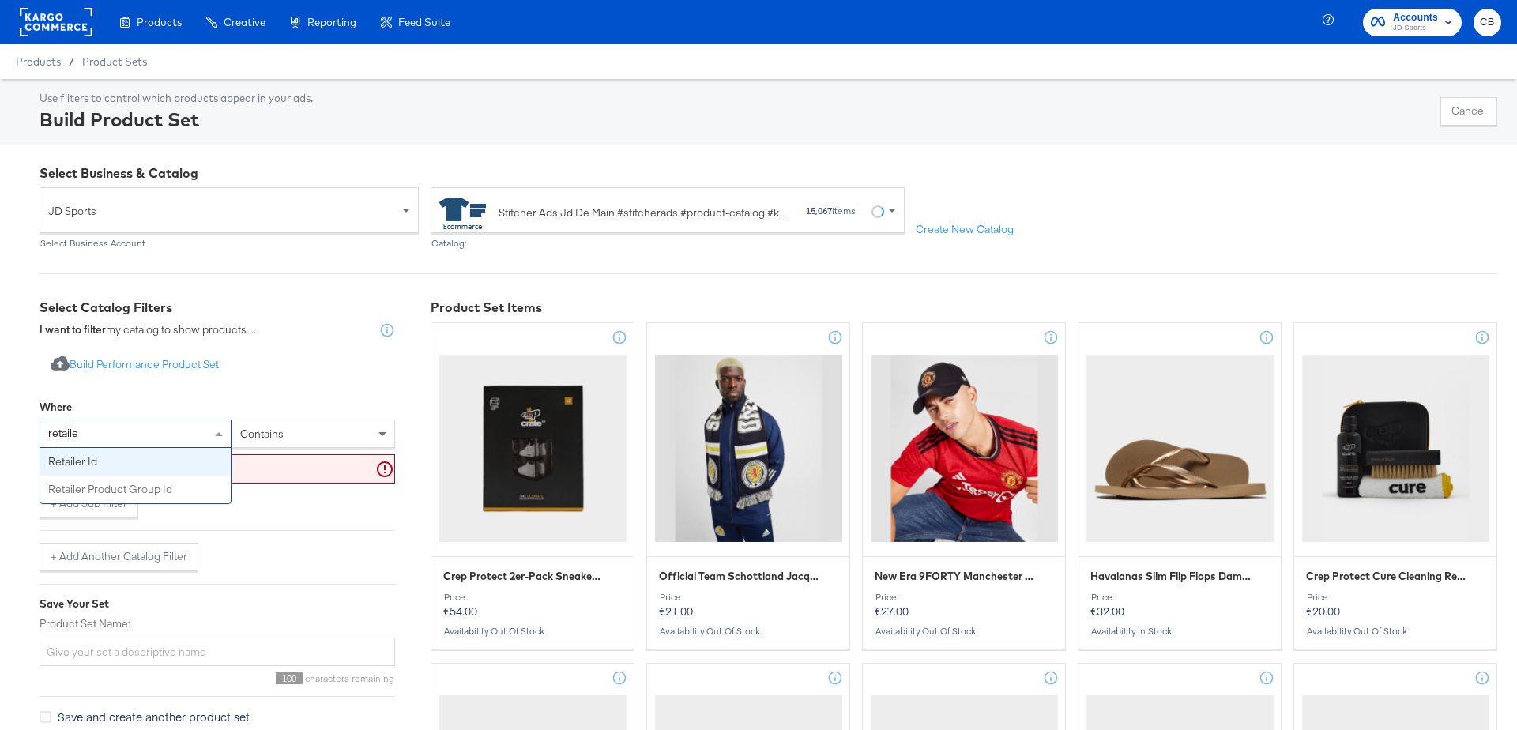
type input "retailer"
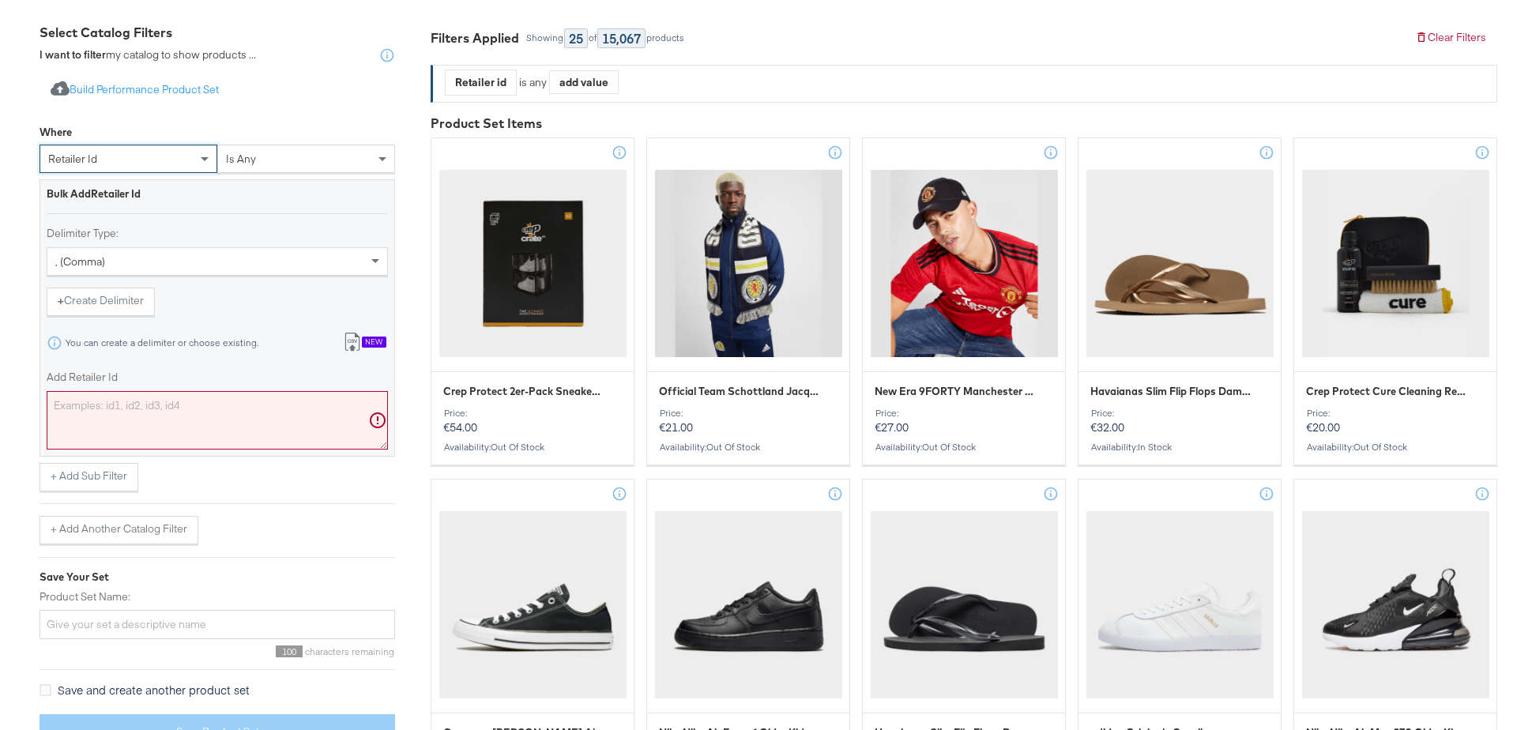
scroll to position [279, 0]
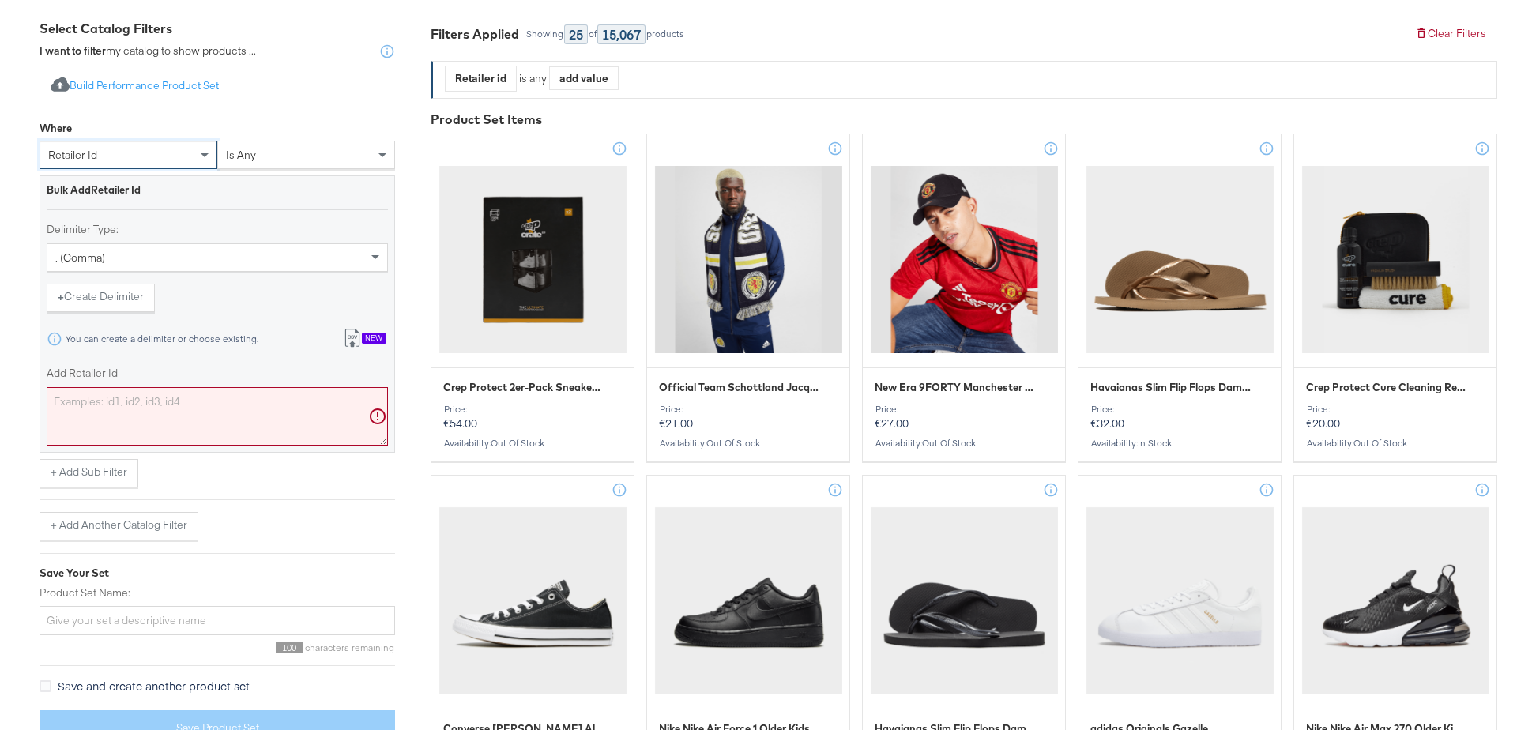
click at [371, 341] on div "New" at bounding box center [374, 338] width 24 height 11
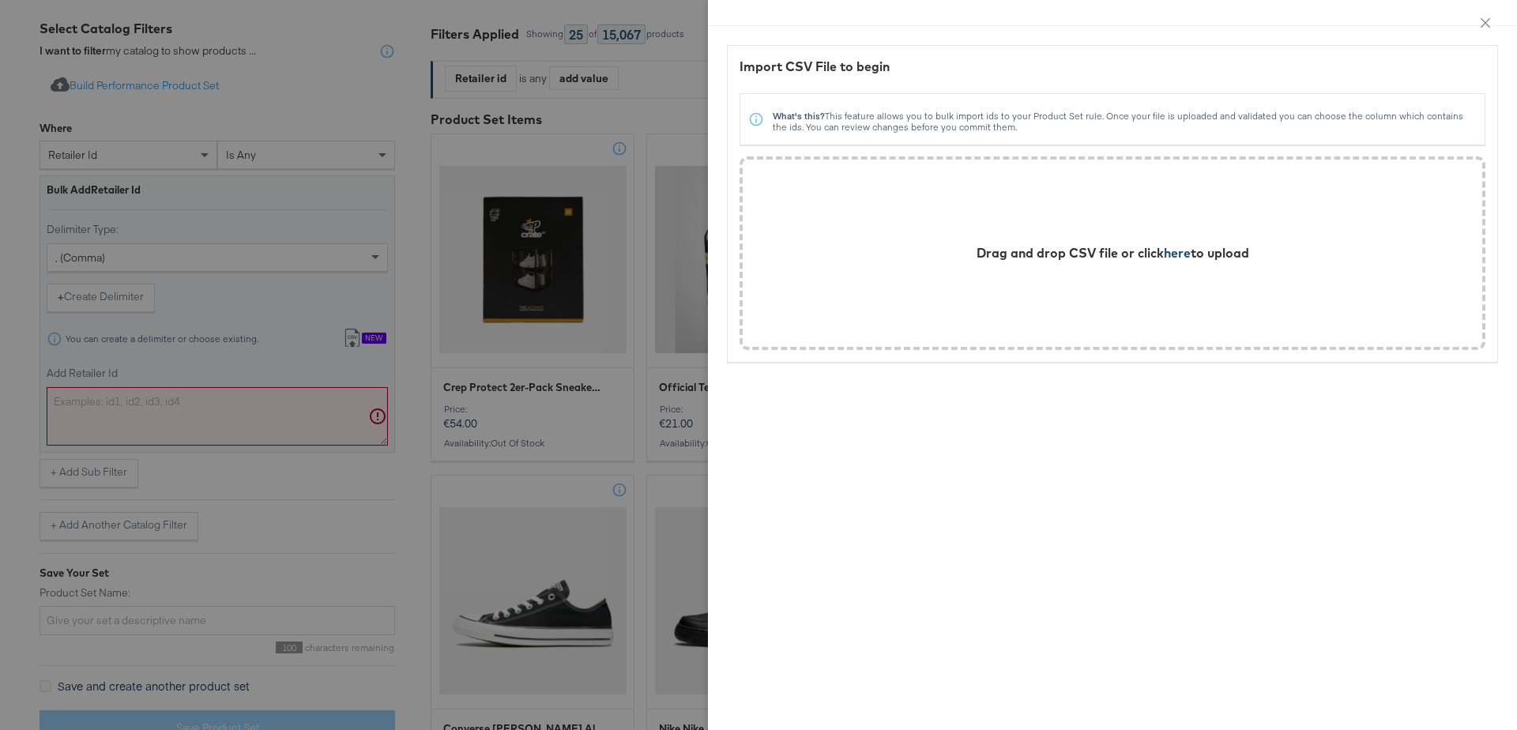
click at [1174, 256] on span "here" at bounding box center [1177, 253] width 27 height 16
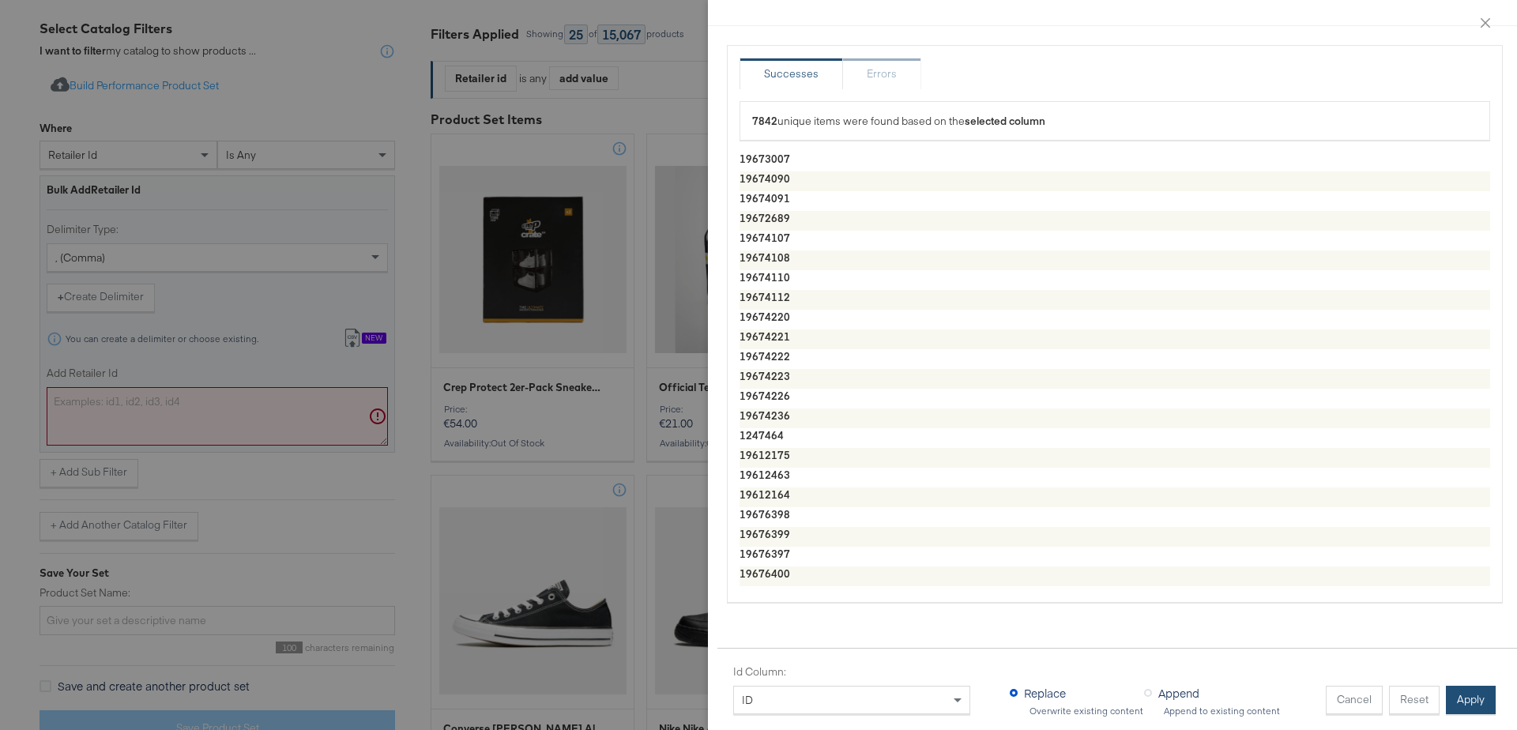
click at [1459, 686] on div "Cancel Reset Apply" at bounding box center [1405, 700] width 158 height 28
click at [1464, 701] on button "Apply" at bounding box center [1471, 700] width 50 height 28
type textarea "19673007,19674090,19674091,19672689,19674107,19674108,19674110,19674112,1967422…"
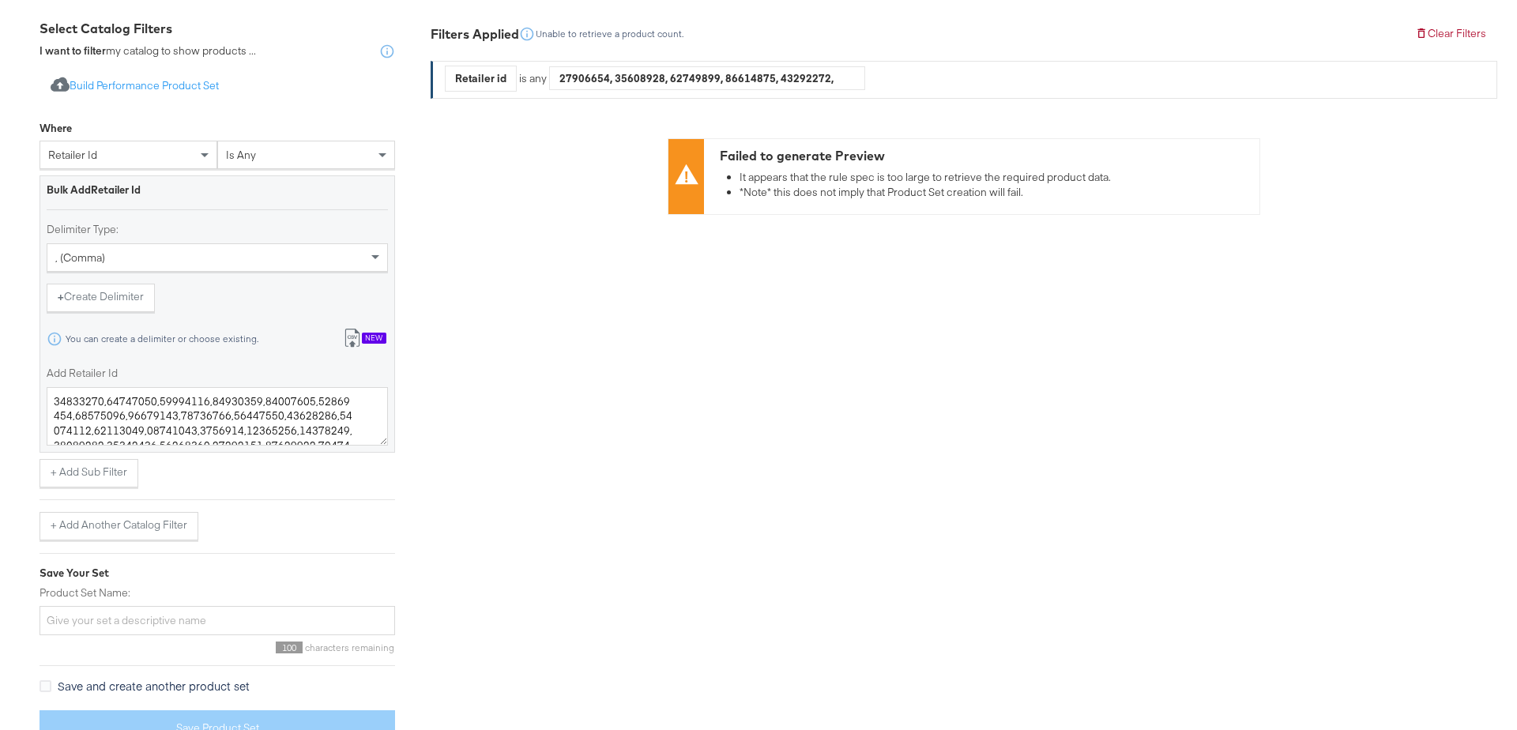
click at [976, 187] on li "*Note* this does not imply that Product Set creation will fail." at bounding box center [995, 192] width 512 height 15
click at [871, 181] on li "It appears that the rule spec is too large to retrieve the required product dat…" at bounding box center [995, 177] width 512 height 15
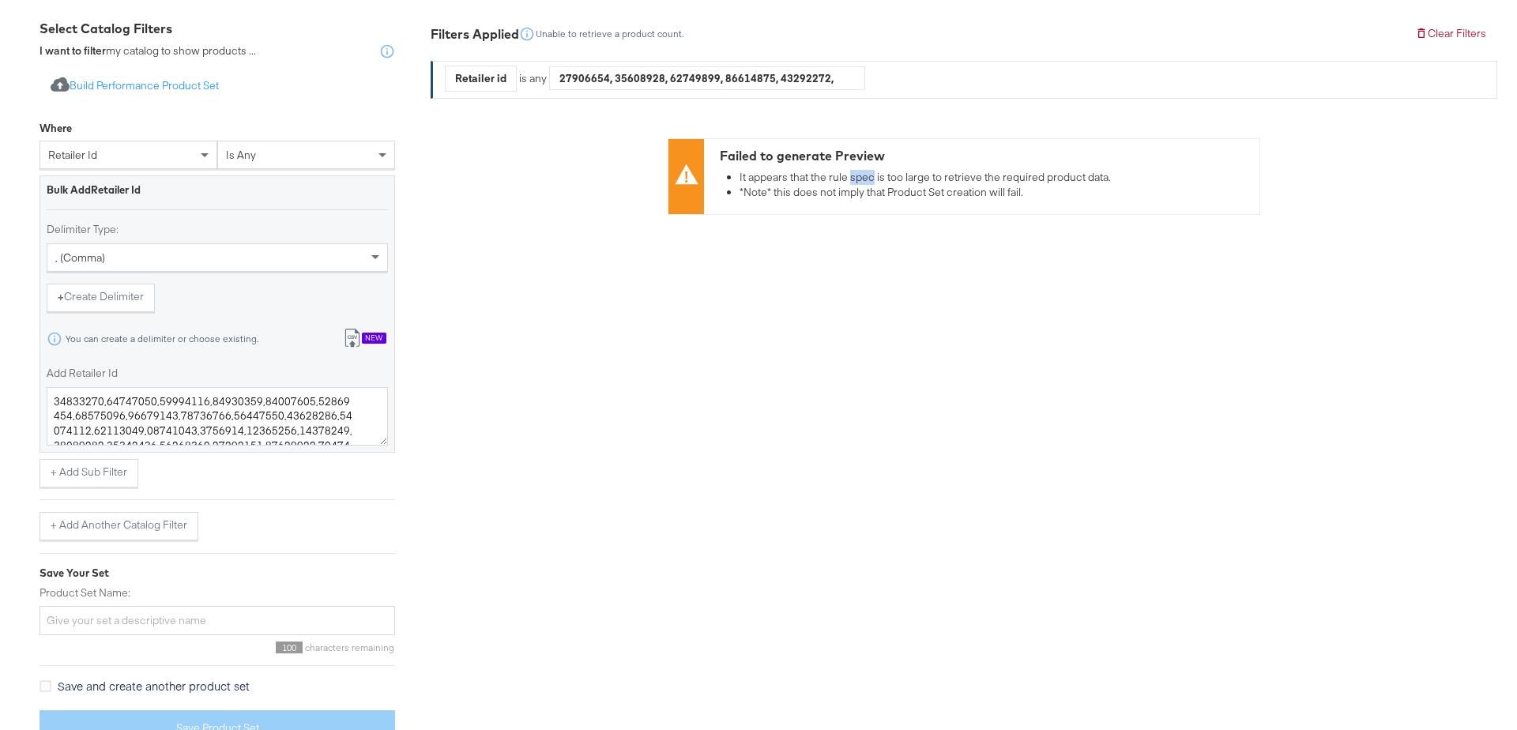
click at [871, 181] on li "It appears that the rule spec is too large to retrieve the required product dat…" at bounding box center [995, 177] width 512 height 15
click at [878, 190] on li "*Note* this does not imply that Product Set creation will fail." at bounding box center [995, 192] width 512 height 15
click at [947, 179] on li "It appears that the rule spec is too large to retrieve the required product dat…" at bounding box center [995, 177] width 512 height 15
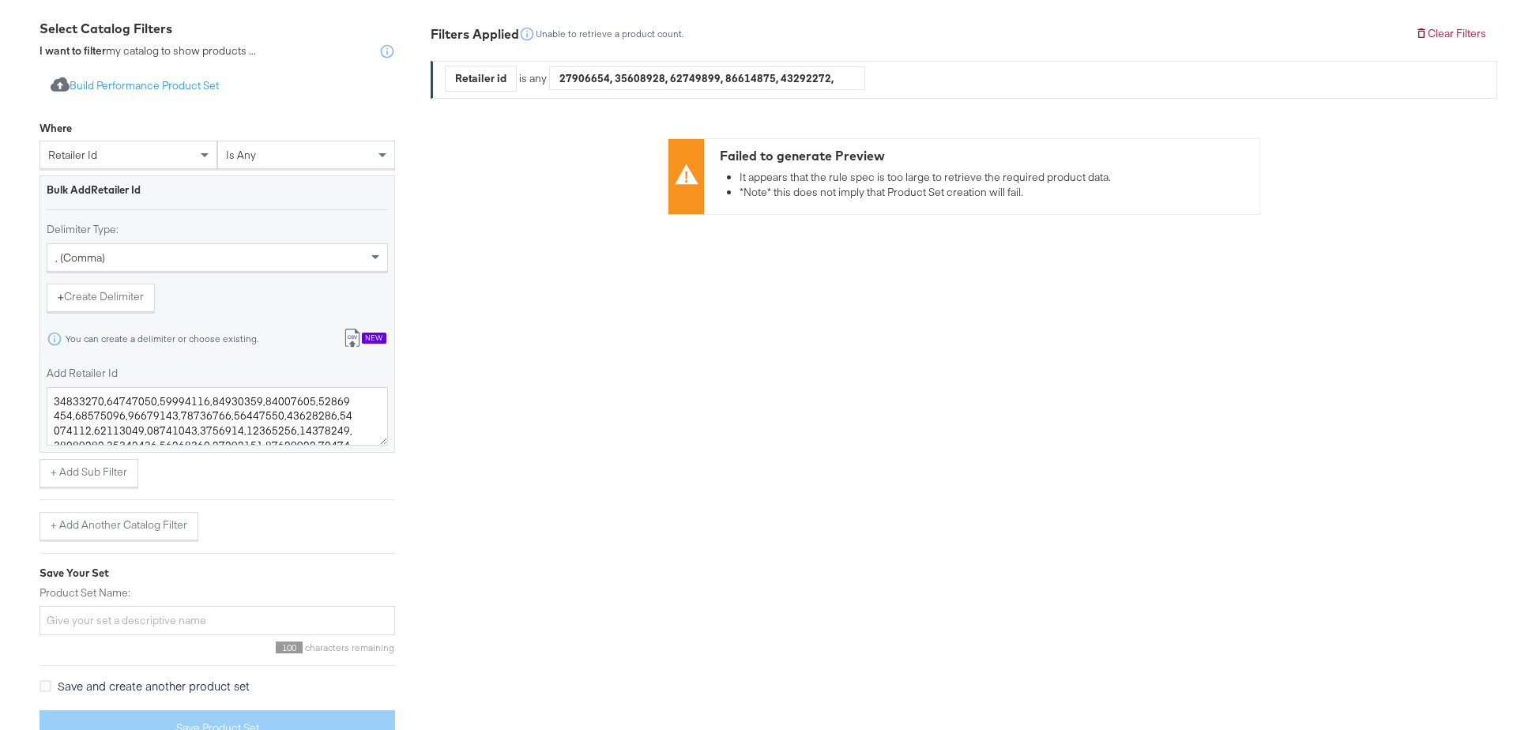
click at [947, 179] on li "It appears that the rule spec is too large to retrieve the required product dat…" at bounding box center [995, 177] width 512 height 15
click at [287, 157] on div "is any" at bounding box center [306, 154] width 176 height 27
click at [167, 213] on div "Bulk Add Retailer Id Delimiter Type: , (comma) + Create Delimiter You can creat…" at bounding box center [216, 313] width 355 height 276
click at [164, 144] on div "retailer id" at bounding box center [128, 154] width 176 height 27
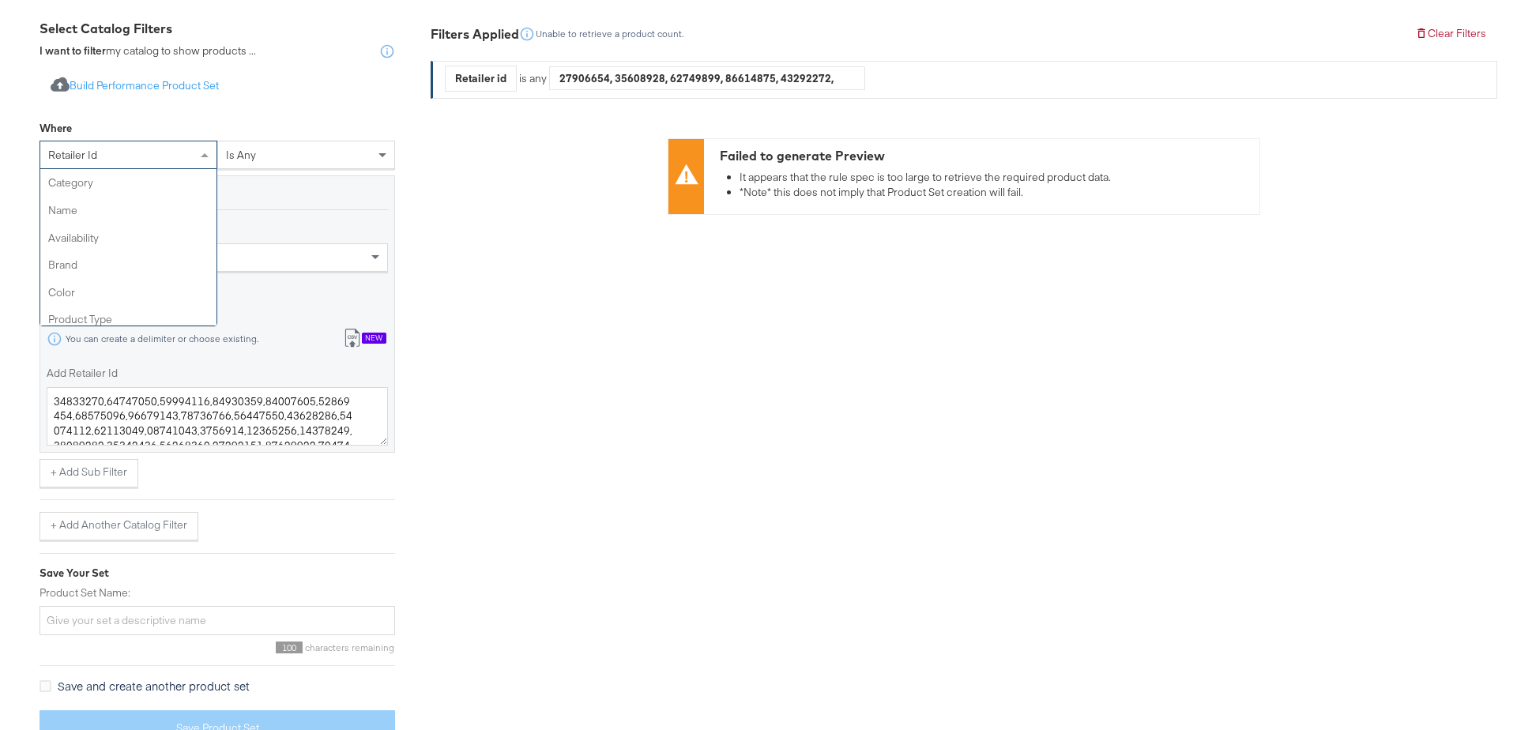
scroll to position [464, 0]
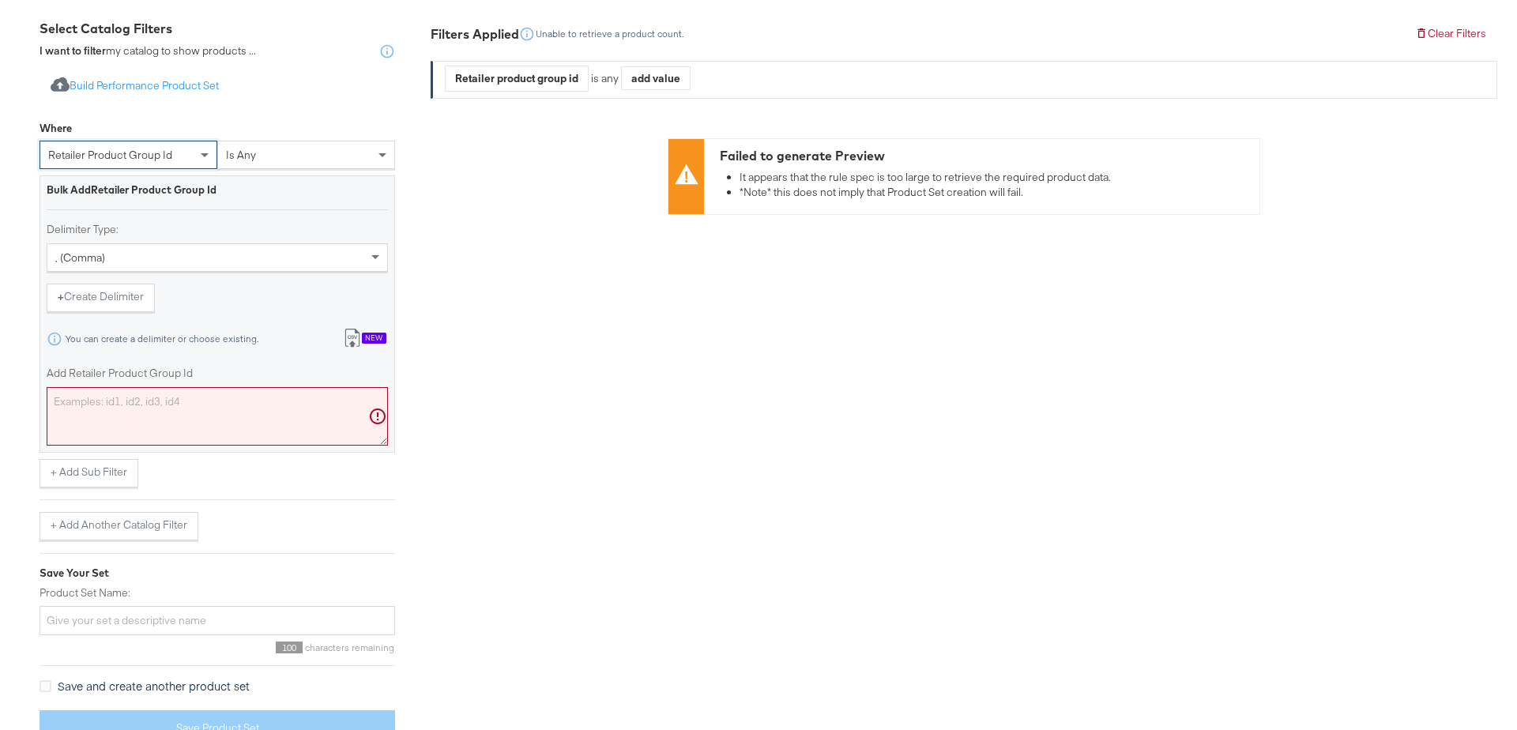
click at [362, 333] on div "New" at bounding box center [374, 338] width 24 height 11
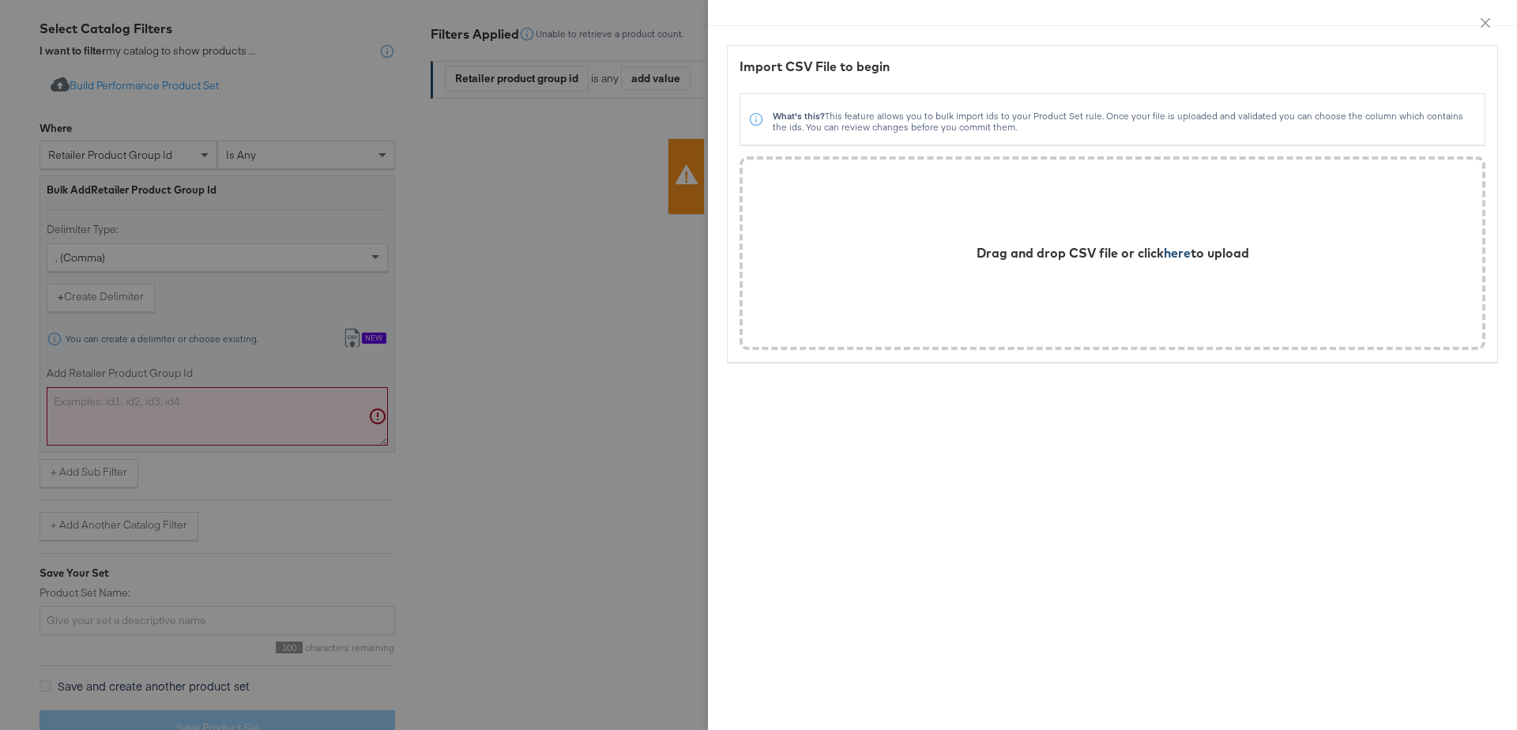
click at [1178, 253] on span "here" at bounding box center [1177, 253] width 27 height 16
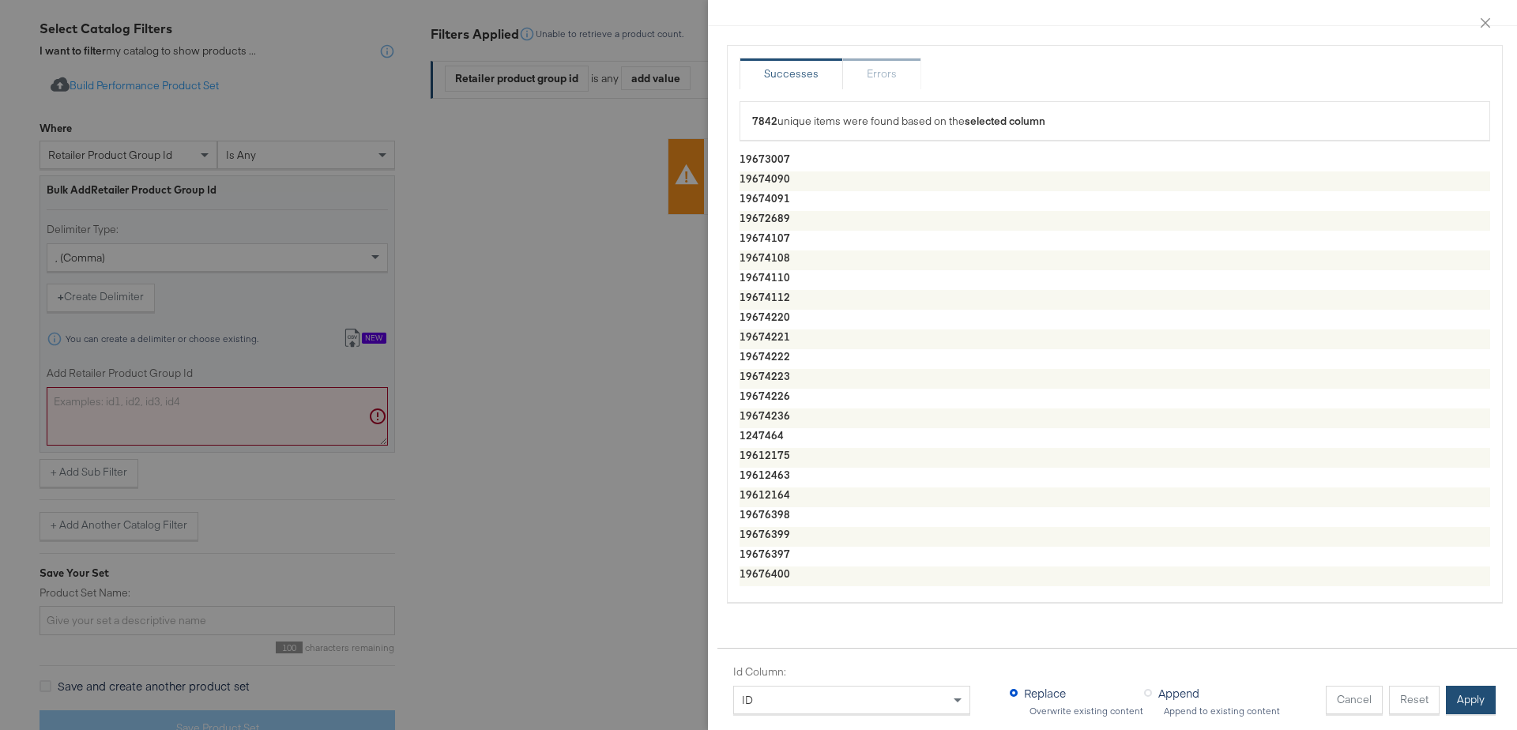
click at [1474, 693] on button "Apply" at bounding box center [1471, 700] width 50 height 28
type textarea "19673007,19674090,19674091,19672689,19674107,19674108,19674110,19674112,1967422…"
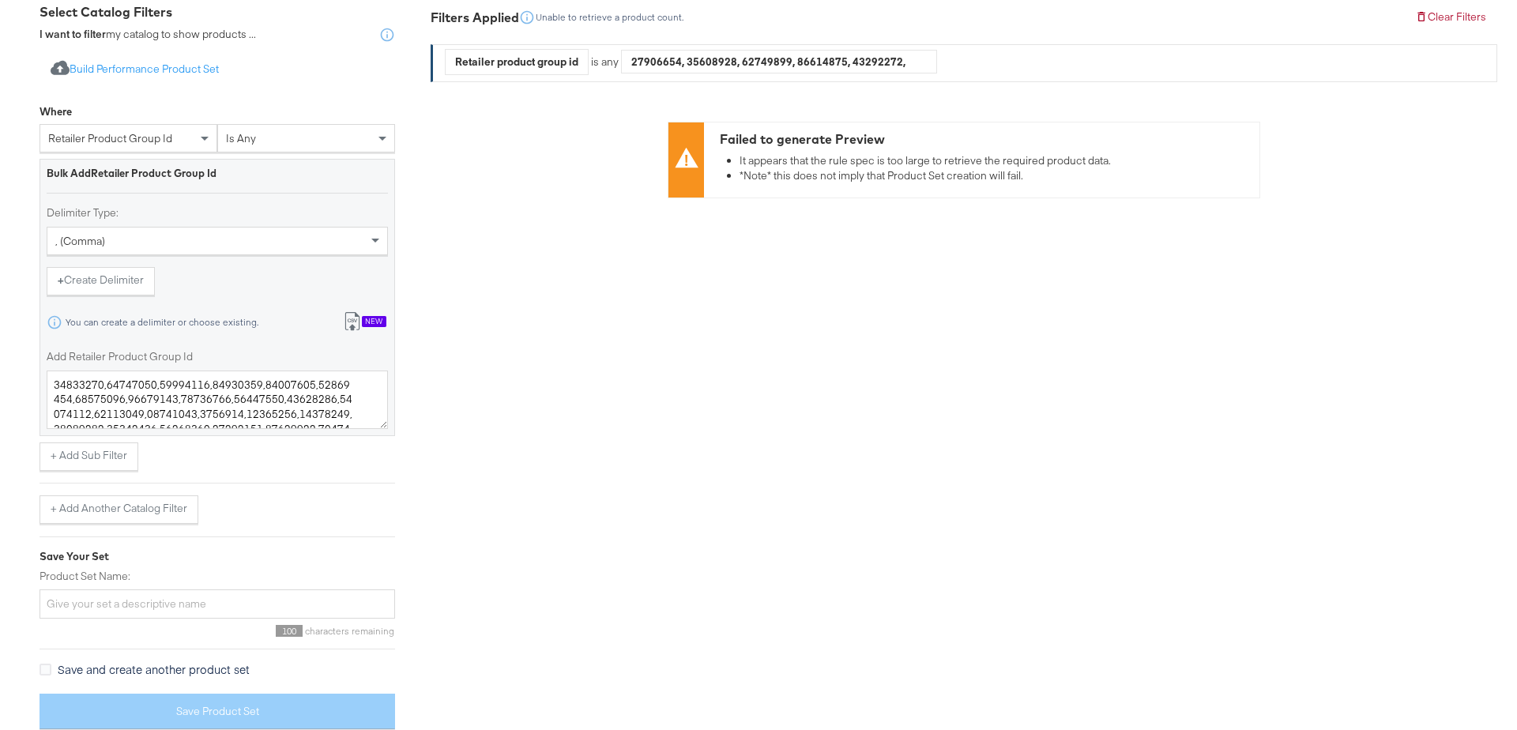
scroll to position [310, 0]
